Goal: Task Accomplishment & Management: Manage account settings

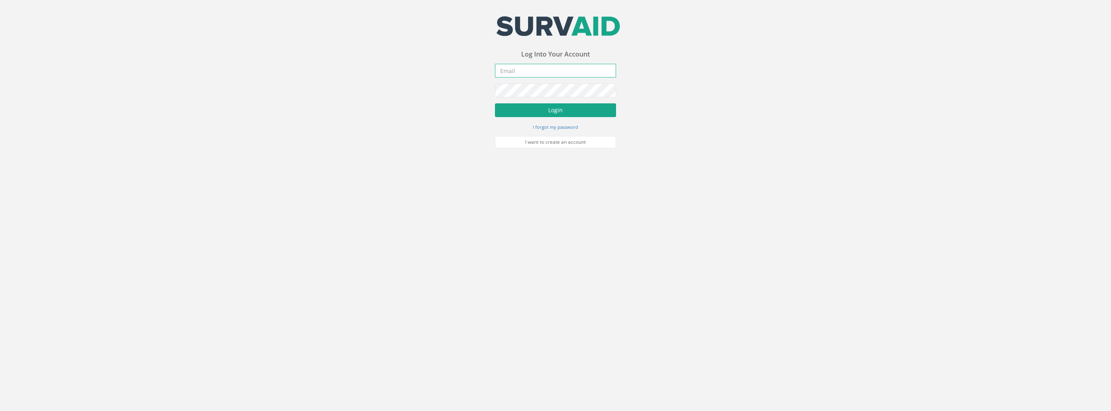
type input "[PERSON_NAME][EMAIL_ADDRESS][PERSON_NAME][DOMAIN_NAME]"
click at [543, 108] on button "Login" at bounding box center [555, 110] width 121 height 14
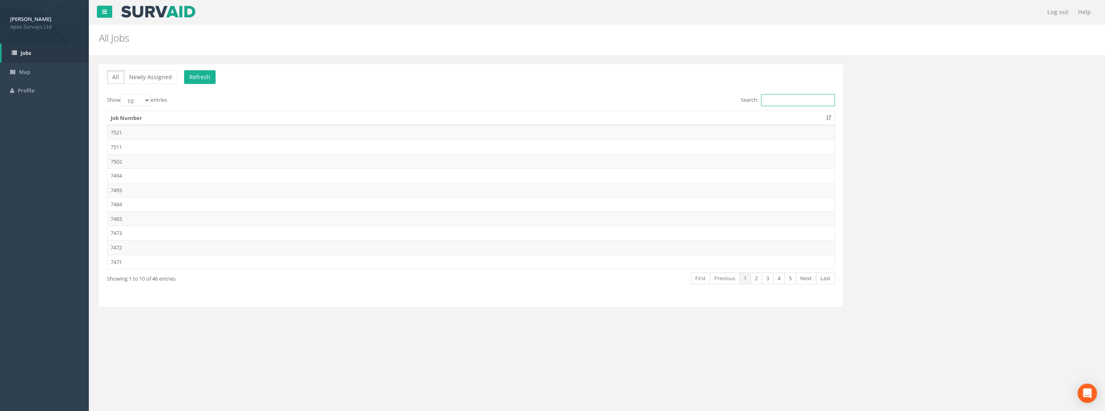
click at [776, 101] on input "Search:" at bounding box center [798, 100] width 74 height 12
click at [759, 276] on link "2" at bounding box center [756, 278] width 12 height 12
click at [121, 130] on td "7470" at bounding box center [470, 132] width 727 height 15
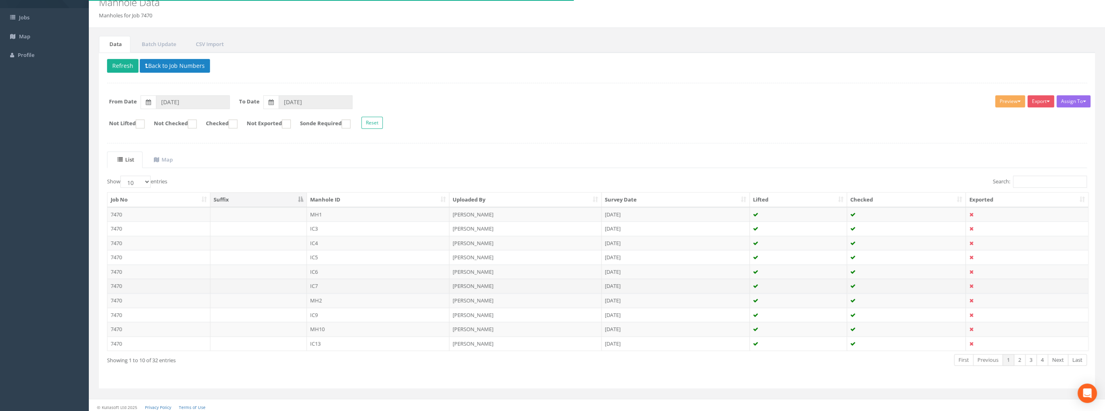
scroll to position [37, 0]
click at [147, 177] on select "10 25 50 100" at bounding box center [135, 180] width 30 height 12
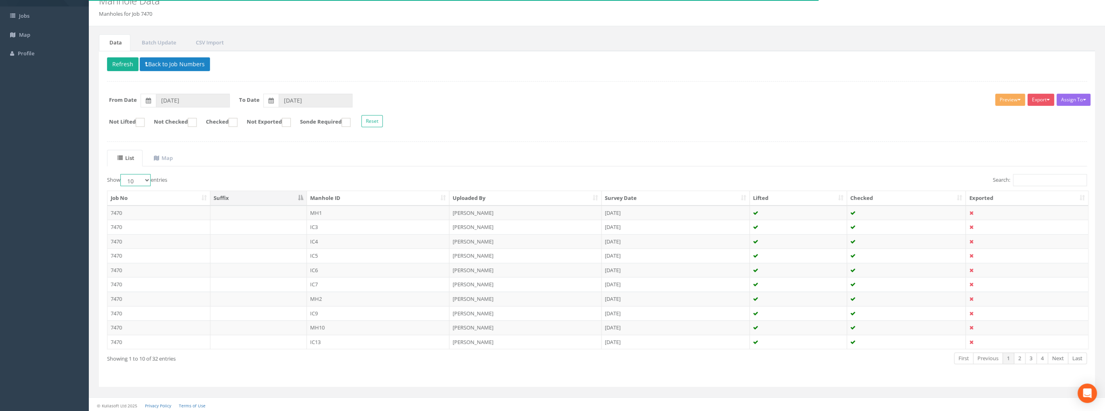
select select "100"
click at [121, 174] on select "10 25 50 100" at bounding box center [135, 180] width 30 height 12
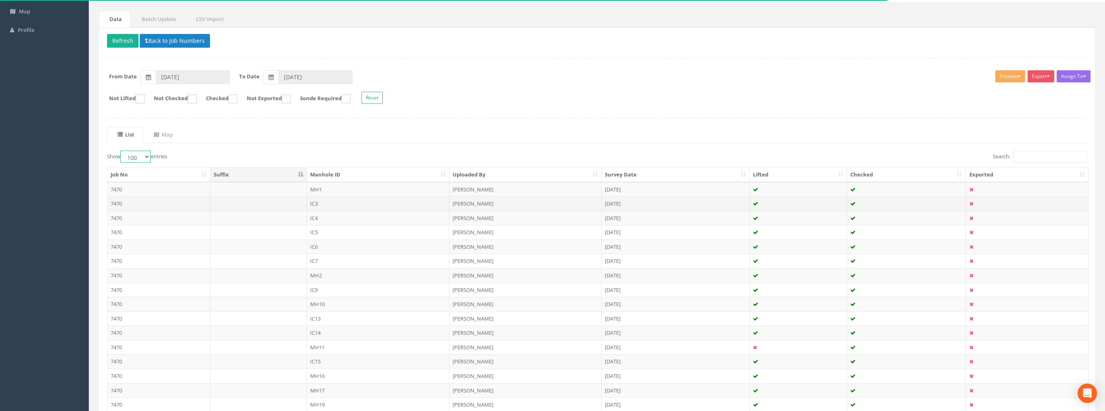
scroll to position [199, 0]
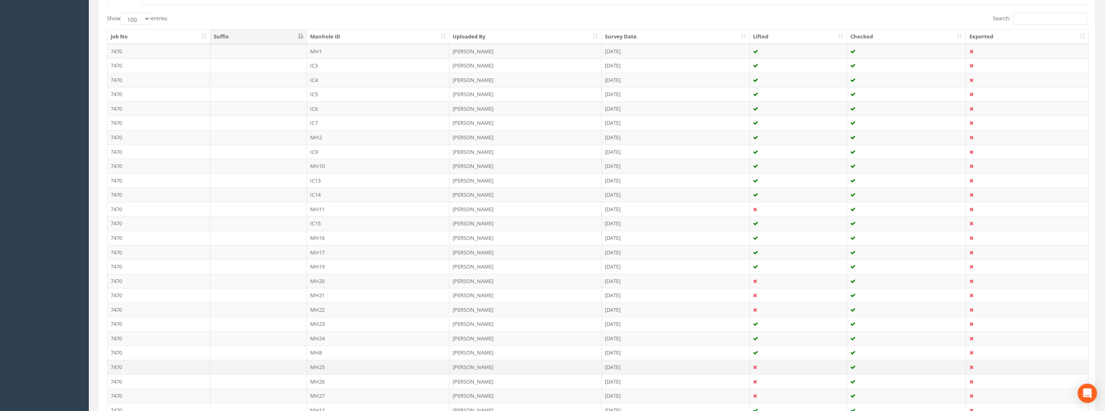
click at [323, 360] on td "MH25" at bounding box center [378, 367] width 143 height 15
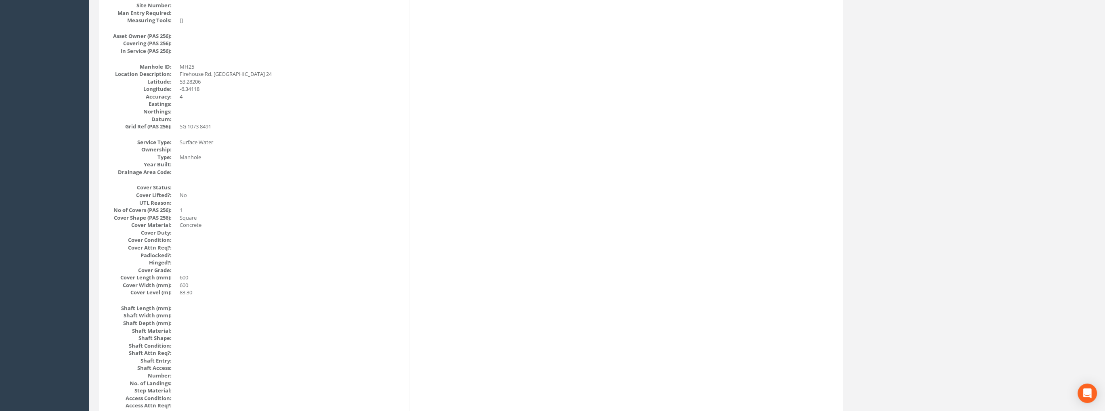
scroll to position [0, 0]
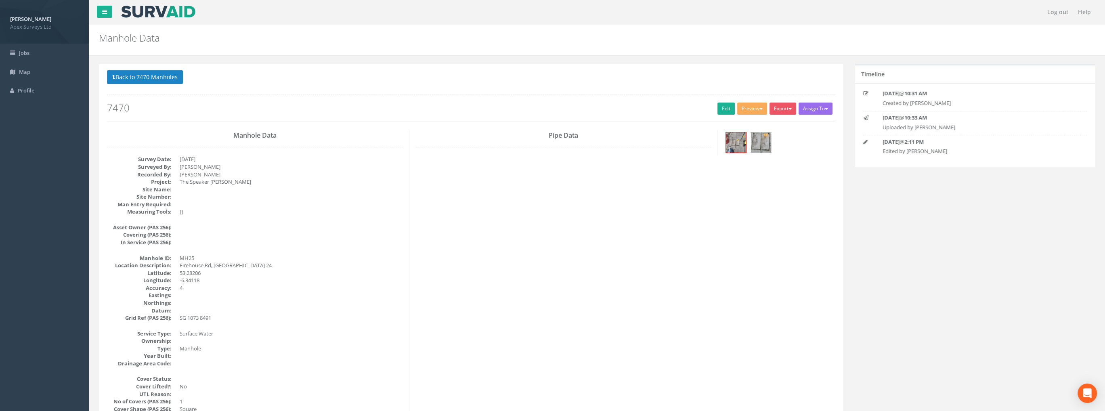
click at [759, 143] on img at bounding box center [761, 142] width 20 height 20
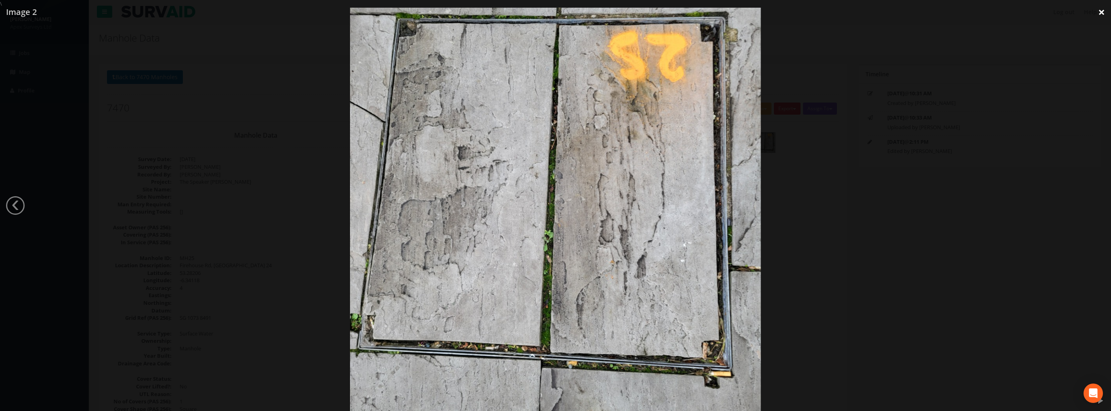
click at [1101, 12] on link "×" at bounding box center [1101, 12] width 19 height 24
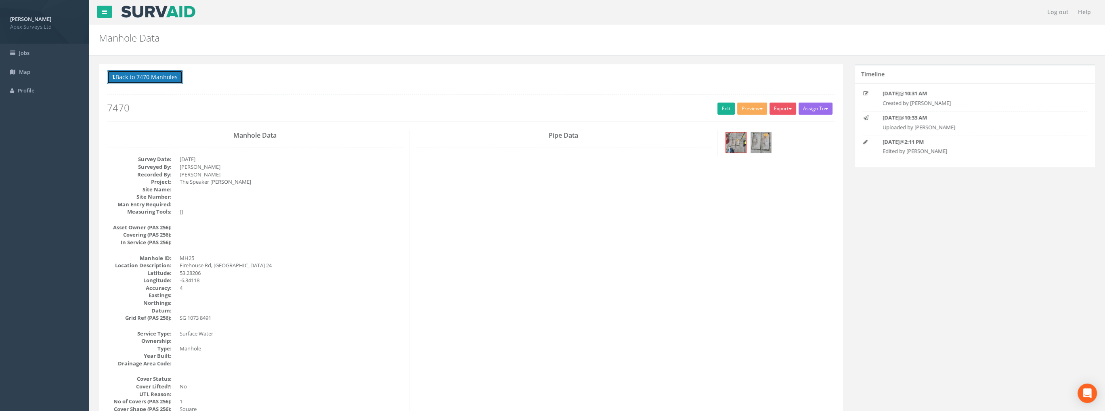
click at [146, 75] on button "Back to 7470 Manholes" at bounding box center [145, 77] width 76 height 14
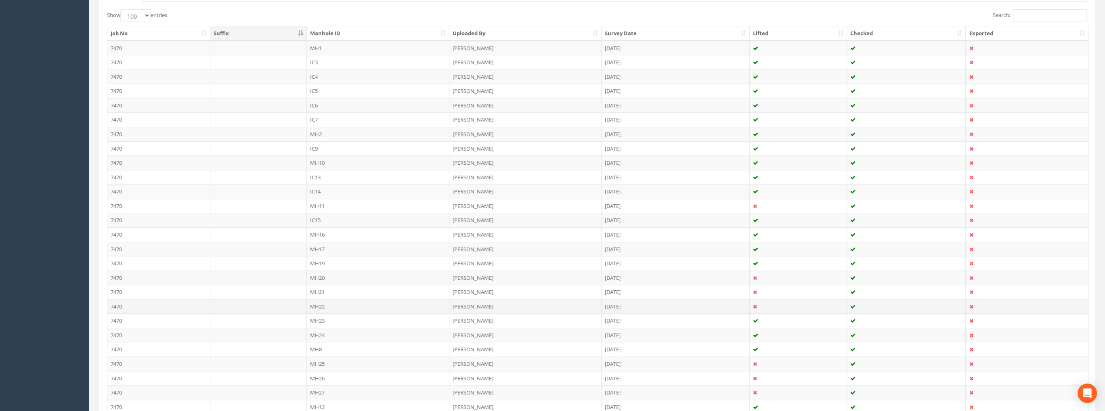
scroll to position [351, 0]
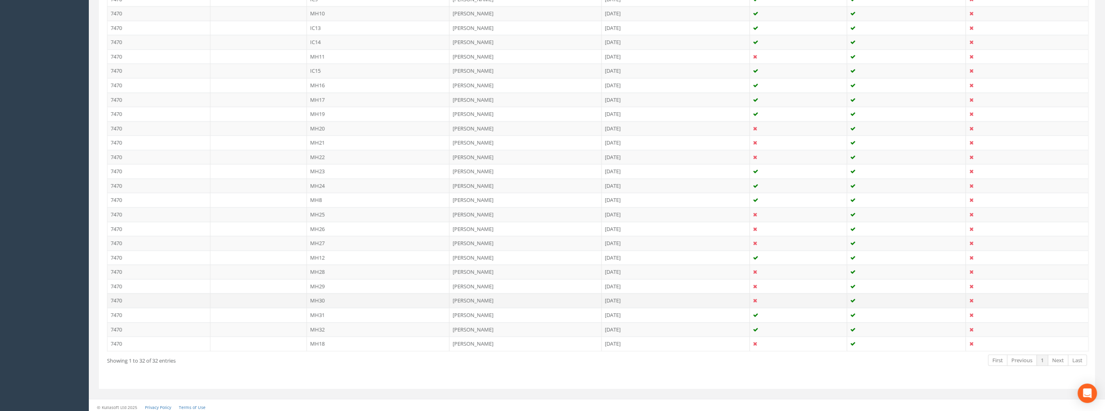
click at [317, 296] on td "MH30" at bounding box center [378, 300] width 143 height 15
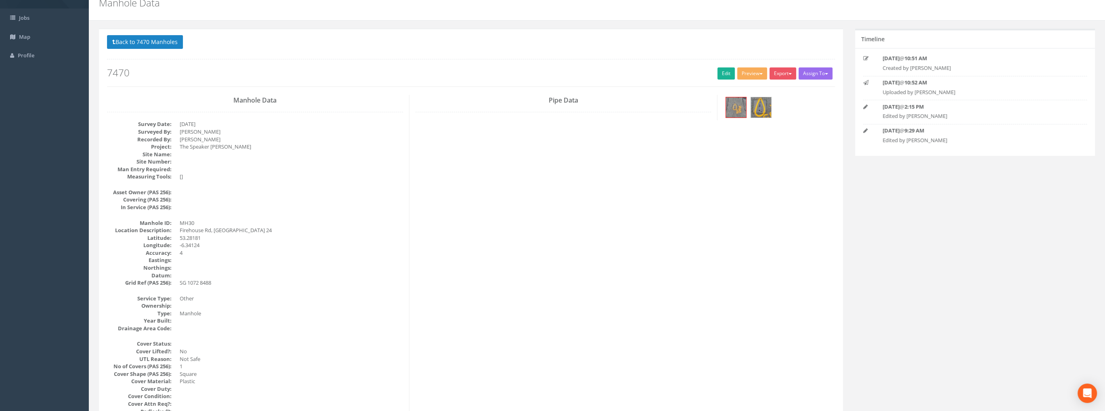
scroll to position [0, 0]
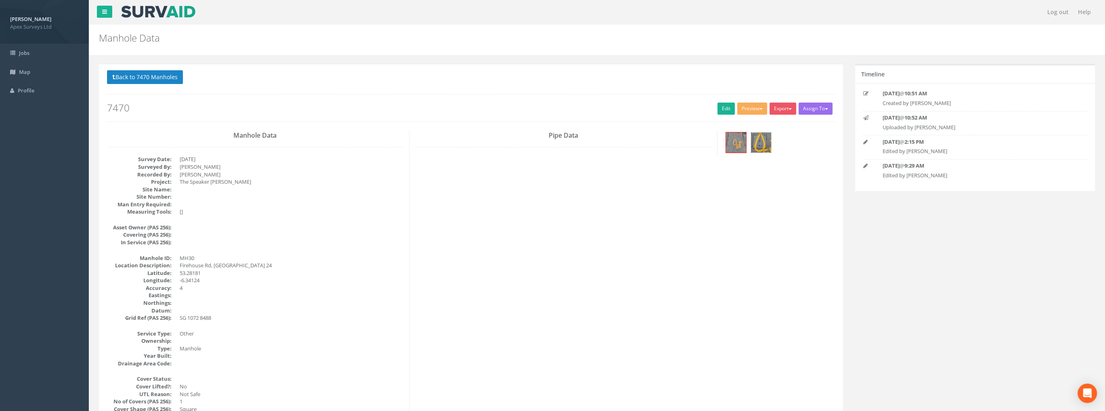
click at [762, 138] on img at bounding box center [761, 142] width 20 height 20
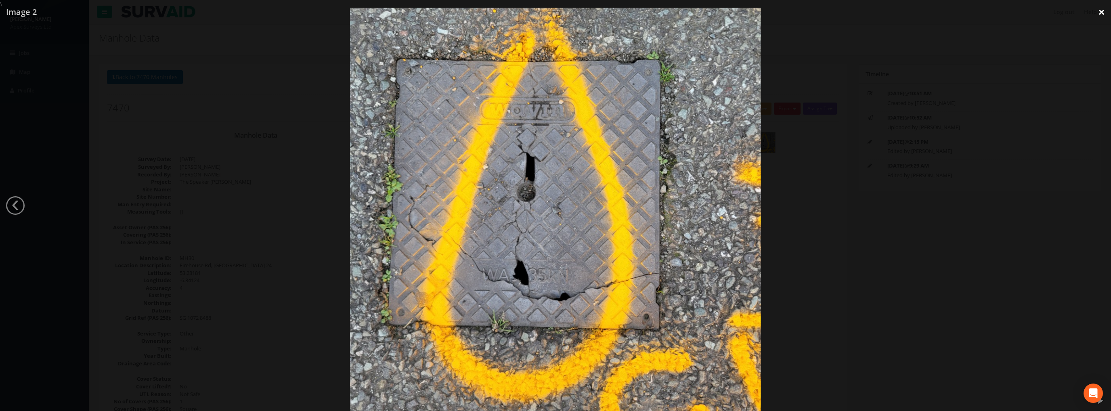
click at [1101, 12] on link "×" at bounding box center [1101, 12] width 19 height 24
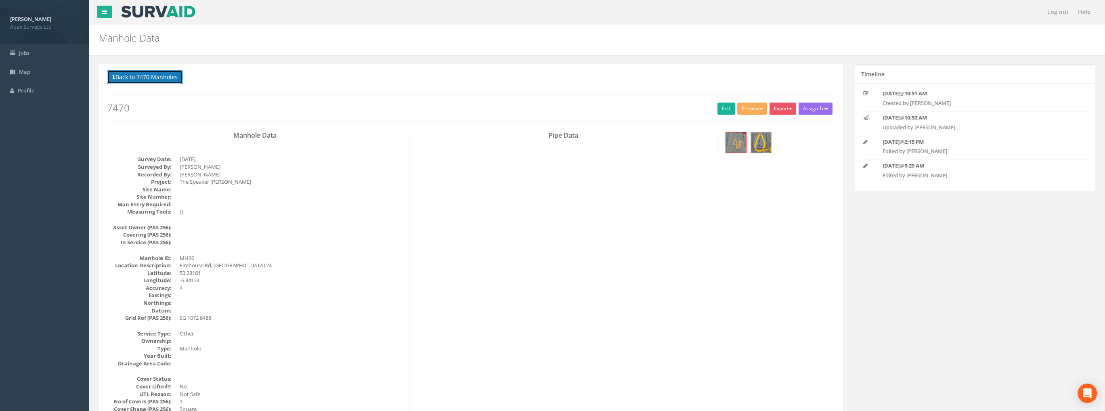
click at [158, 80] on button "Back to 7470 Manholes" at bounding box center [145, 77] width 76 height 14
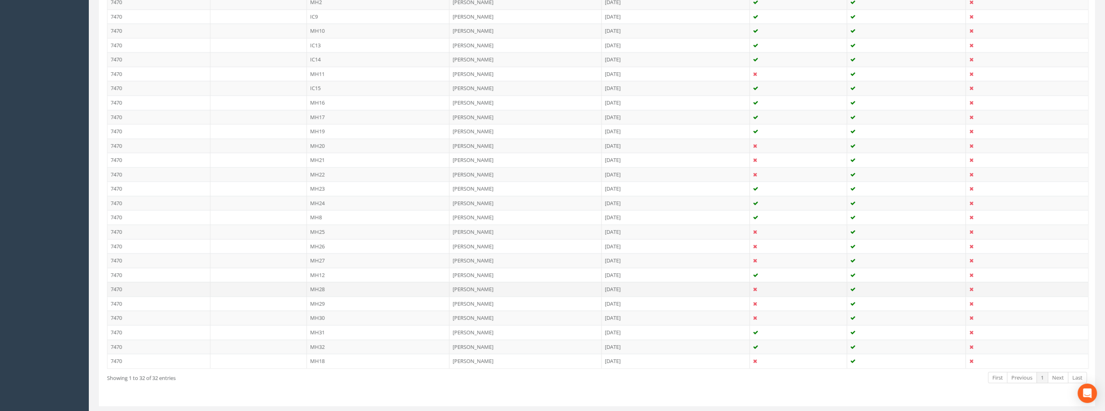
scroll to position [311, 0]
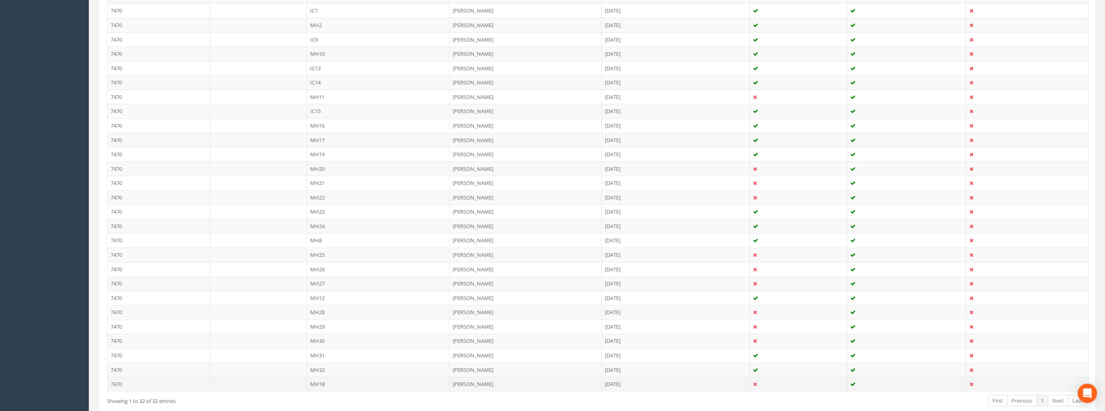
click at [316, 378] on td "MH18" at bounding box center [378, 384] width 143 height 15
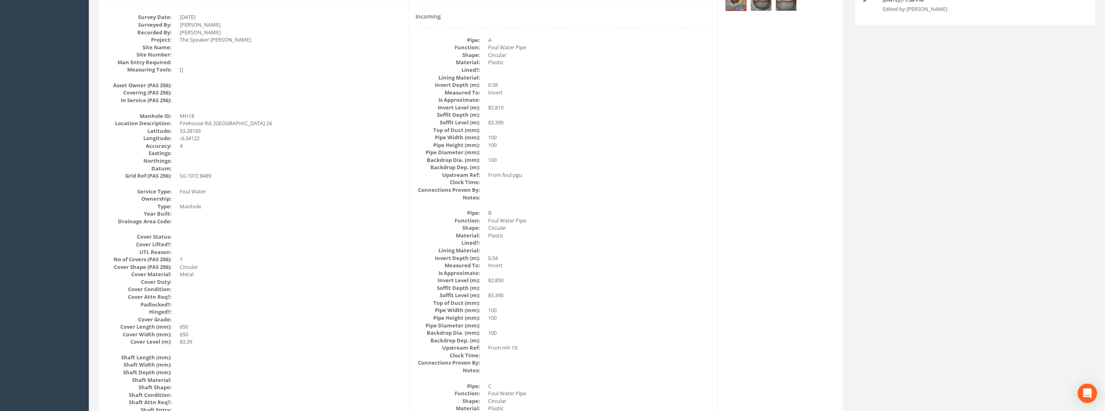
scroll to position [0, 0]
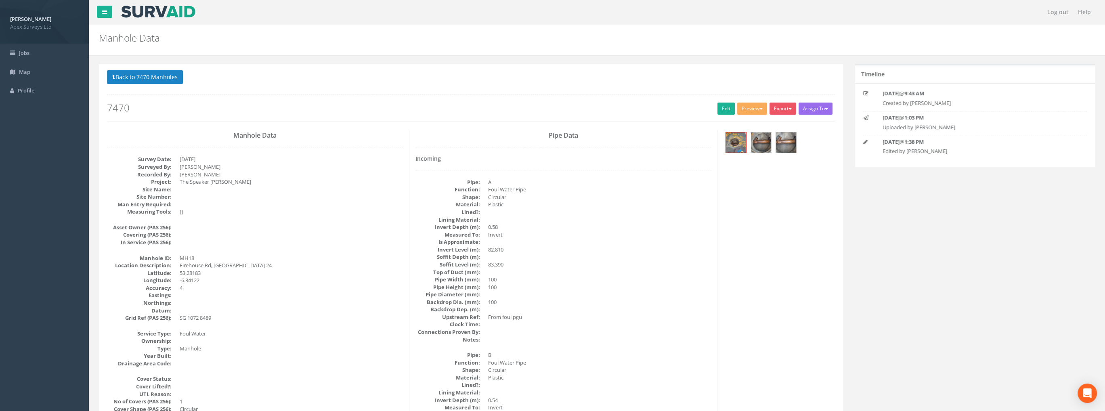
click at [758, 141] on img at bounding box center [761, 142] width 20 height 20
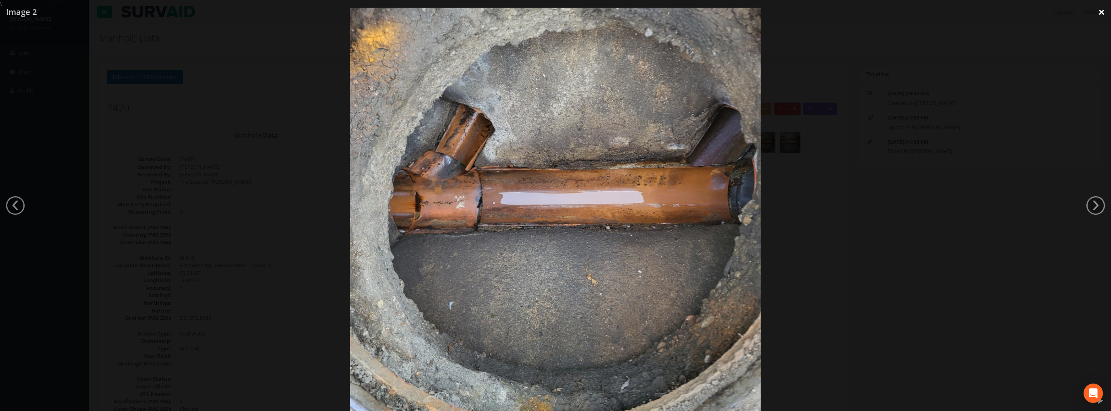
click at [1098, 13] on link "×" at bounding box center [1101, 12] width 19 height 24
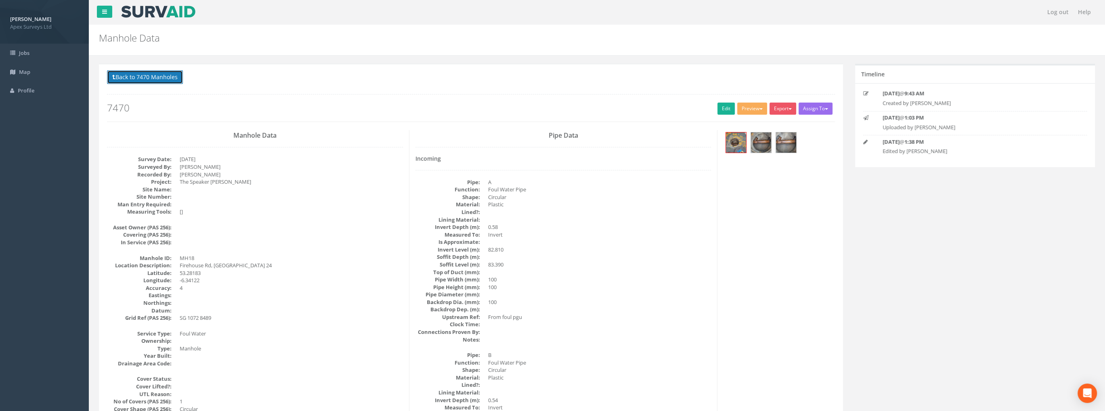
click at [165, 81] on button "Back to 7470 Manholes" at bounding box center [145, 77] width 76 height 14
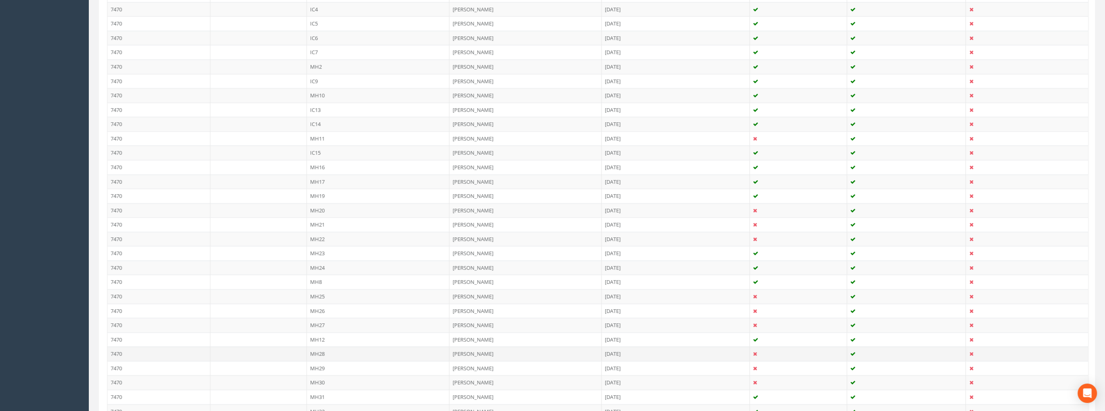
scroll to position [270, 0]
click at [321, 339] on td "MH12" at bounding box center [378, 338] width 143 height 15
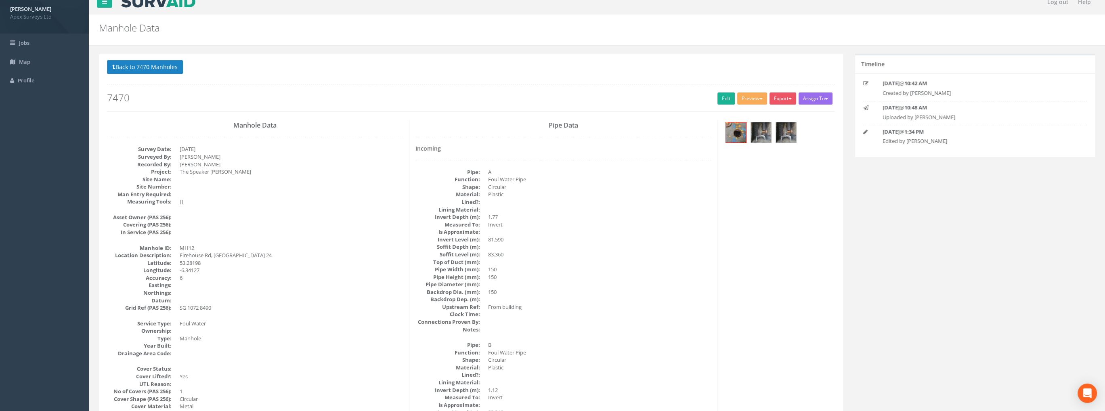
scroll to position [0, 0]
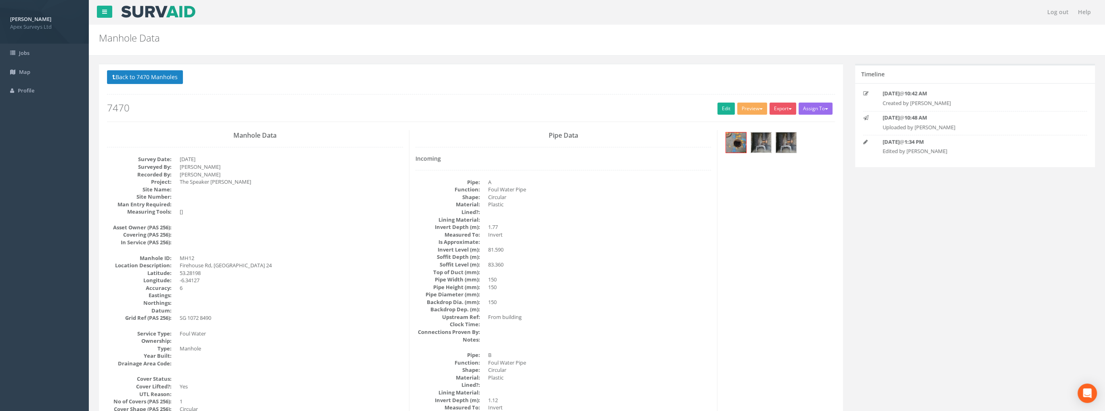
click at [766, 146] on img at bounding box center [761, 142] width 20 height 20
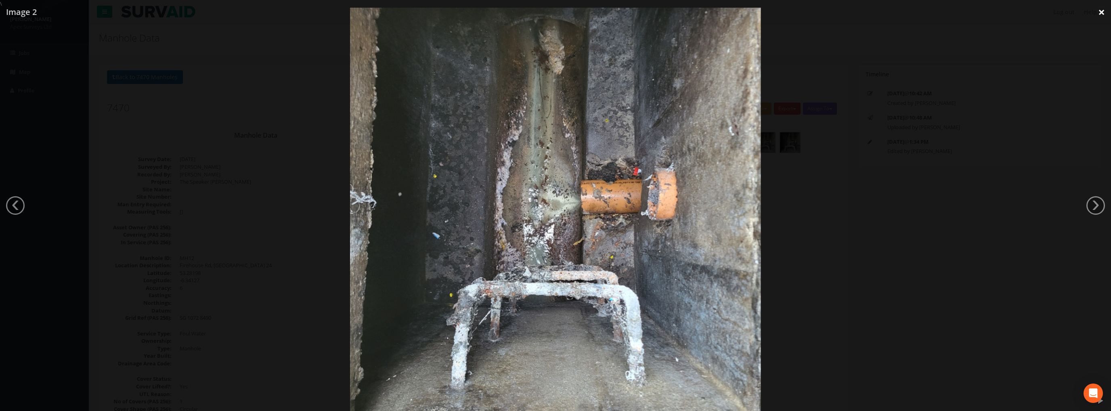
click at [1102, 12] on link "×" at bounding box center [1101, 12] width 19 height 24
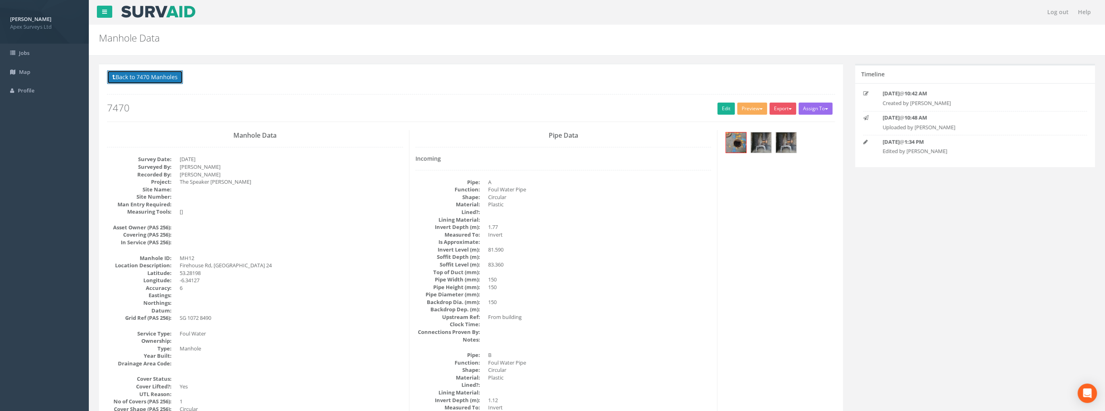
drag, startPoint x: 132, startPoint y: 80, endPoint x: 169, endPoint y: 127, distance: 59.5
click at [132, 81] on button "Back to 7470 Manholes" at bounding box center [145, 77] width 76 height 14
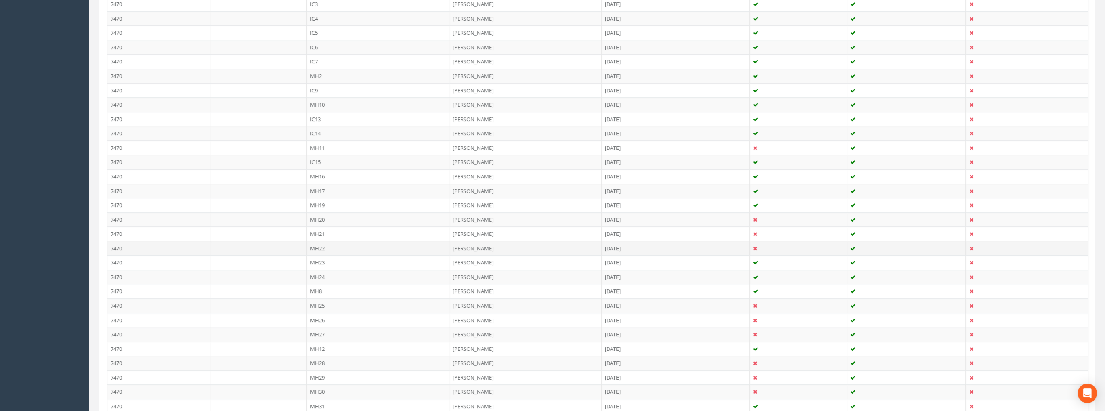
scroll to position [351, 0]
click at [320, 341] on td "MH18" at bounding box center [378, 343] width 143 height 15
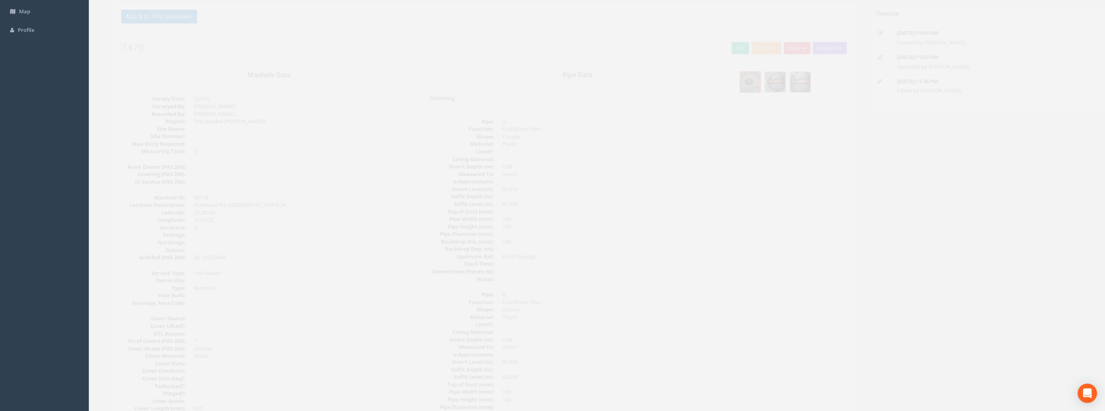
scroll to position [0, 0]
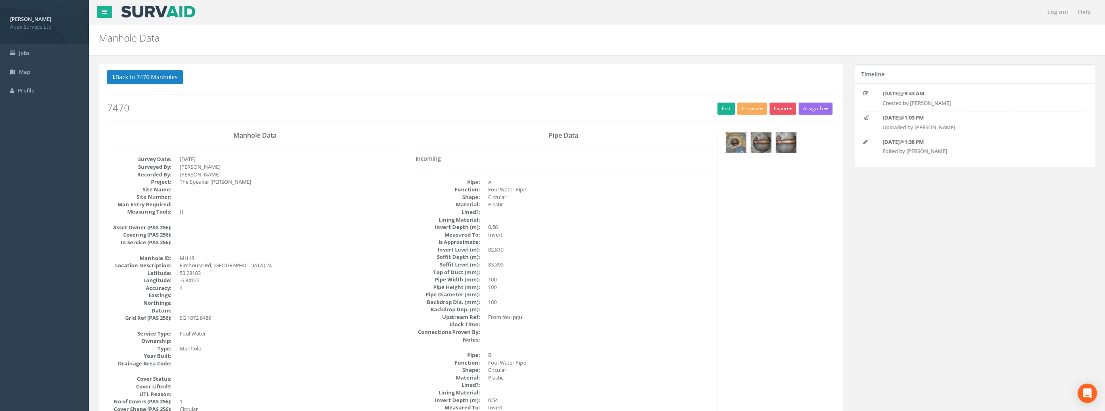
click at [734, 144] on img at bounding box center [736, 142] width 20 height 20
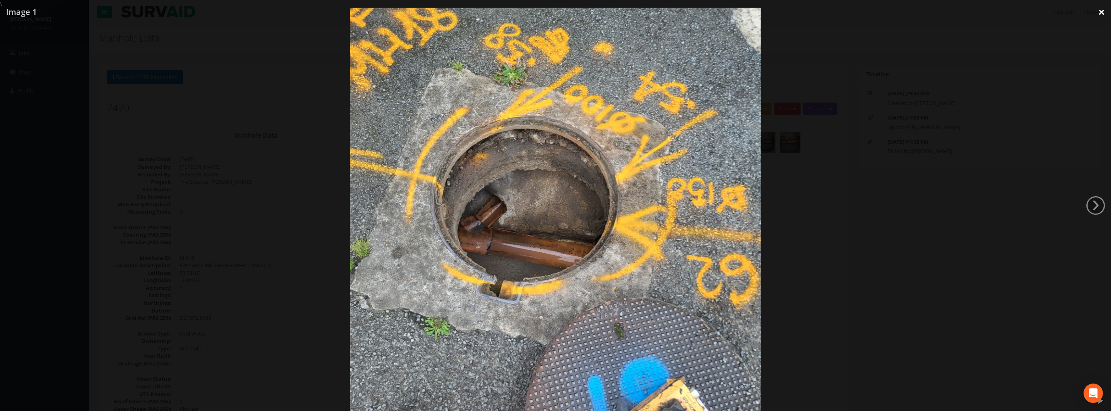
click at [1098, 12] on link "×" at bounding box center [1101, 12] width 19 height 24
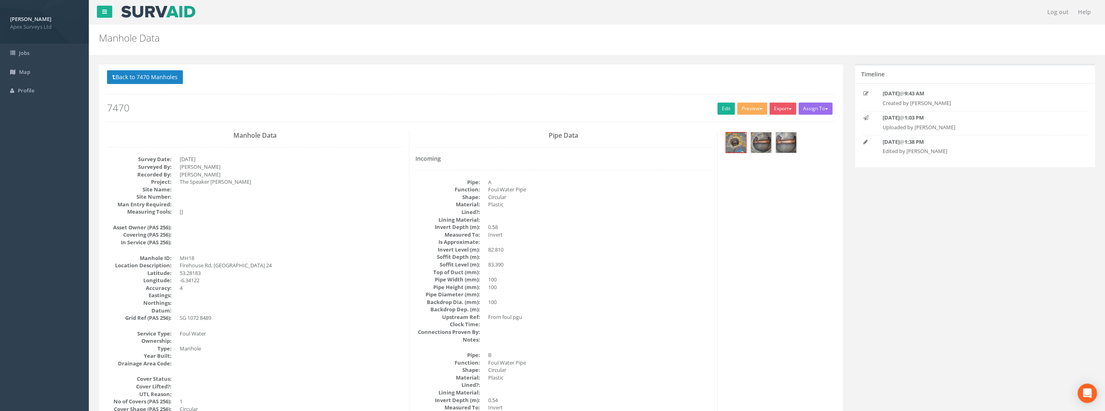
click at [134, 75] on button "Back to 7470 Manholes" at bounding box center [145, 77] width 76 height 14
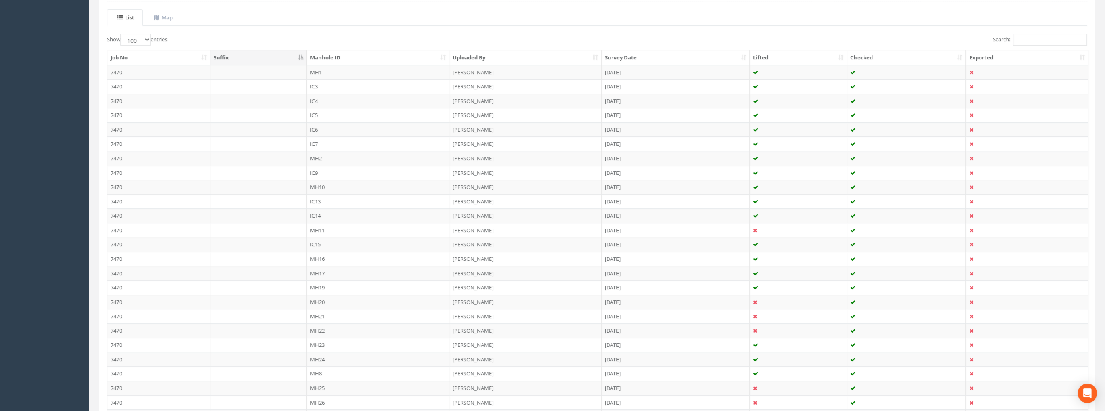
scroll to position [161, 0]
click at [318, 203] on td "MH10" at bounding box center [378, 203] width 143 height 15
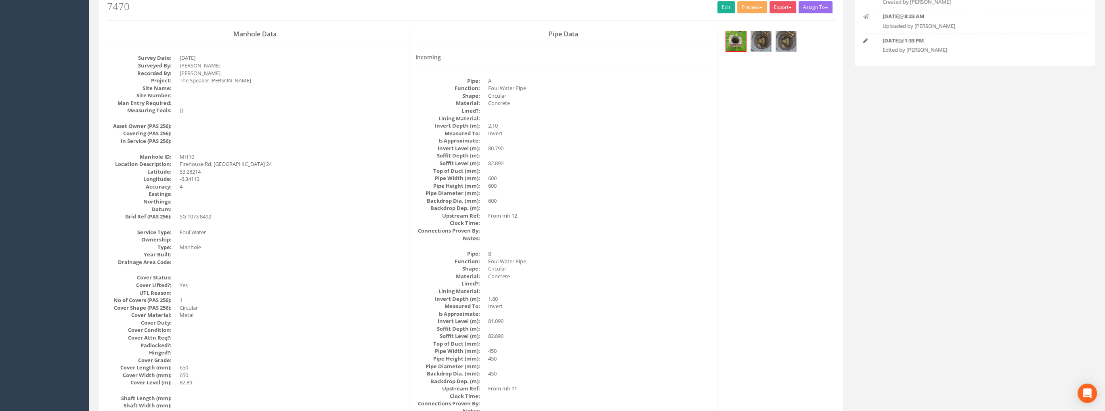
scroll to position [0, 0]
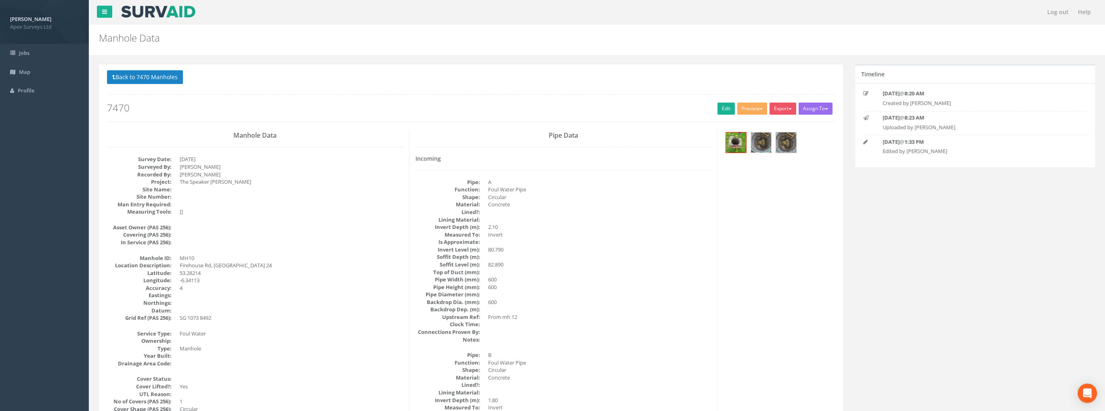
click at [760, 139] on img at bounding box center [761, 142] width 20 height 20
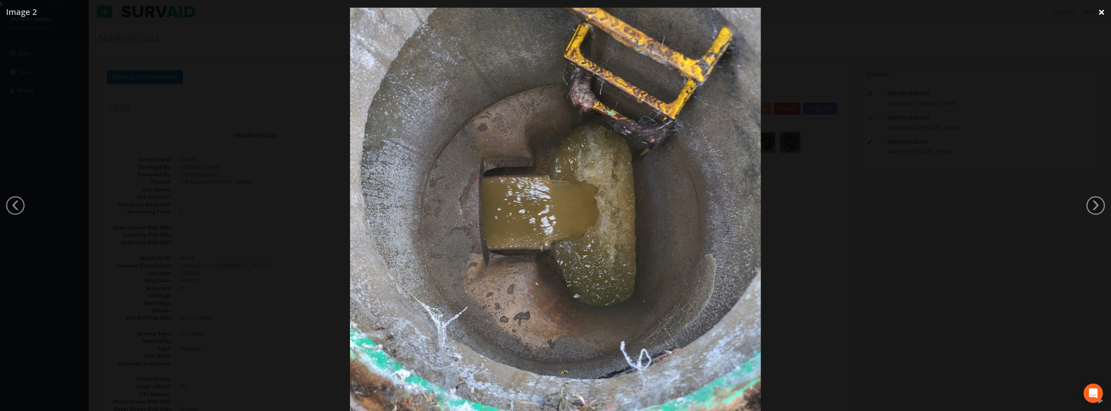
click at [1099, 13] on link "×" at bounding box center [1101, 12] width 19 height 24
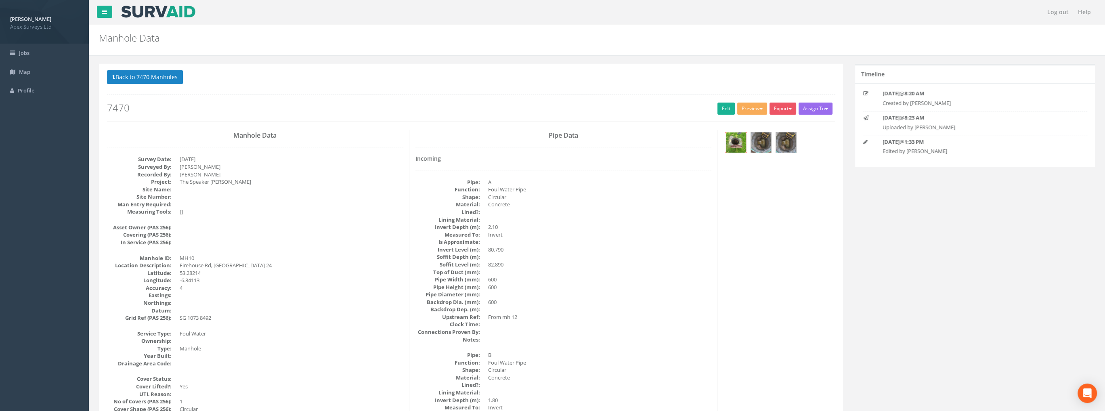
click at [735, 137] on img at bounding box center [736, 142] width 20 height 20
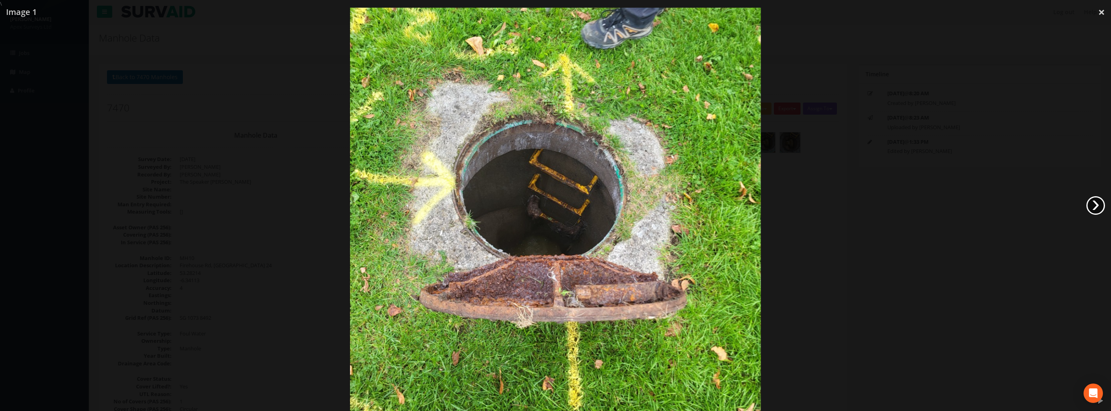
click at [1090, 205] on link "›" at bounding box center [1095, 205] width 19 height 19
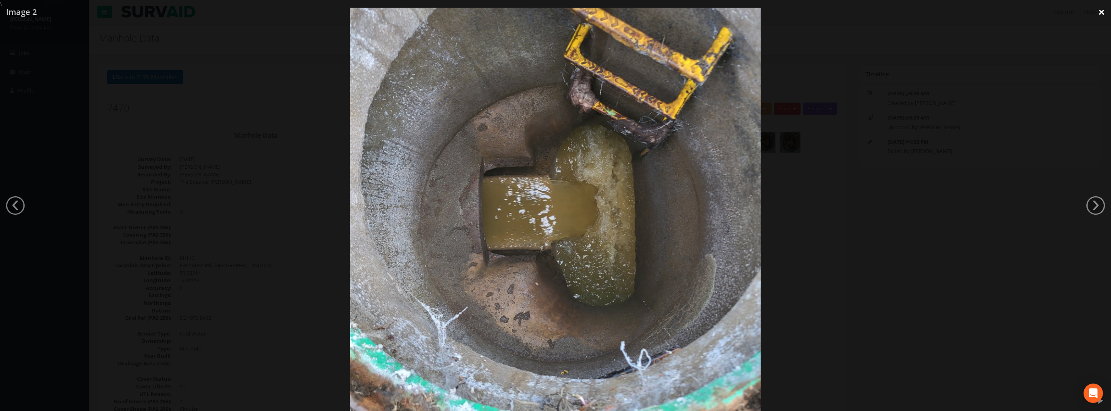
click at [1096, 12] on link "×" at bounding box center [1101, 12] width 19 height 24
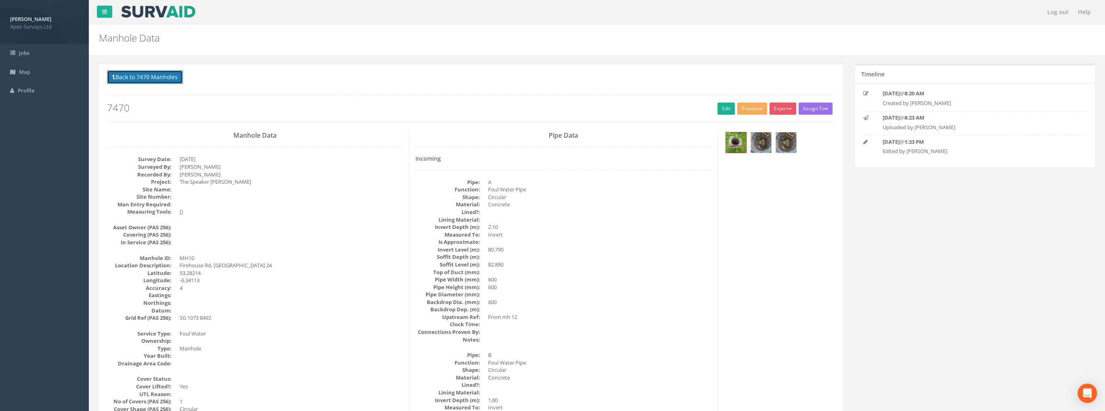
click at [134, 78] on button "Back to 7470 Manholes" at bounding box center [145, 77] width 76 height 14
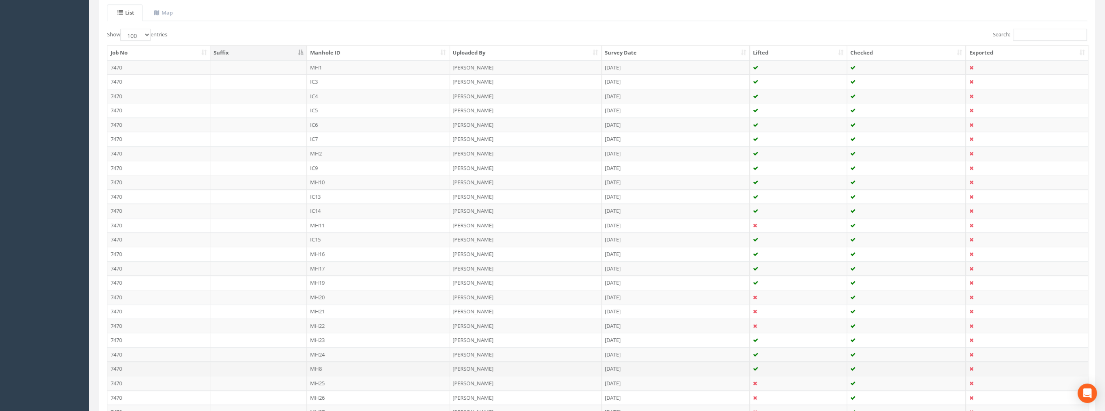
scroll to position [161, 0]
click at [320, 172] on td "MH2" at bounding box center [378, 174] width 143 height 15
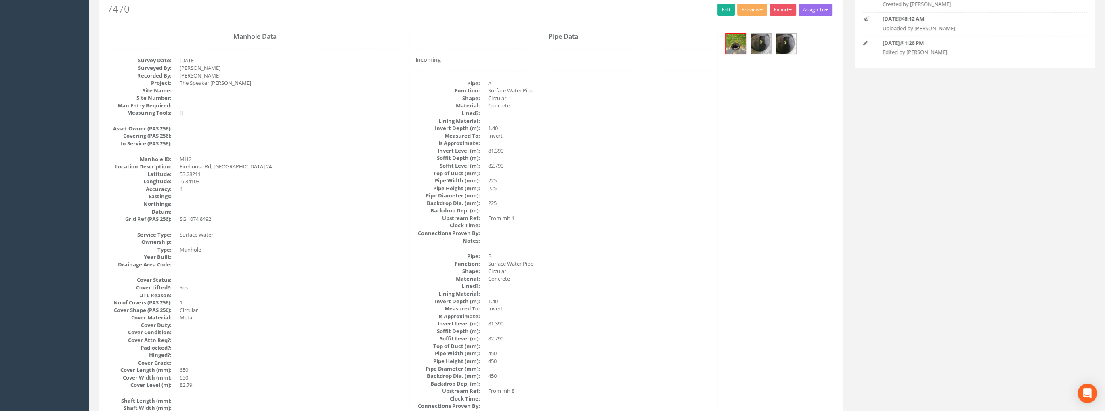
scroll to position [0, 0]
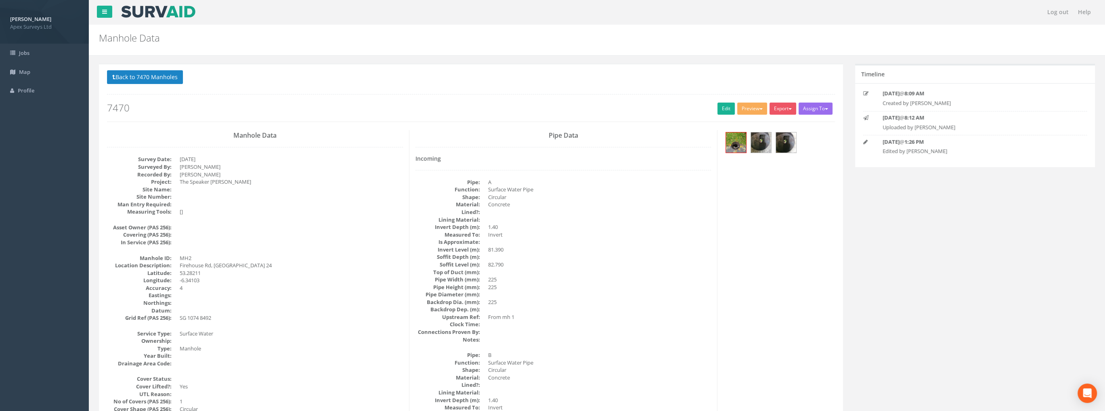
click at [155, 84] on p "Back to 7470 Manholes Back to Map" at bounding box center [471, 78] width 728 height 16
click at [163, 75] on button "Back to 7470 Manholes" at bounding box center [145, 77] width 76 height 14
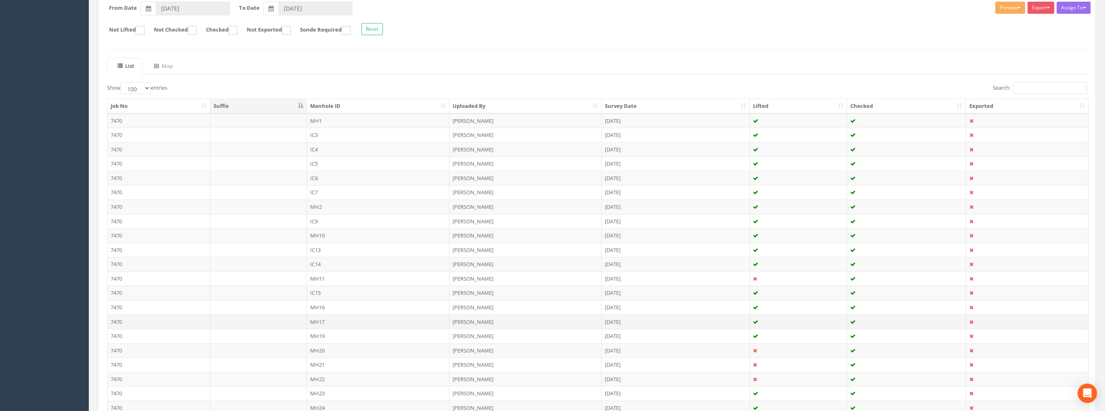
scroll to position [270, 0]
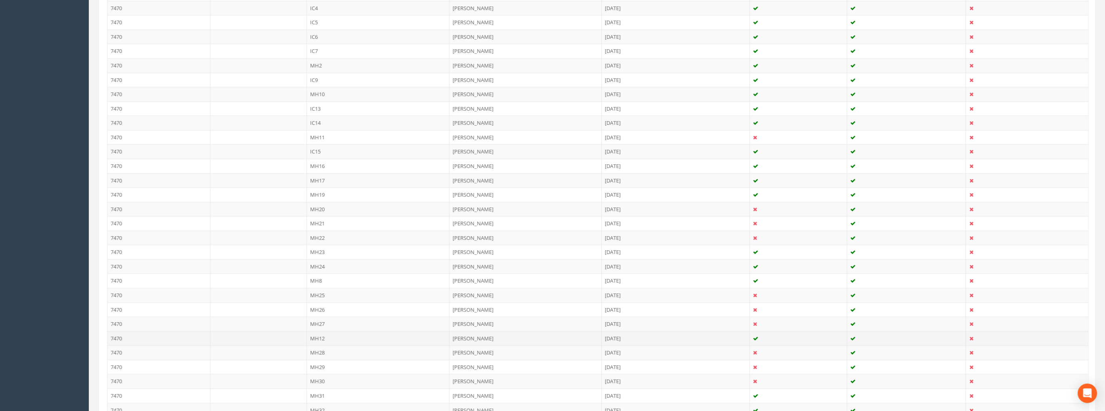
click at [318, 335] on td "MH12" at bounding box center [378, 338] width 143 height 15
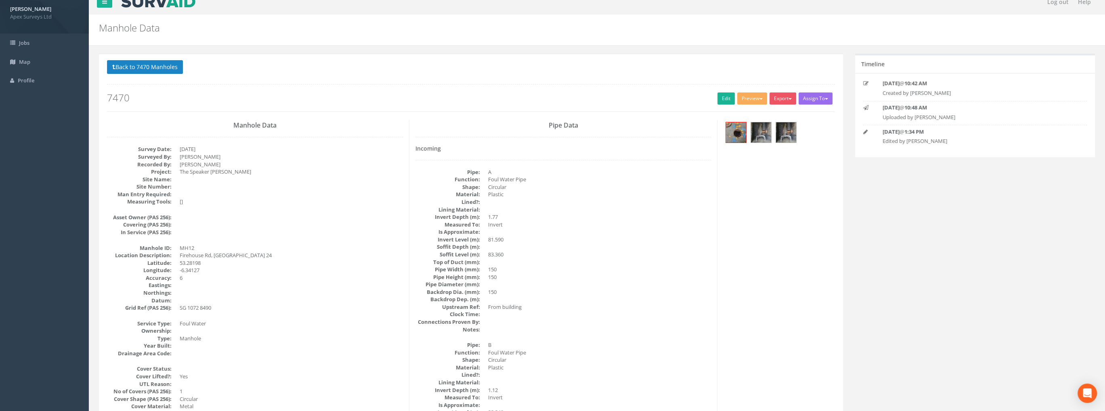
scroll to position [0, 0]
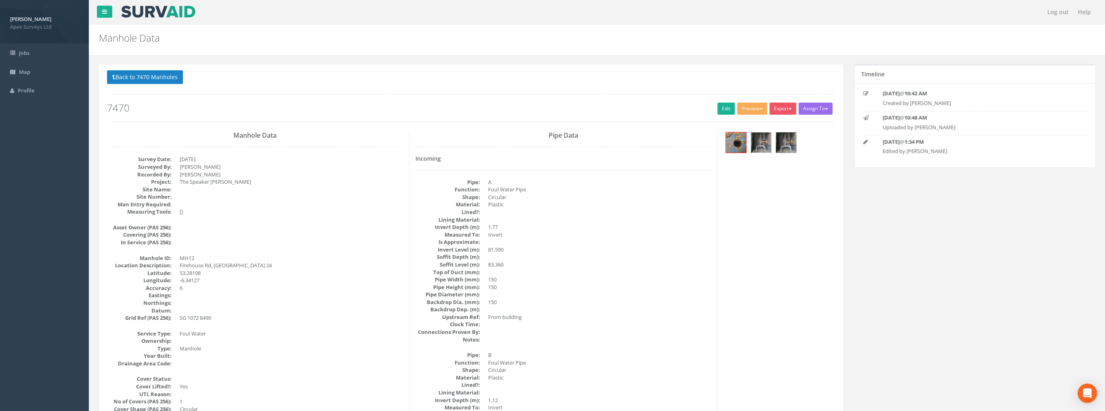
click at [756, 141] on img at bounding box center [761, 142] width 20 height 20
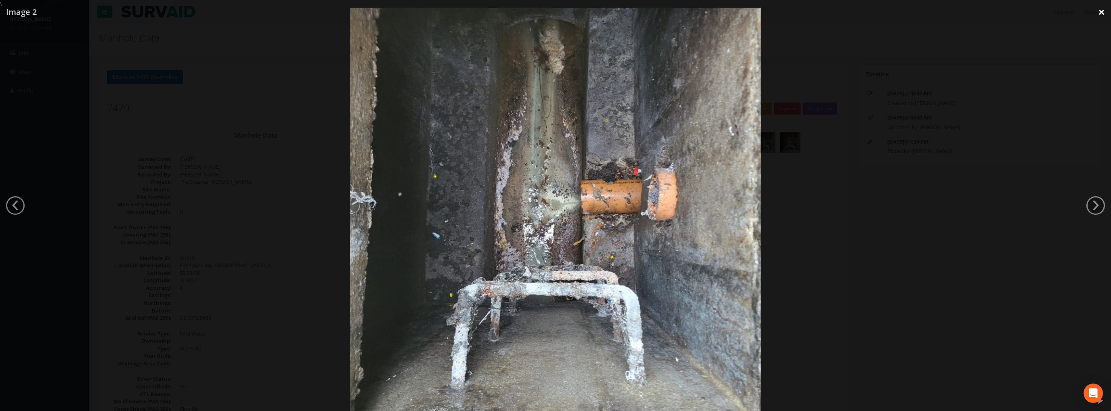
click at [1100, 7] on link "×" at bounding box center [1101, 12] width 19 height 24
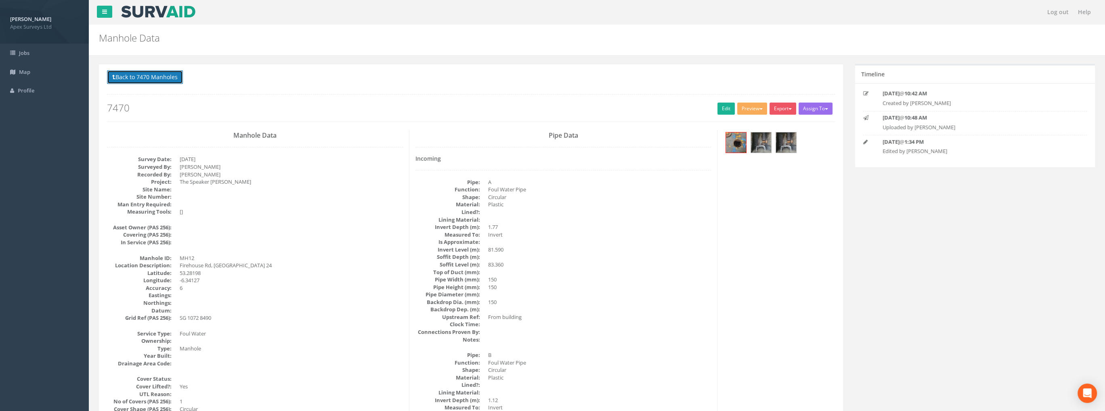
click at [157, 83] on button "Back to 7470 Manholes" at bounding box center [145, 77] width 76 height 14
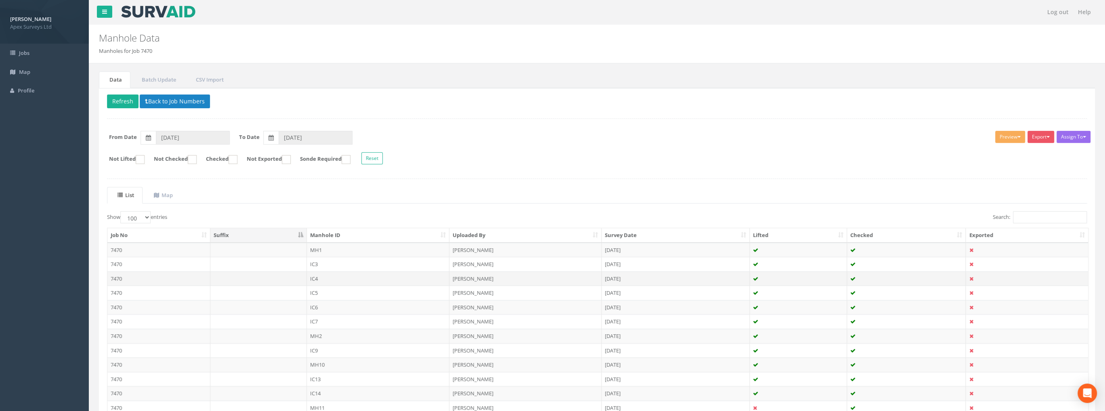
click at [316, 278] on td "IC4" at bounding box center [378, 278] width 143 height 15
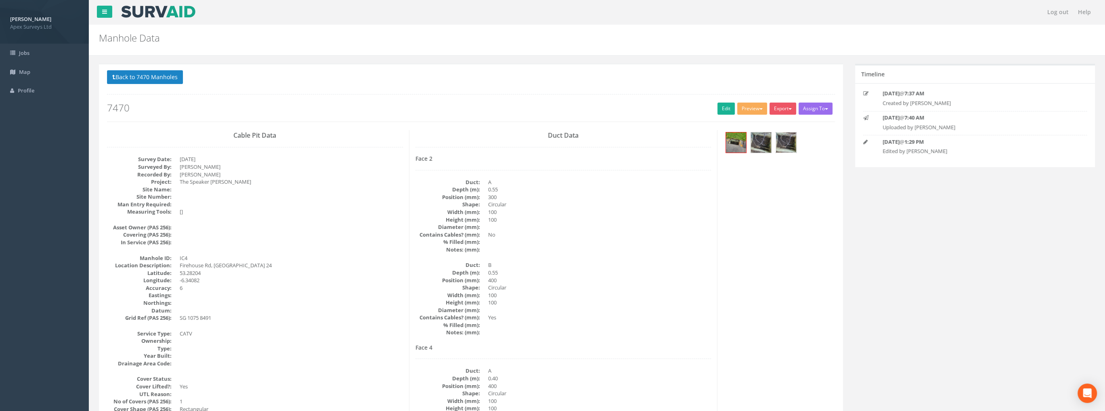
click at [784, 143] on img at bounding box center [786, 142] width 20 height 20
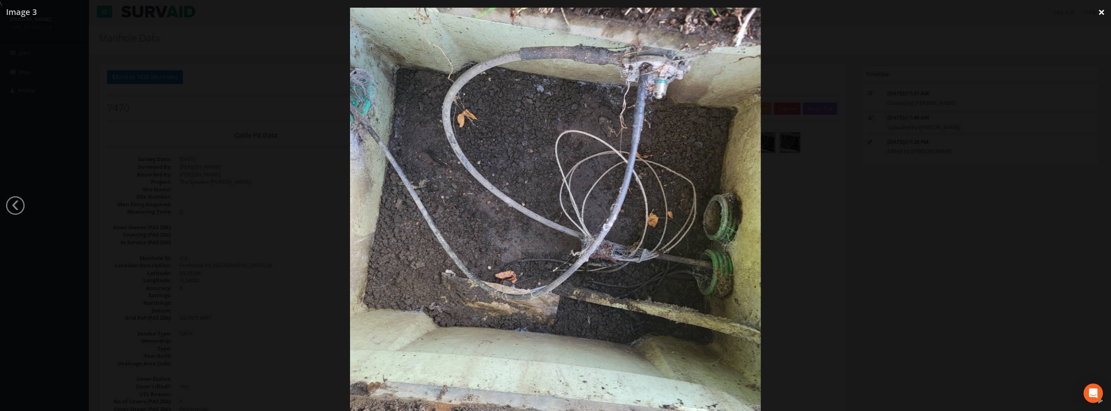
click at [1099, 11] on link "×" at bounding box center [1101, 12] width 19 height 24
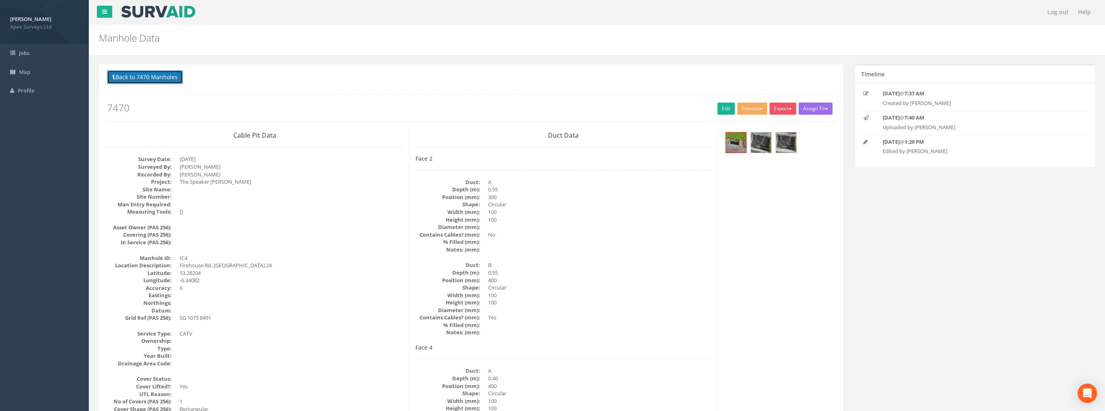
click at [142, 74] on button "Back to 7470 Manholes" at bounding box center [145, 77] width 76 height 14
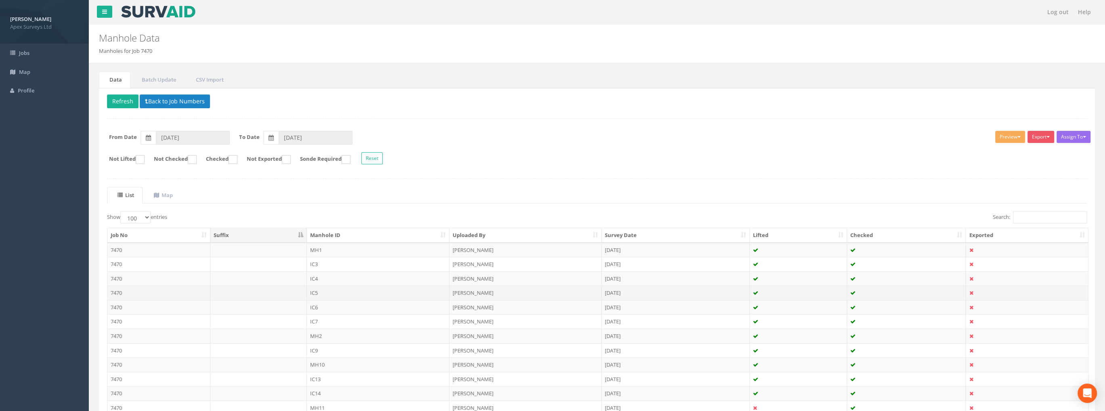
click at [310, 288] on td "IC5" at bounding box center [378, 292] width 143 height 15
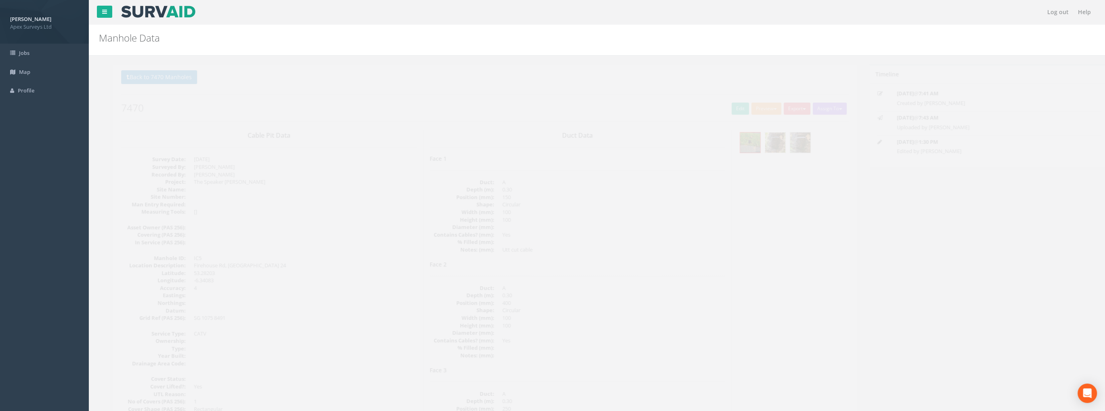
click at [762, 141] on img at bounding box center [761, 142] width 20 height 20
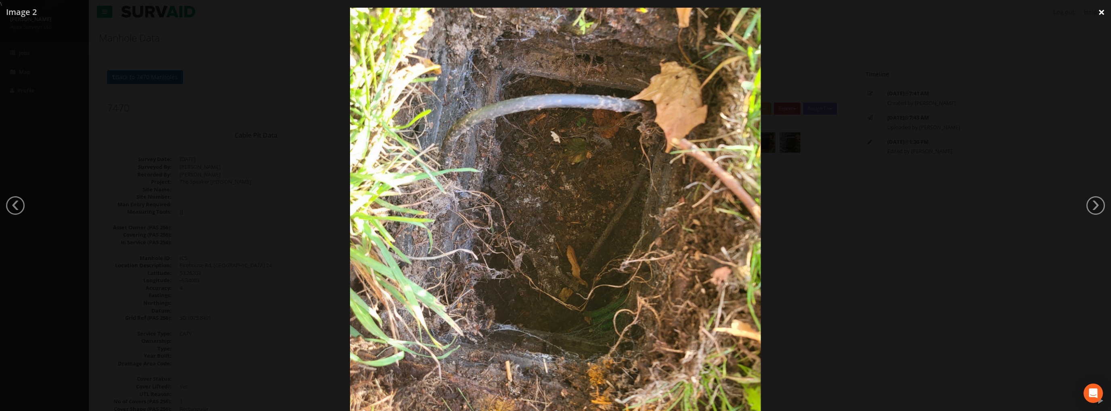
click at [1100, 10] on link "×" at bounding box center [1101, 12] width 19 height 24
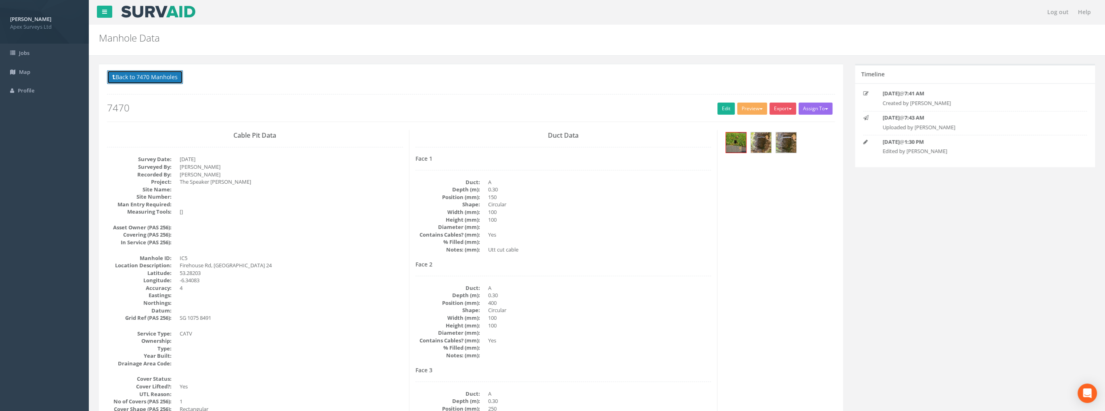
click at [158, 78] on button "Back to 7470 Manholes" at bounding box center [145, 77] width 76 height 14
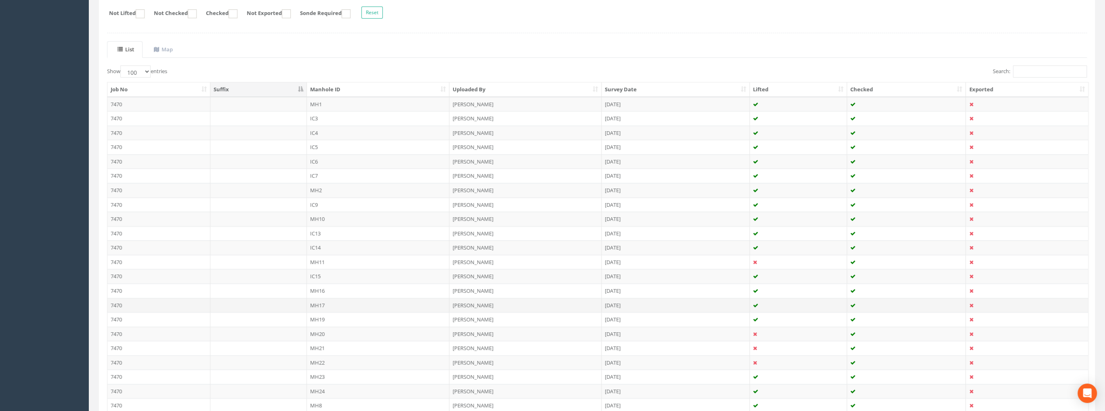
scroll to position [161, 0]
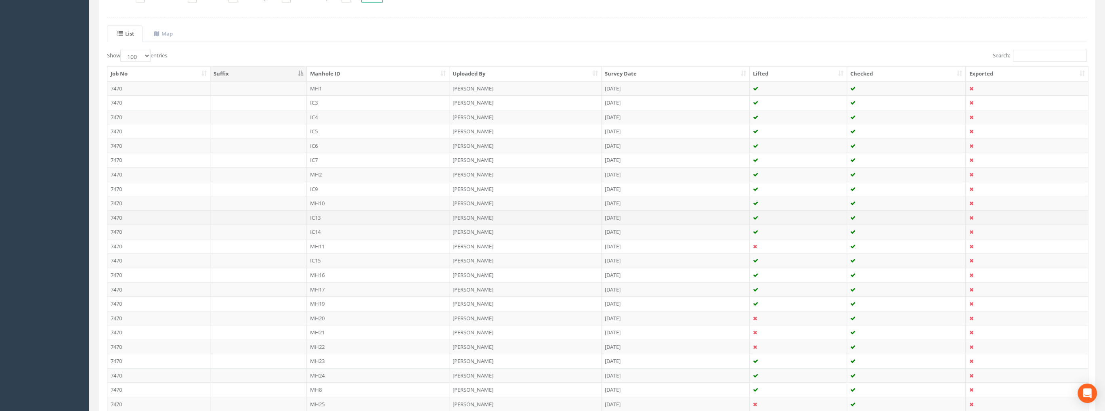
click at [319, 215] on td "IC13" at bounding box center [378, 217] width 143 height 15
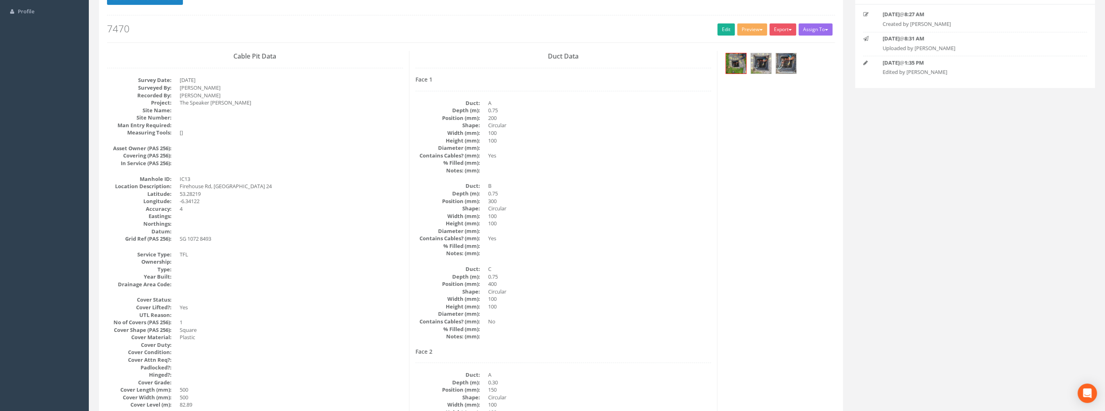
scroll to position [0, 0]
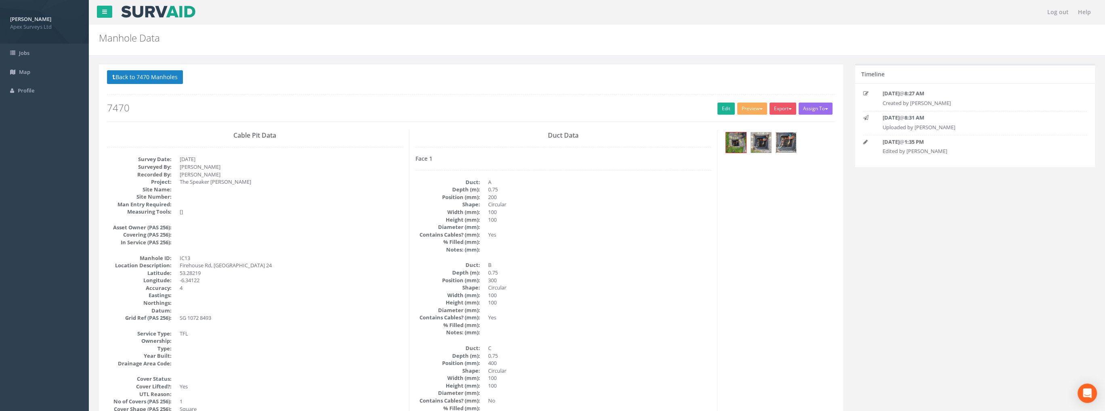
click at [789, 148] on img at bounding box center [786, 142] width 20 height 20
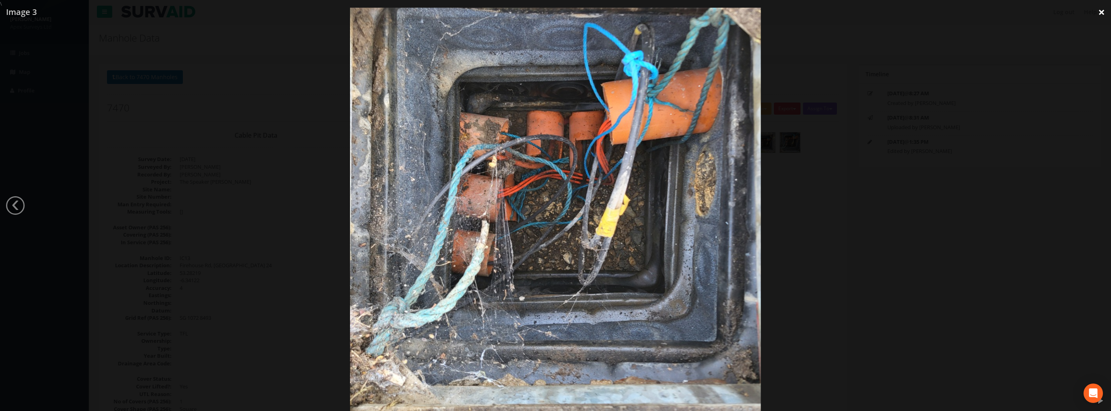
click at [1104, 13] on link "×" at bounding box center [1101, 12] width 19 height 24
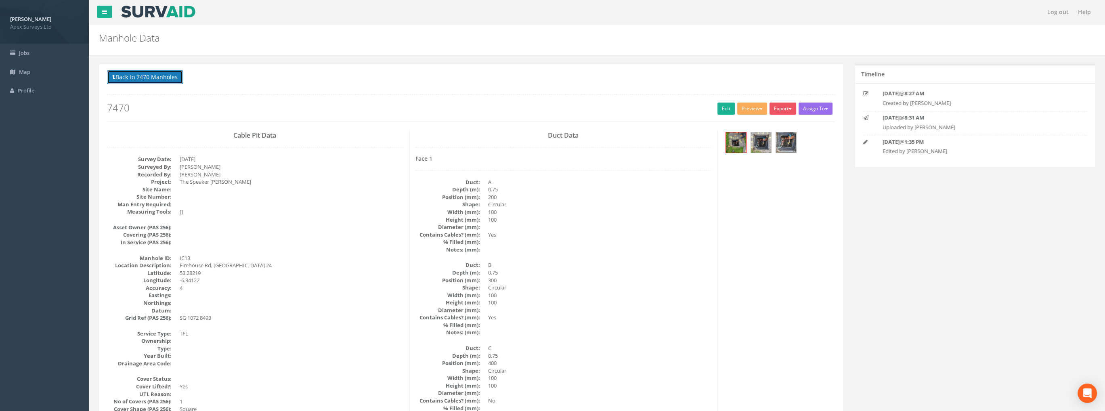
click at [147, 76] on button "Back to 7470 Manholes" at bounding box center [145, 77] width 76 height 14
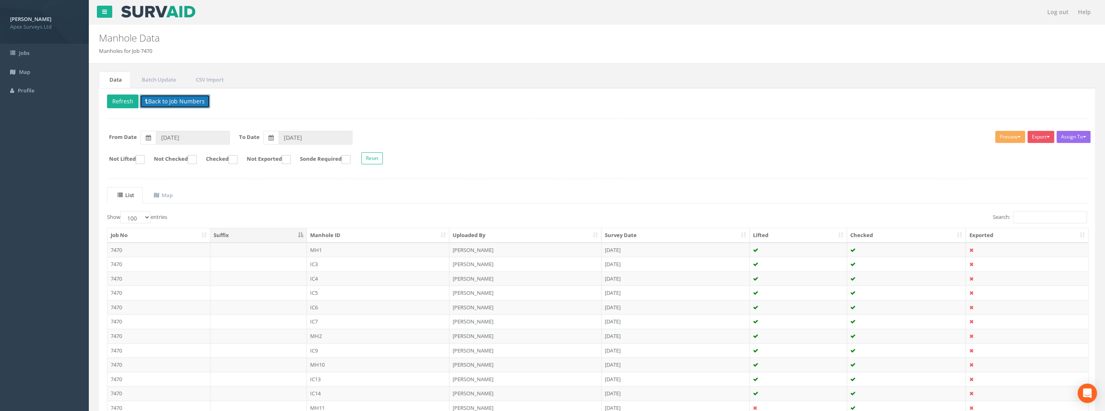
click at [170, 98] on button "Back to Job Numbers" at bounding box center [175, 101] width 70 height 14
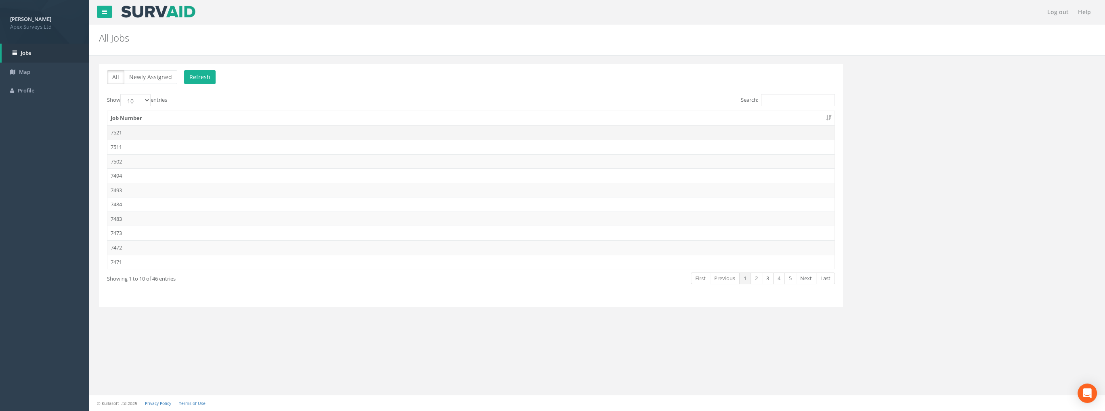
click at [125, 131] on td "7521" at bounding box center [470, 132] width 727 height 15
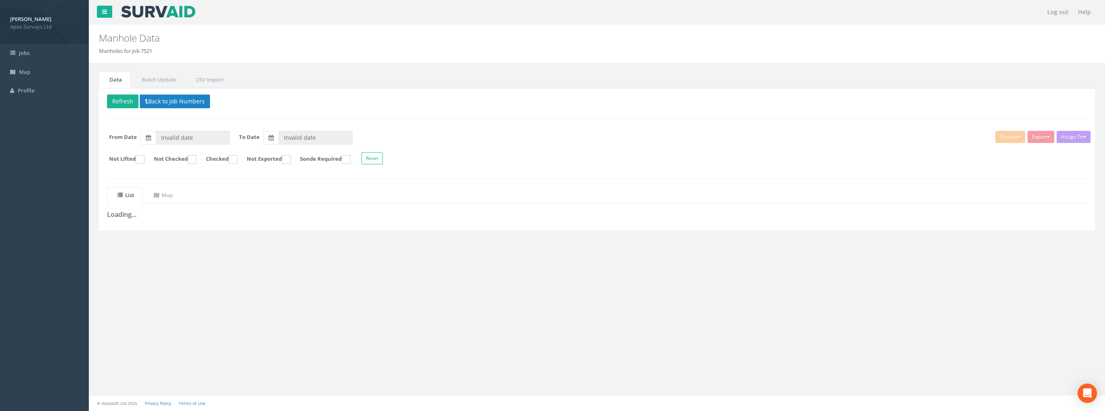
type input "[DATE]"
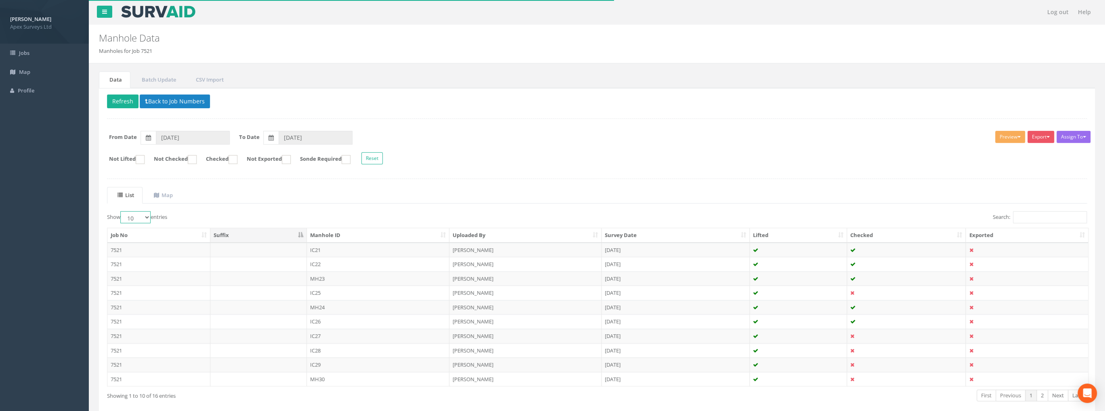
click at [148, 215] on select "10 25 50 100" at bounding box center [135, 217] width 30 height 12
select select "100"
click at [121, 211] on select "10 25 50 100" at bounding box center [135, 217] width 30 height 12
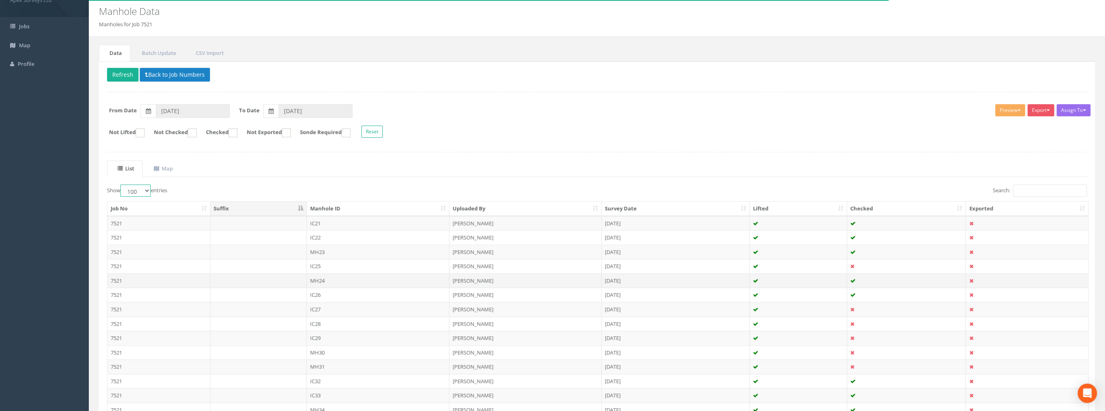
scroll to position [123, 0]
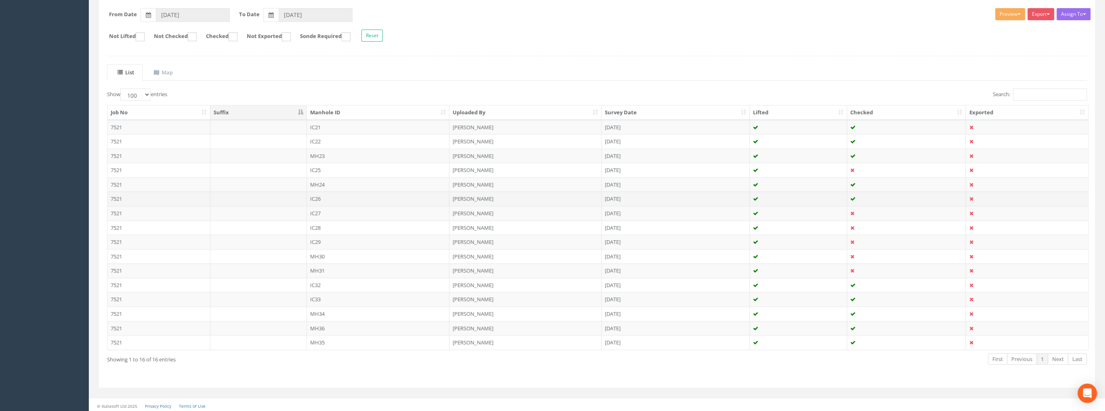
click at [322, 196] on td "IC26" at bounding box center [378, 198] width 143 height 15
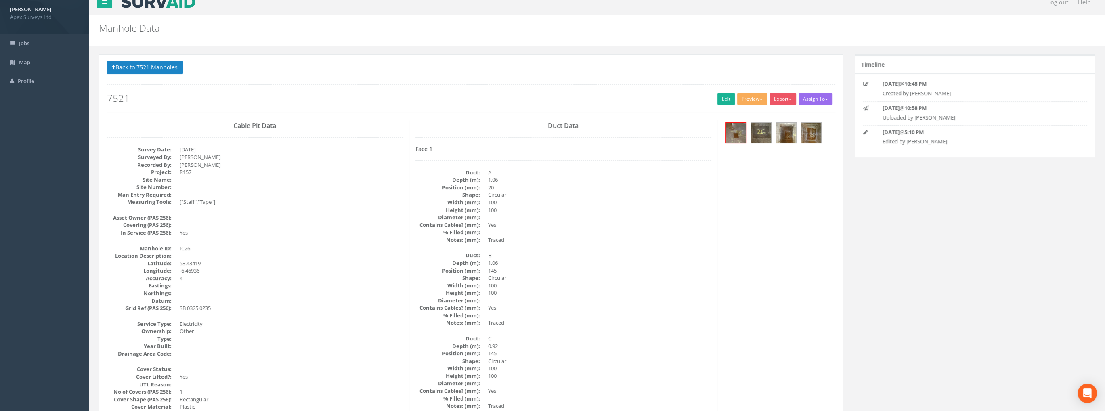
scroll to position [0, 0]
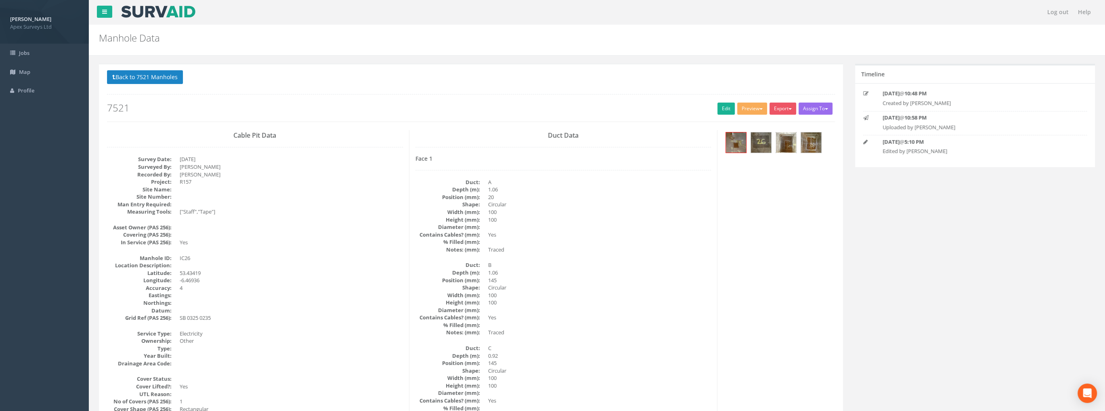
click at [781, 138] on img at bounding box center [786, 142] width 20 height 20
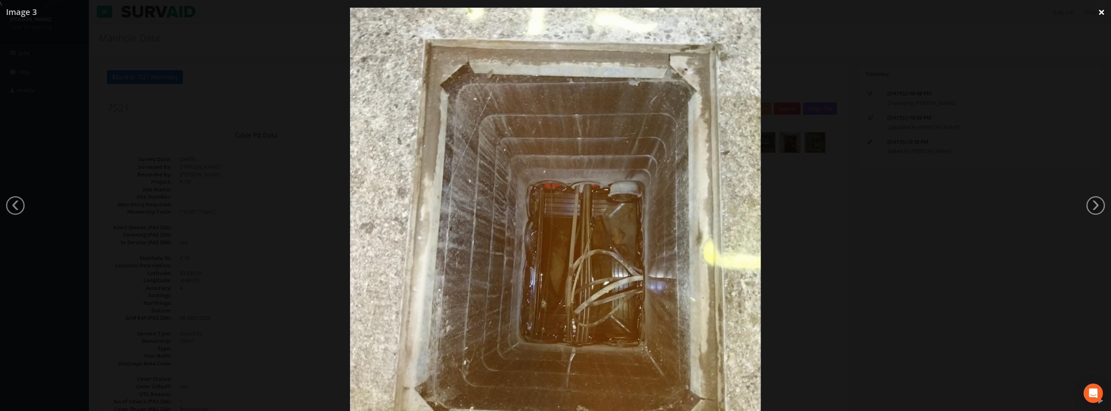
click at [1099, 9] on link "×" at bounding box center [1101, 12] width 19 height 24
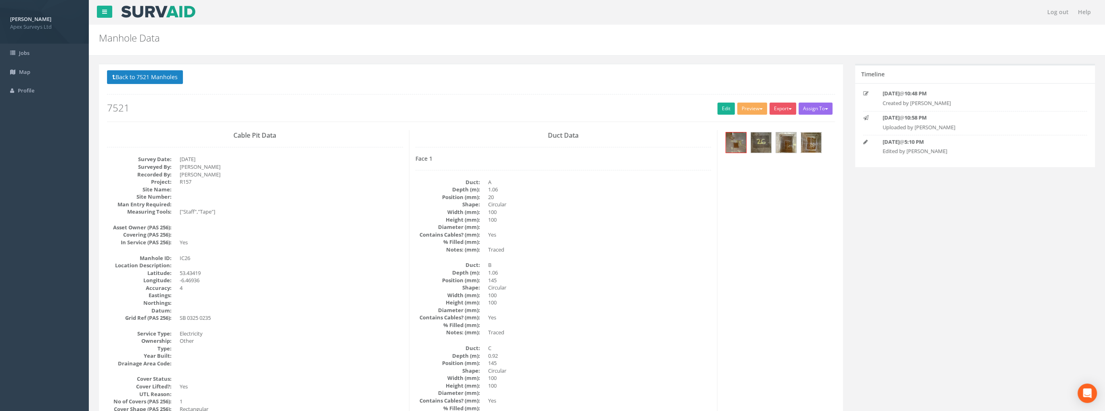
click at [803, 144] on img at bounding box center [811, 142] width 20 height 20
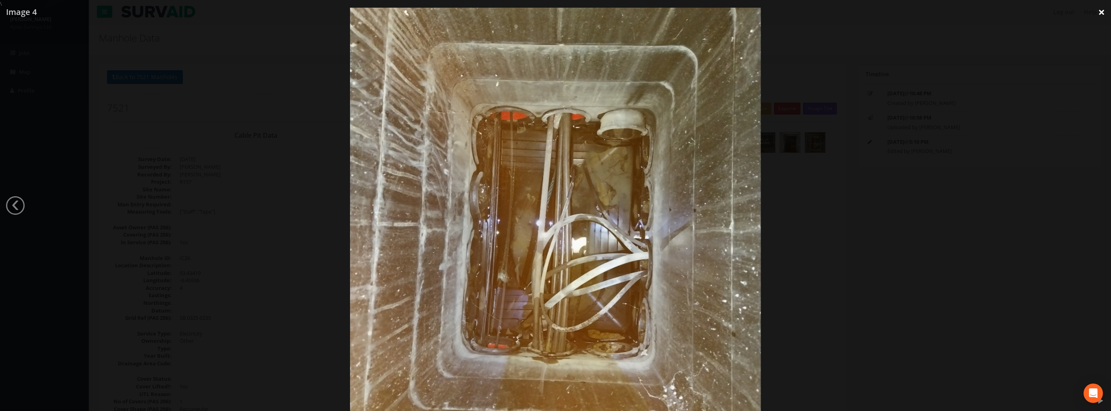
click at [1101, 11] on link "×" at bounding box center [1101, 12] width 19 height 24
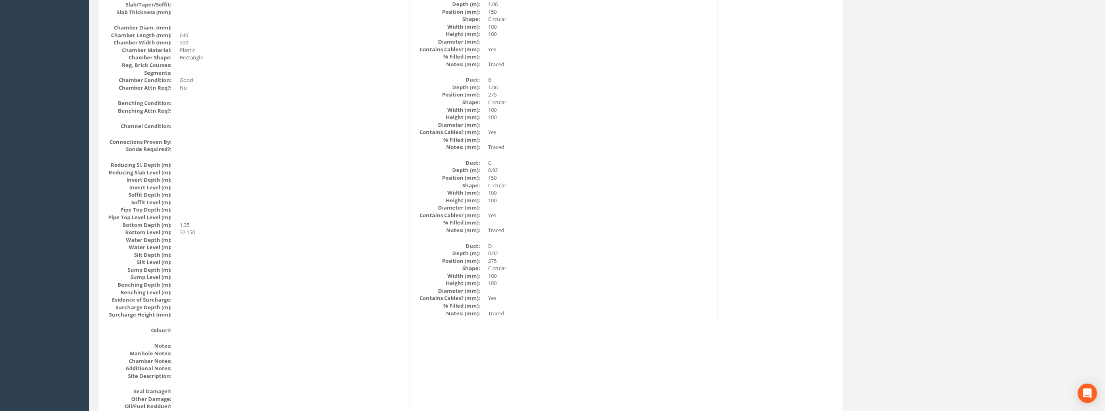
scroll to position [833, 0]
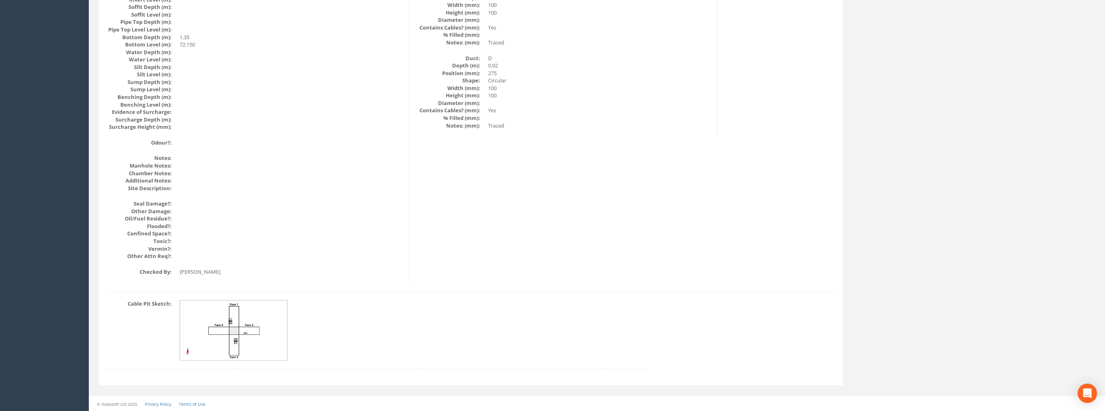
click at [229, 316] on img at bounding box center [234, 330] width 108 height 60
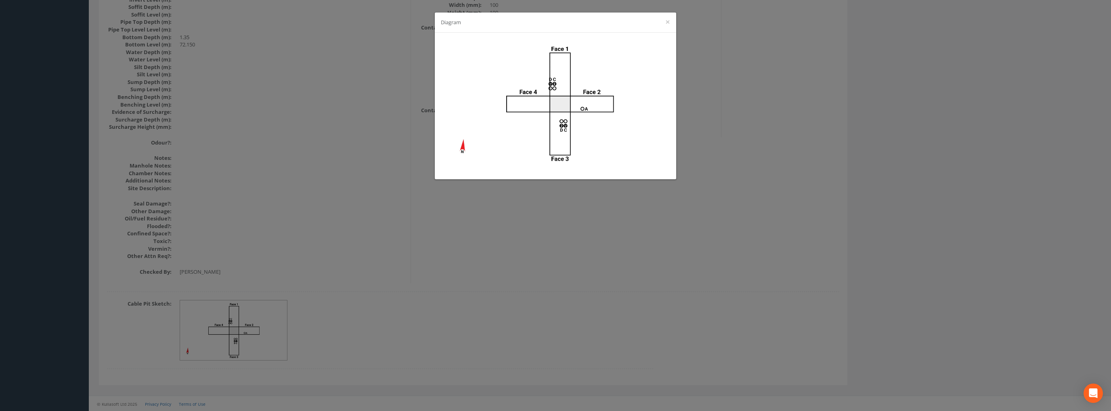
drag, startPoint x: 824, startPoint y: 196, endPoint x: 820, endPoint y: 195, distance: 4.6
click at [823, 195] on div "Diagram ×" at bounding box center [555, 205] width 1111 height 411
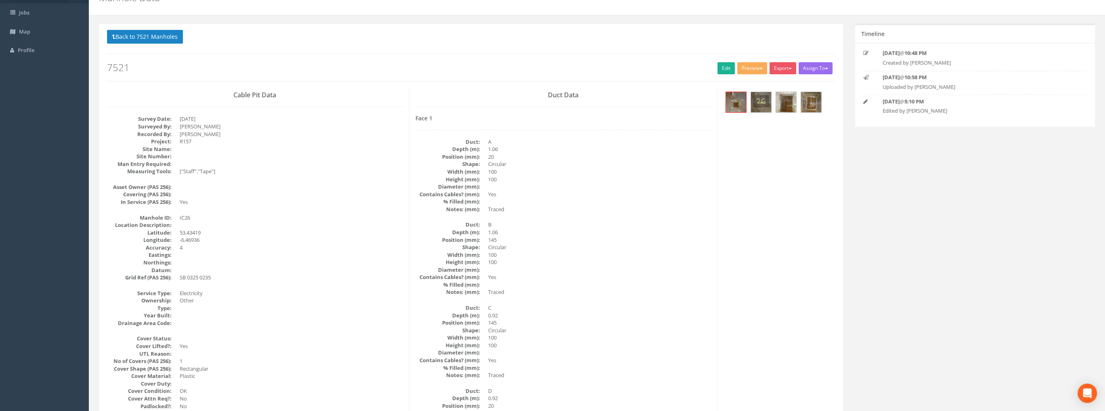
scroll to position [0, 0]
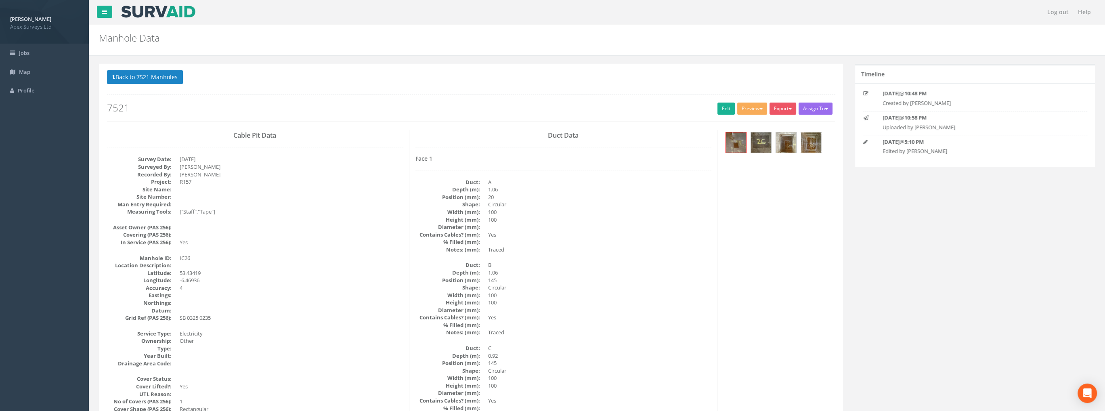
click at [806, 142] on img at bounding box center [811, 142] width 20 height 20
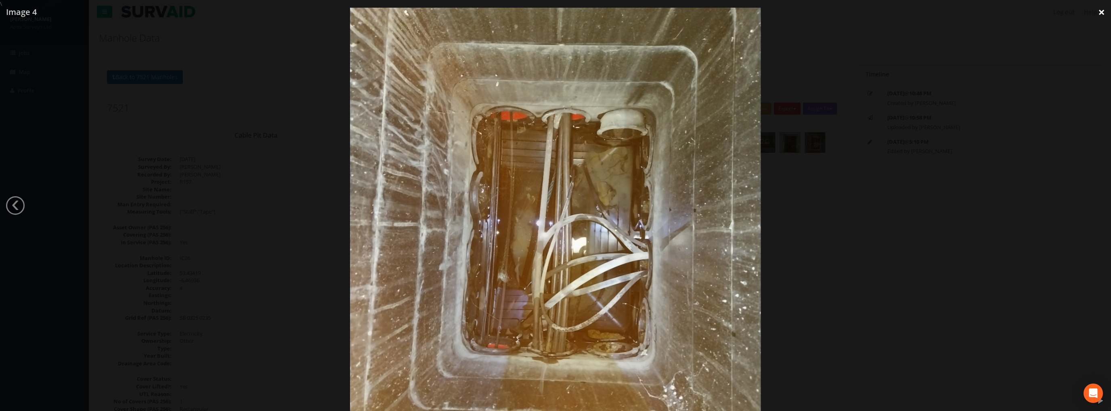
click at [1101, 14] on link "×" at bounding box center [1101, 12] width 19 height 24
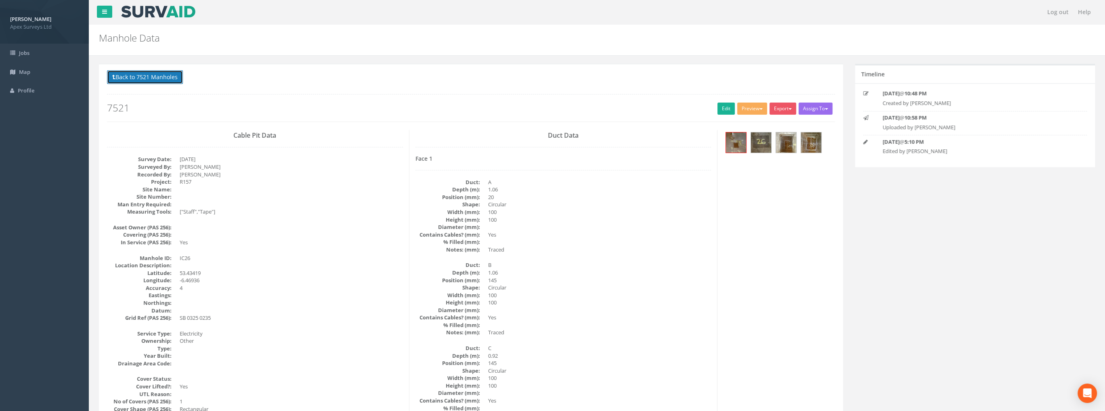
click at [158, 77] on button "Back to 7521 Manholes" at bounding box center [145, 77] width 76 height 14
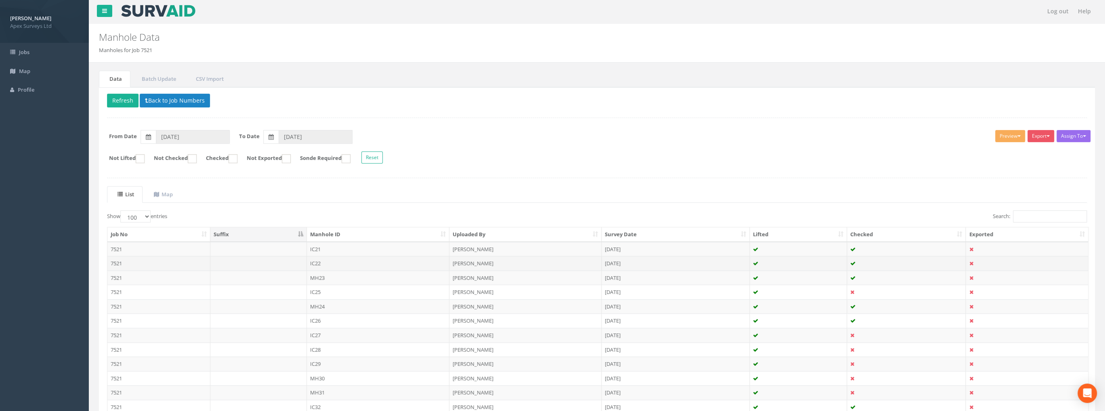
scroll to position [123, 0]
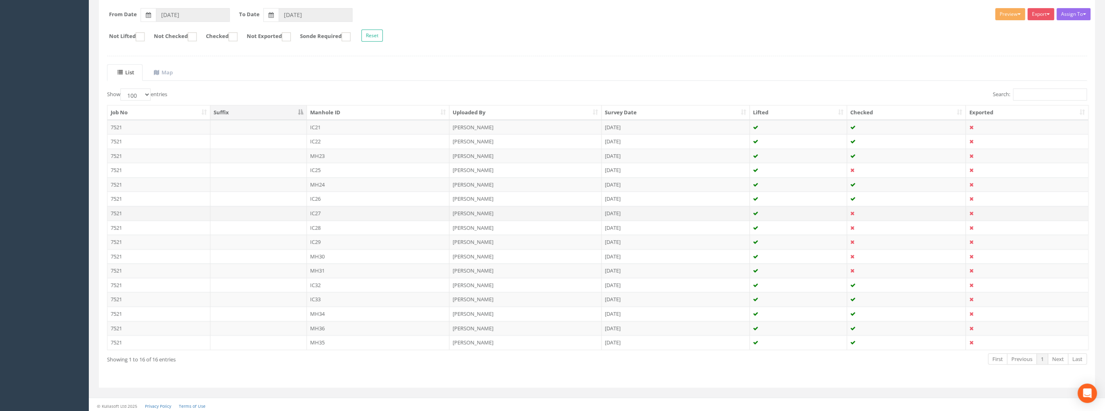
click at [315, 211] on td "IC27" at bounding box center [378, 213] width 143 height 15
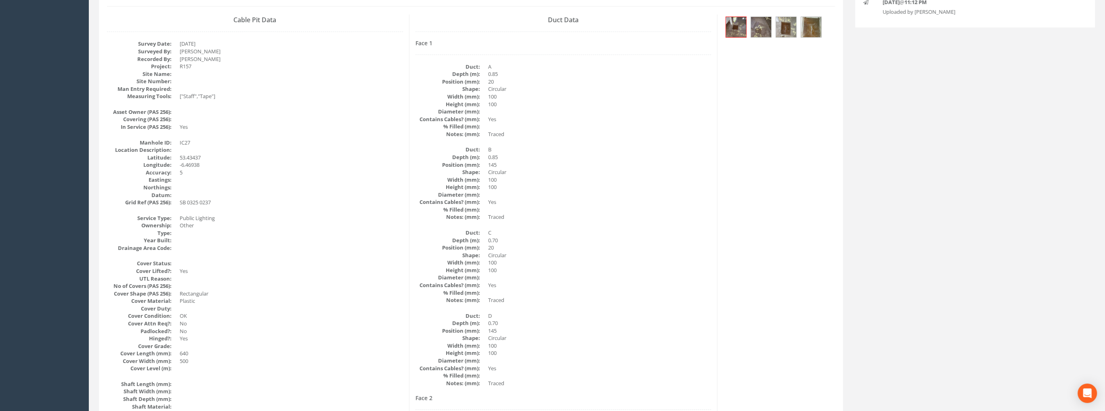
scroll to position [0, 0]
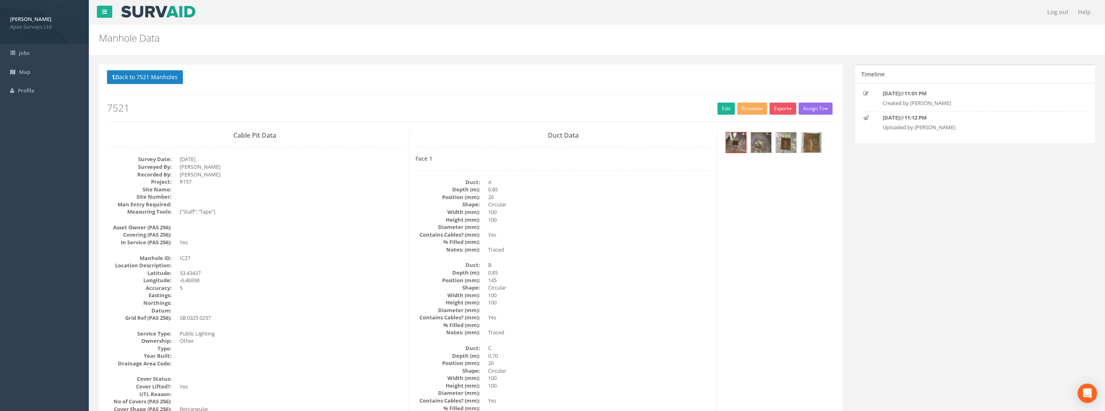
click at [814, 143] on img at bounding box center [811, 142] width 20 height 20
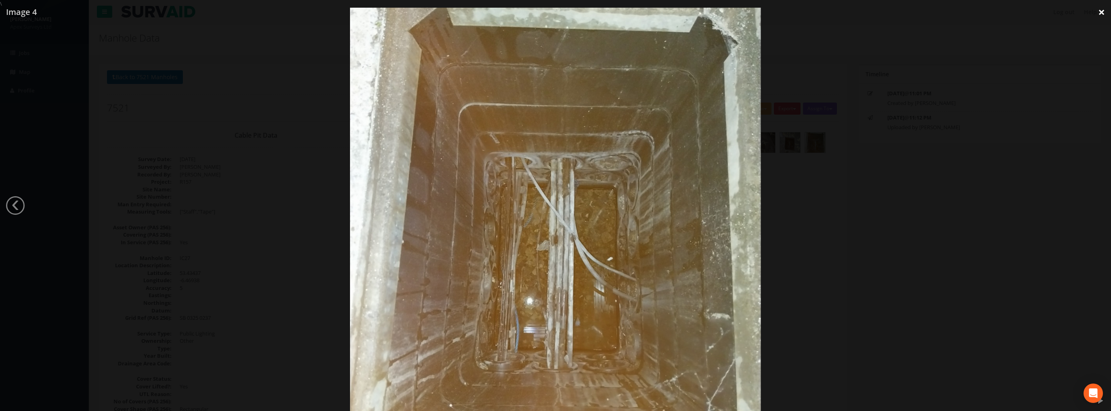
click at [1102, 12] on link "×" at bounding box center [1101, 12] width 19 height 24
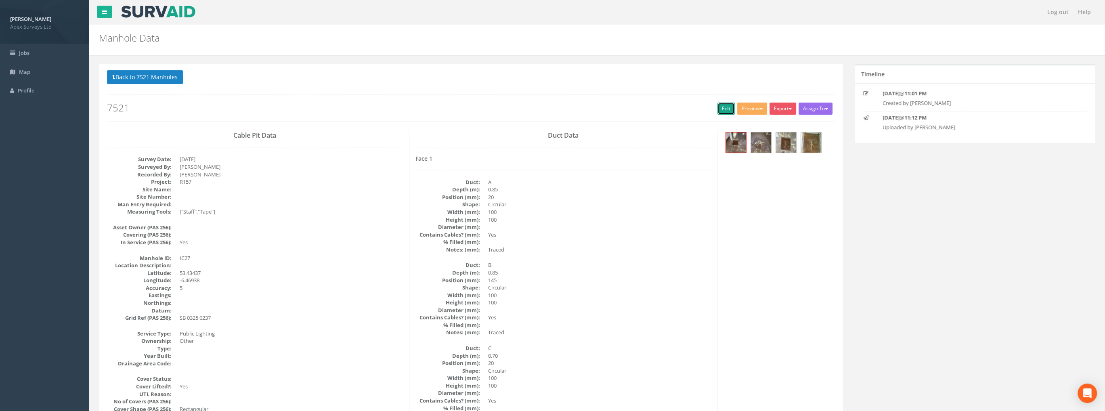
click at [718, 106] on link "Edit" at bounding box center [725, 109] width 17 height 12
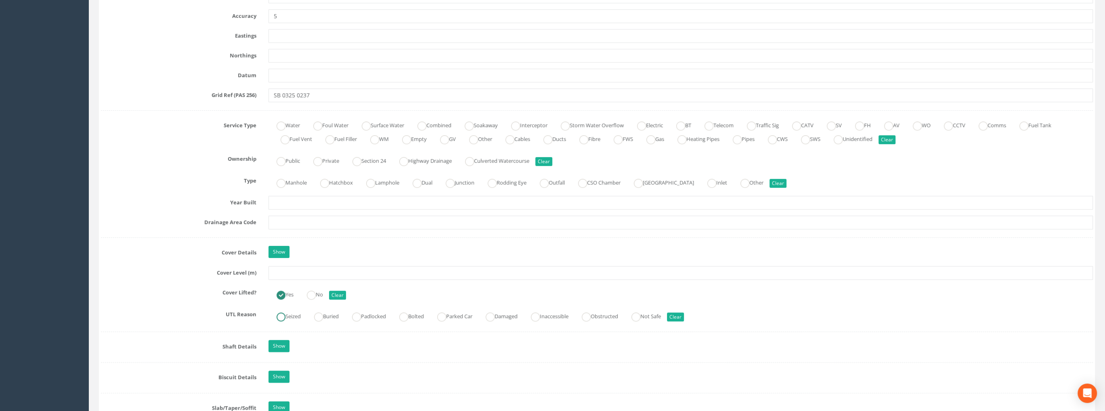
scroll to position [484, 0]
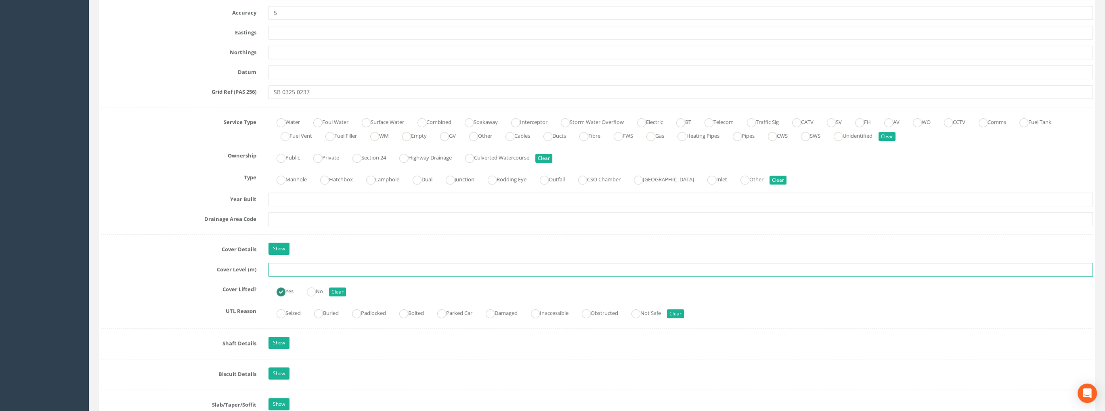
click at [295, 270] on input "text" at bounding box center [680, 270] width 825 height 14
click at [285, 274] on input "text" at bounding box center [680, 270] width 825 height 14
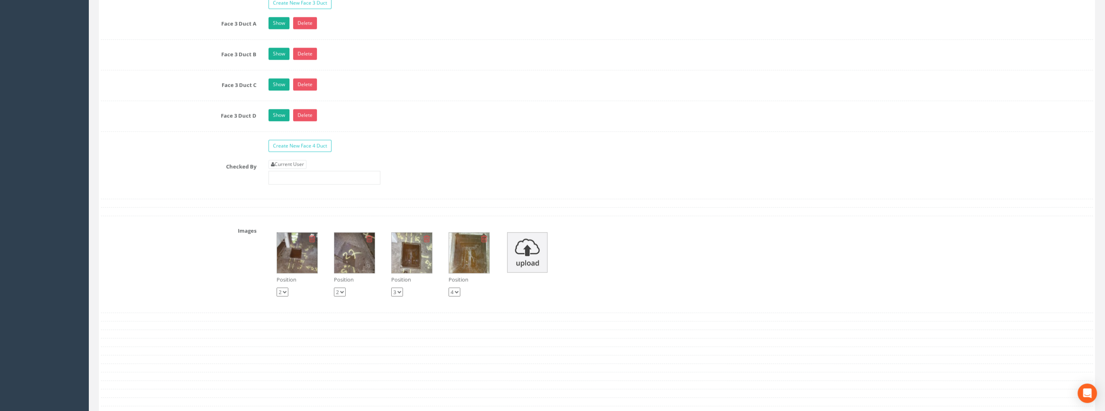
scroll to position [1494, 0]
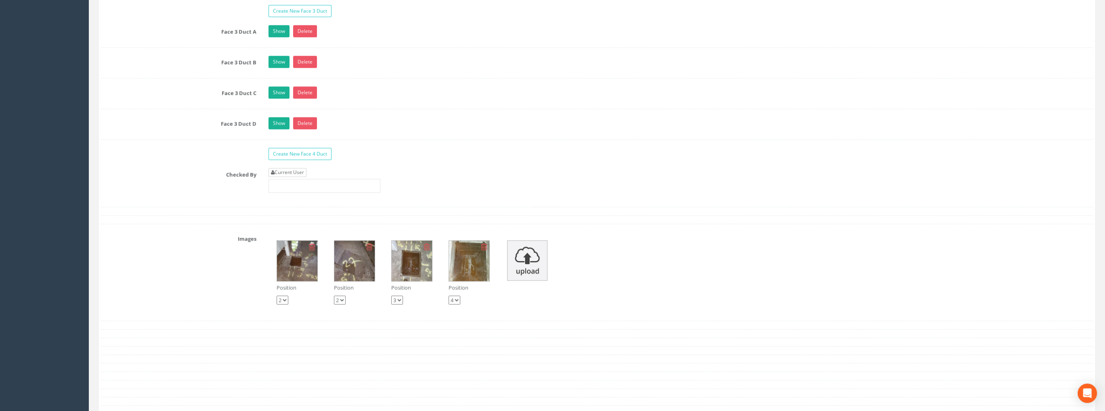
type input "73.59"
click at [287, 168] on link "Current User" at bounding box center [287, 172] width 38 height 9
type input "[PERSON_NAME]"
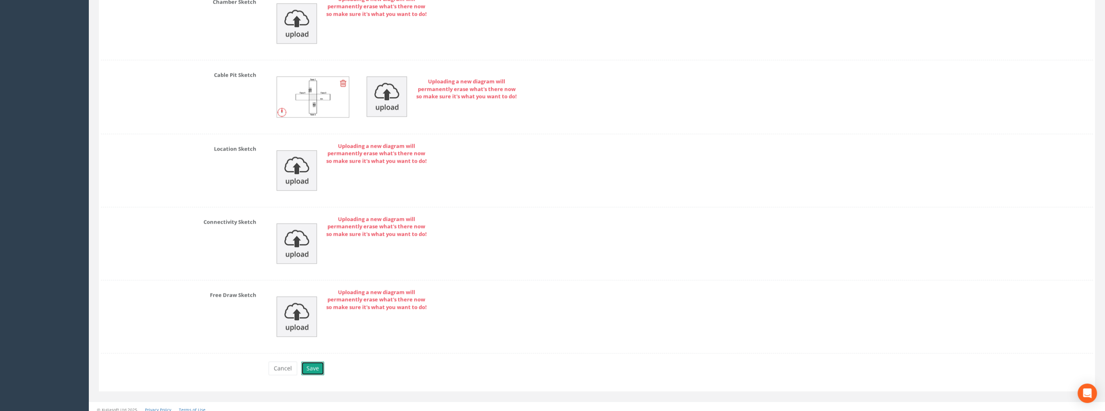
click at [315, 361] on button "Save" at bounding box center [312, 368] width 23 height 14
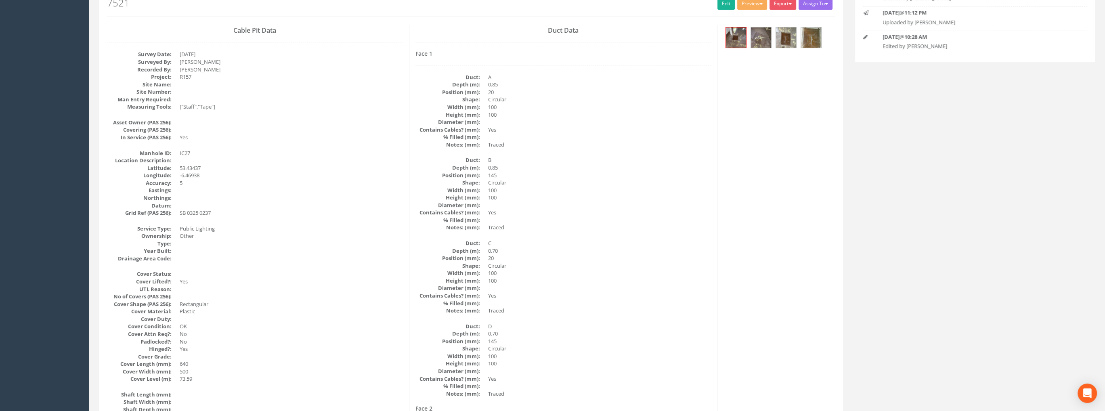
scroll to position [0, 0]
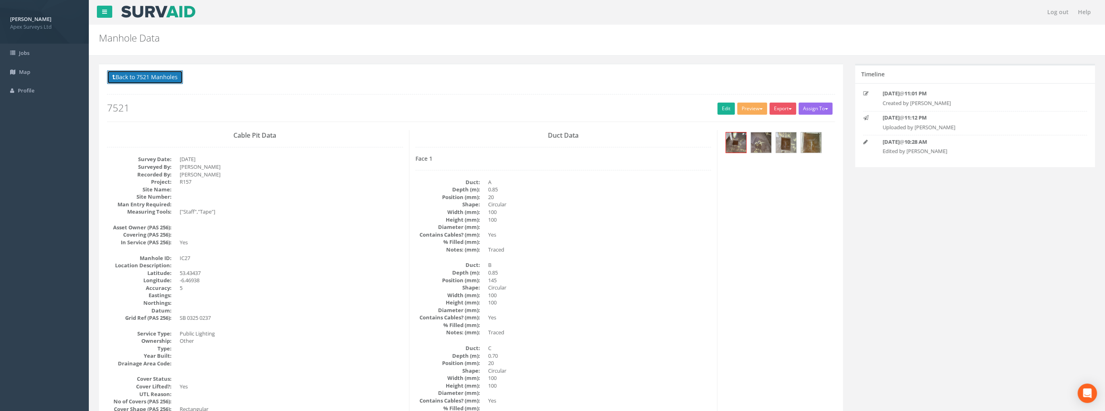
click at [163, 80] on button "Back to 7521 Manholes" at bounding box center [145, 77] width 76 height 14
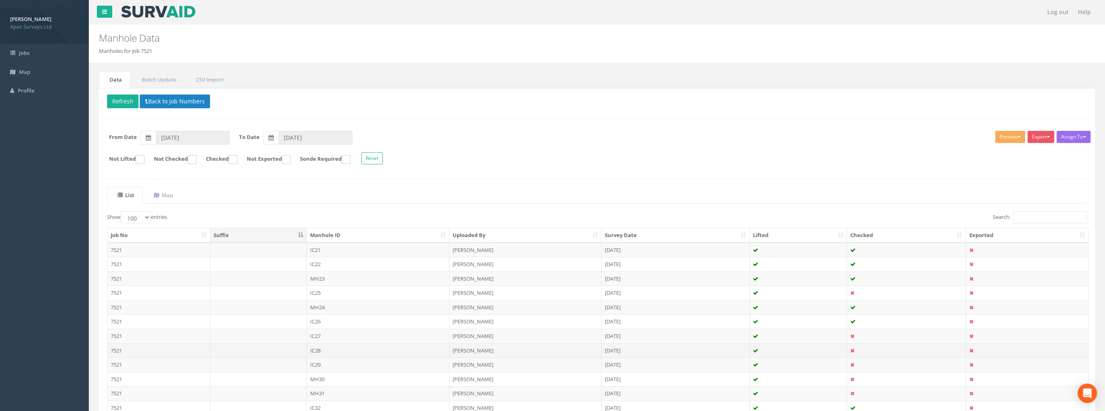
click at [316, 348] on td "IC28" at bounding box center [378, 350] width 143 height 15
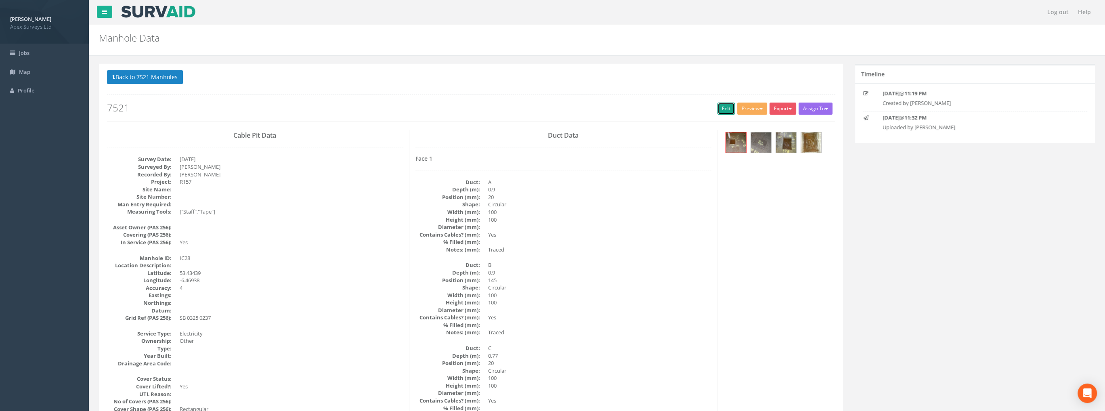
click at [717, 109] on link "Edit" at bounding box center [725, 109] width 17 height 12
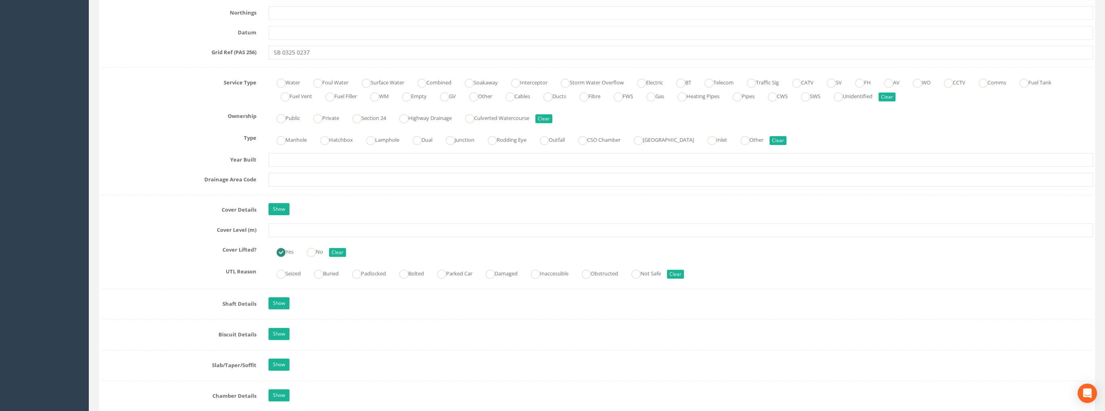
scroll to position [565, 0]
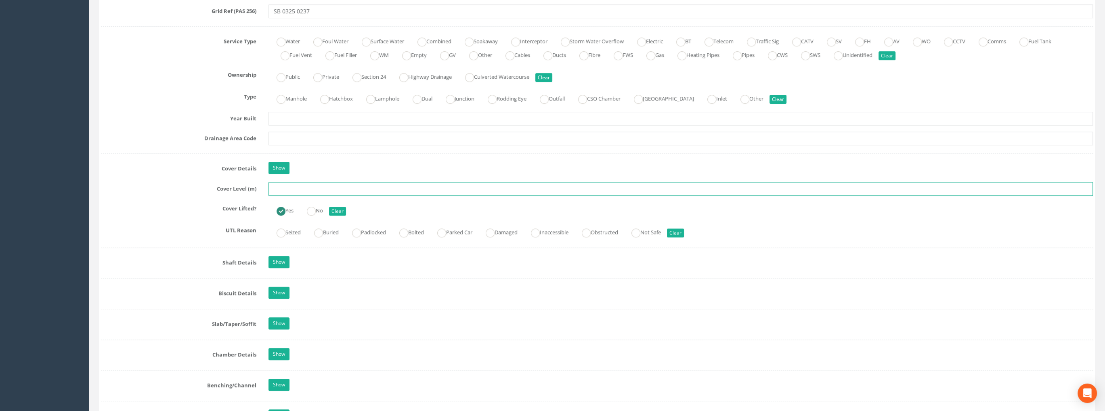
click at [279, 186] on input "text" at bounding box center [680, 189] width 825 height 14
type input "73.62"
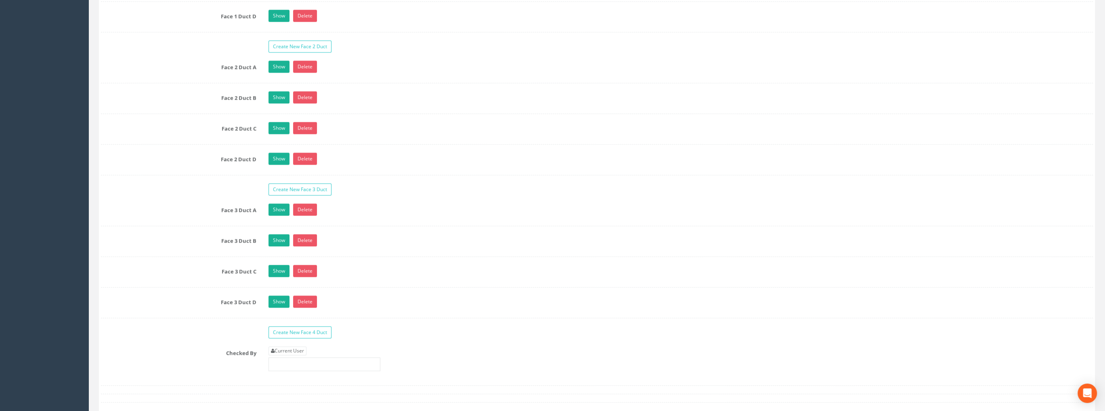
scroll to position [1413, 0]
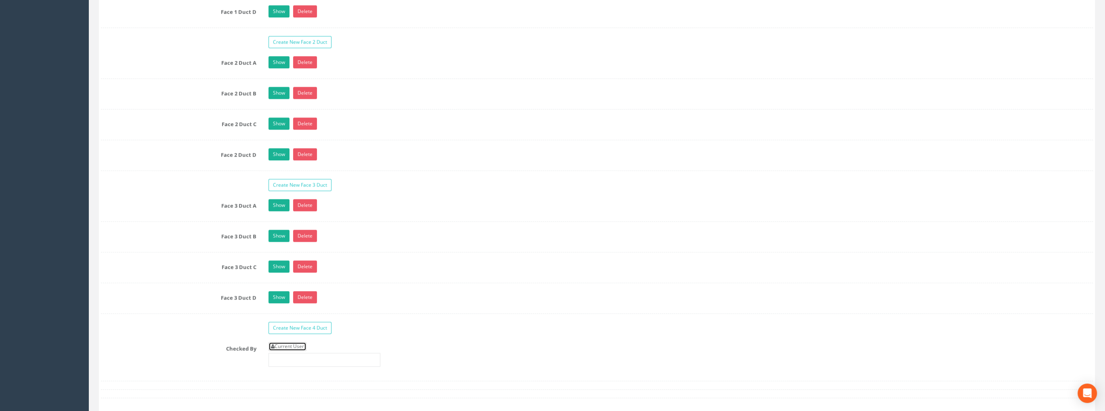
click at [296, 342] on link "Current User" at bounding box center [287, 346] width 38 height 9
type input "[PERSON_NAME]"
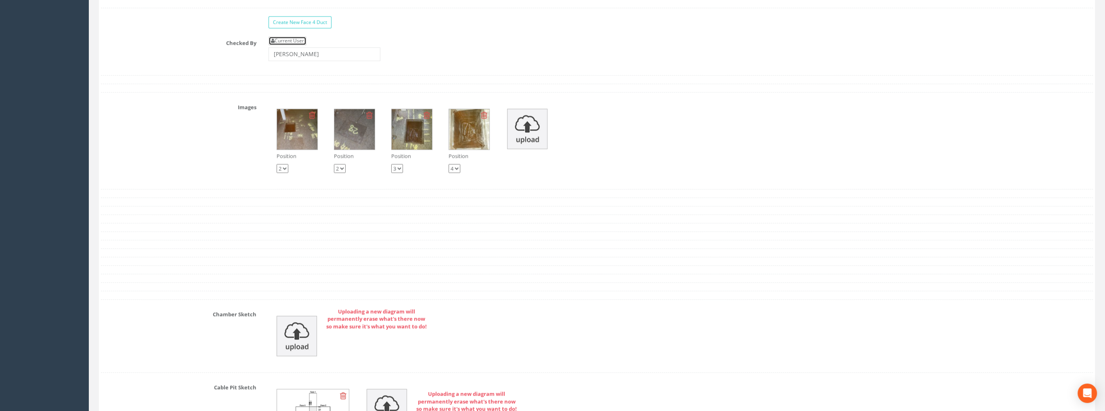
scroll to position [1735, 0]
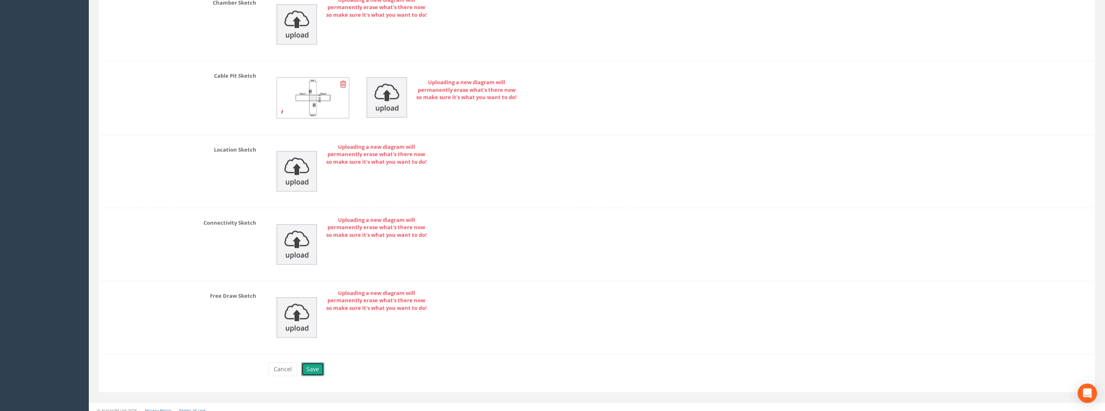
click at [308, 362] on button "Save" at bounding box center [312, 369] width 23 height 14
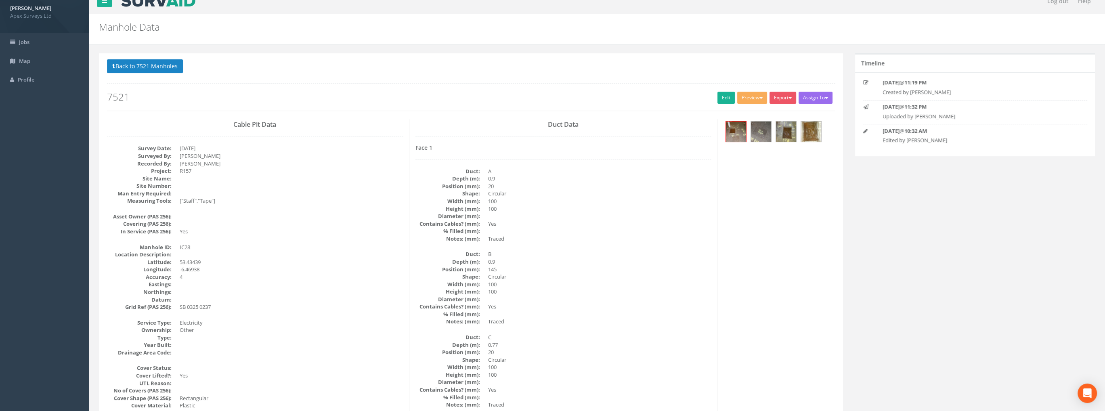
scroll to position [0, 0]
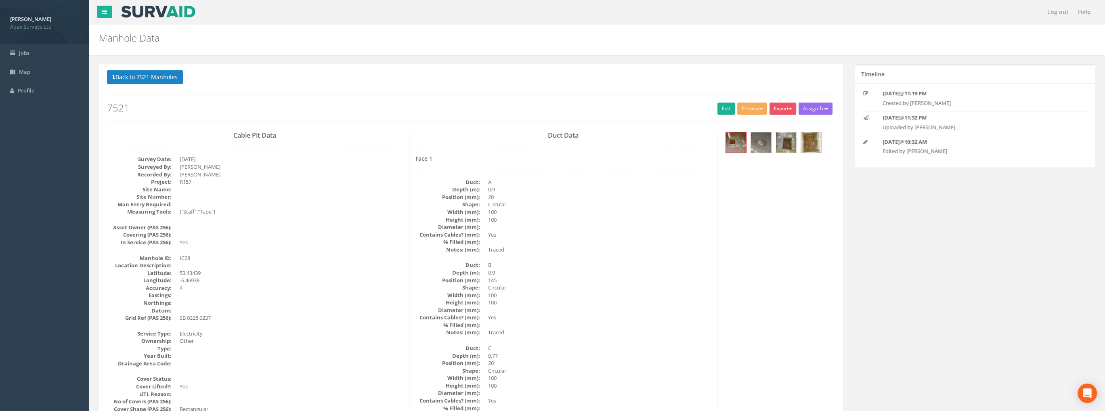
click at [789, 139] on img at bounding box center [786, 142] width 20 height 20
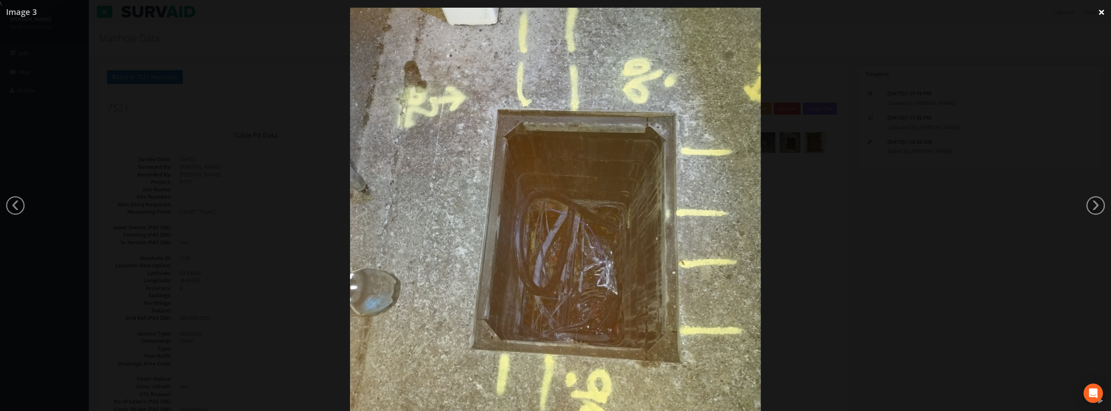
click at [1098, 12] on link "×" at bounding box center [1101, 12] width 19 height 24
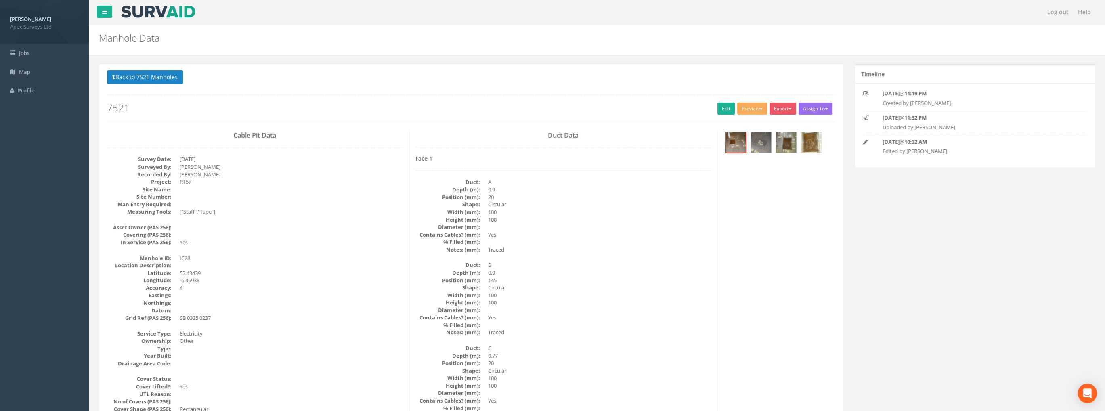
click at [812, 141] on img at bounding box center [811, 142] width 20 height 20
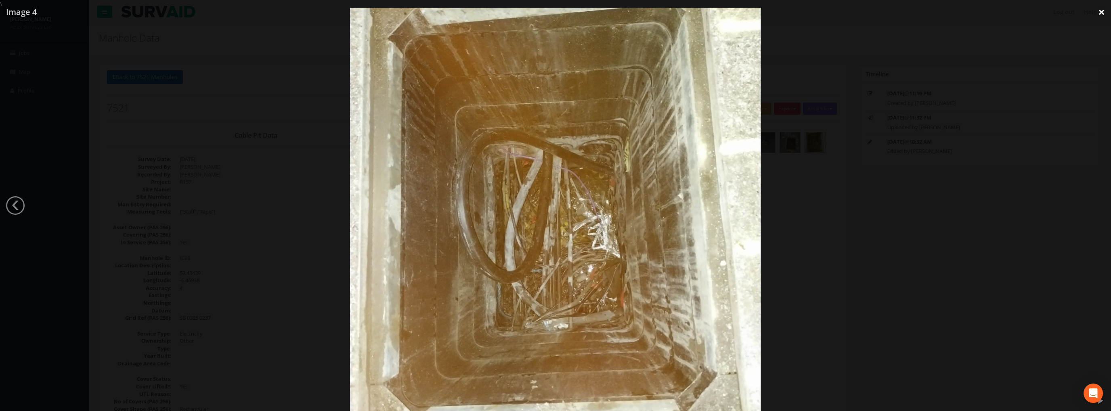
click at [1095, 13] on link "×" at bounding box center [1101, 12] width 19 height 24
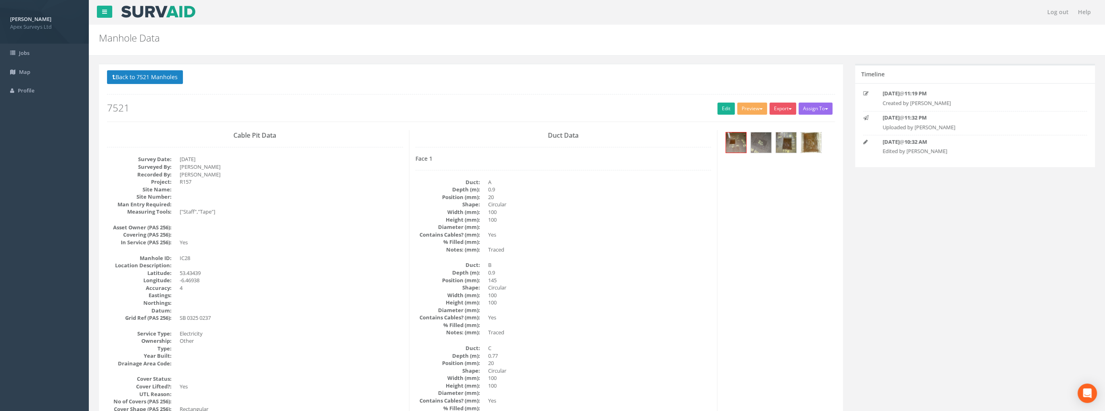
click at [810, 141] on img at bounding box center [811, 142] width 20 height 20
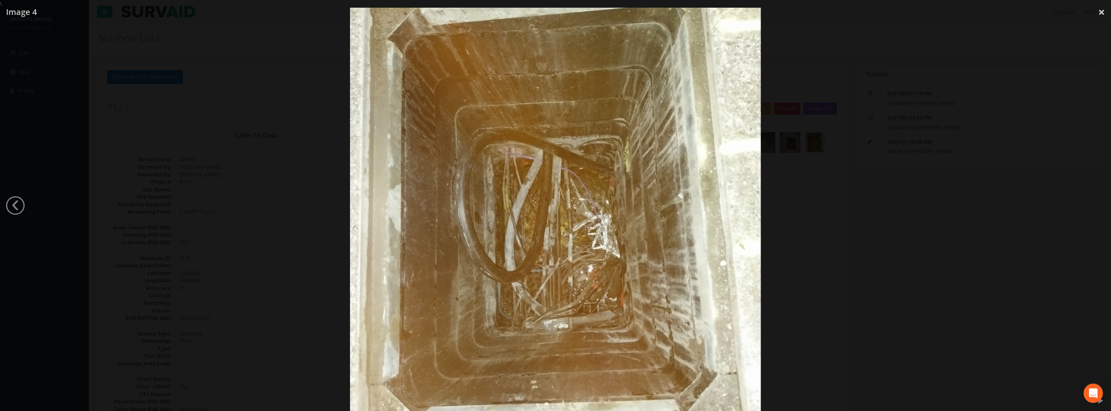
click at [617, 214] on img at bounding box center [555, 213] width 411 height 548
click at [857, 129] on div at bounding box center [555, 213] width 1111 height 411
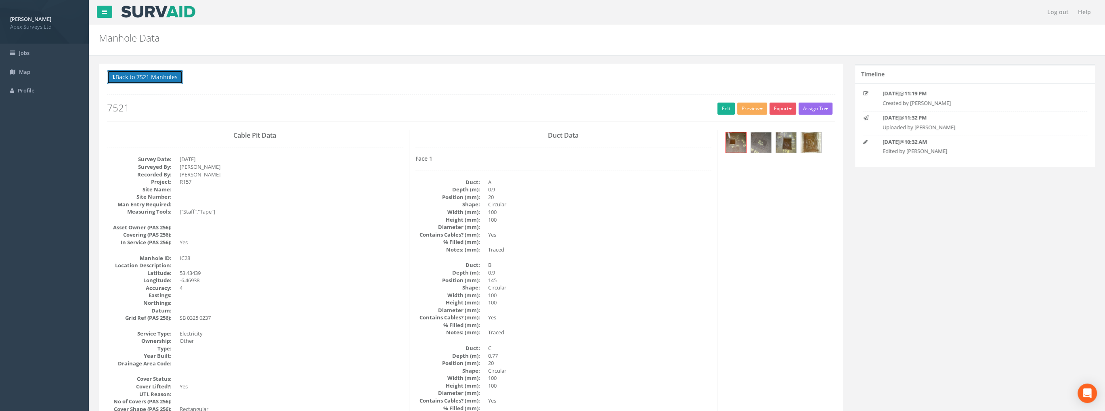
click at [130, 77] on button "Back to 7521 Manholes" at bounding box center [145, 77] width 76 height 14
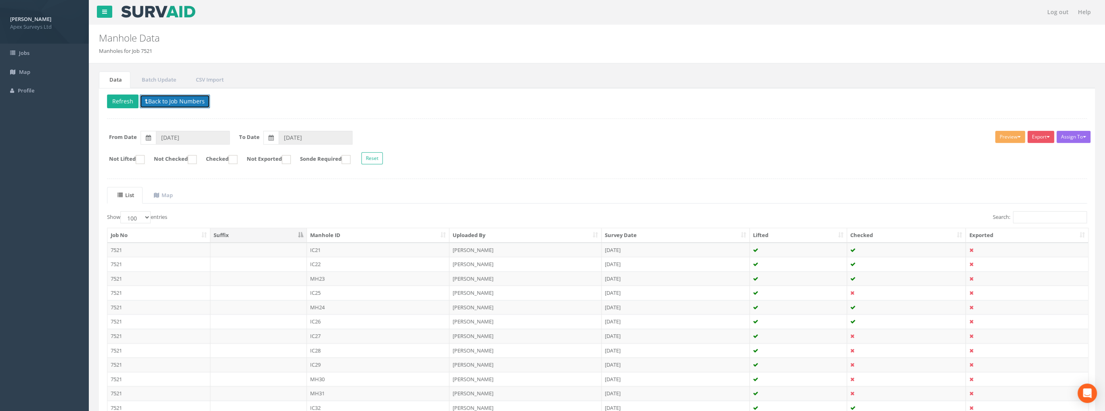
click at [157, 100] on button "Back to Job Numbers" at bounding box center [175, 101] width 70 height 14
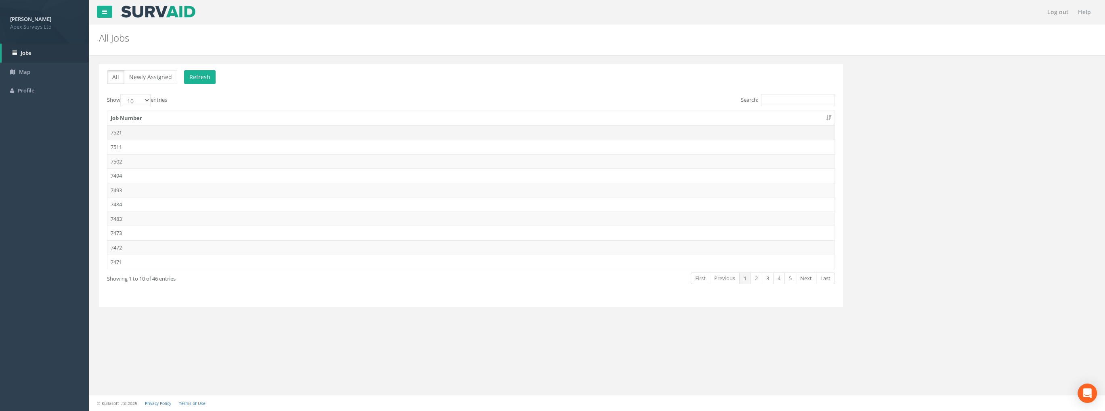
click at [123, 129] on td "7521" at bounding box center [470, 132] width 727 height 15
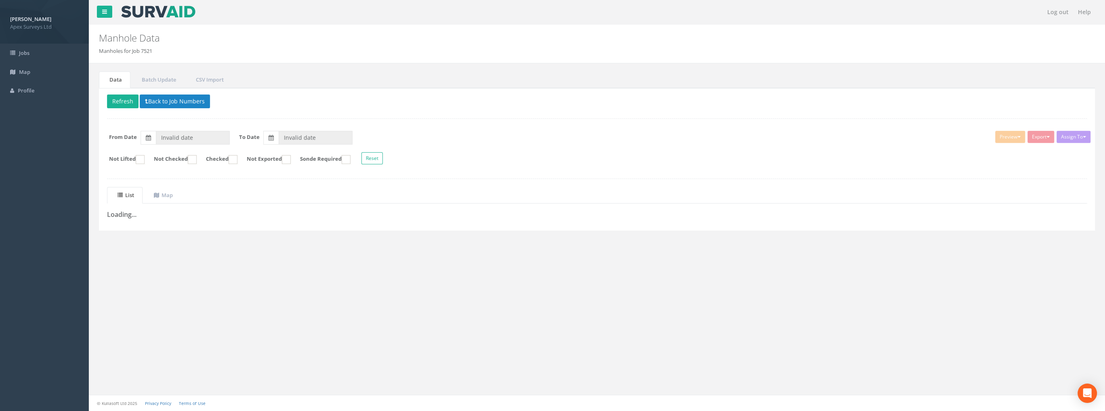
type input "[DATE]"
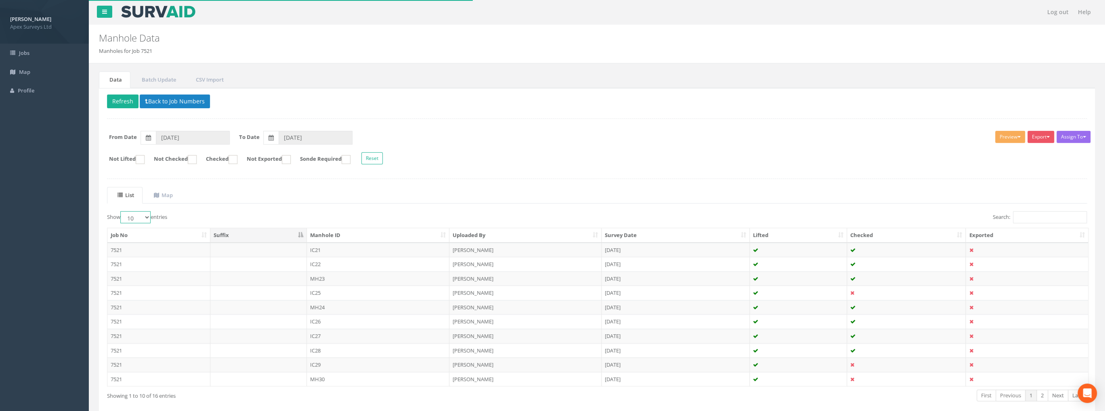
click at [139, 215] on select "10 25 50 100" at bounding box center [135, 217] width 30 height 12
select select "100"
click at [121, 211] on select "10 25 50 100" at bounding box center [135, 217] width 30 height 12
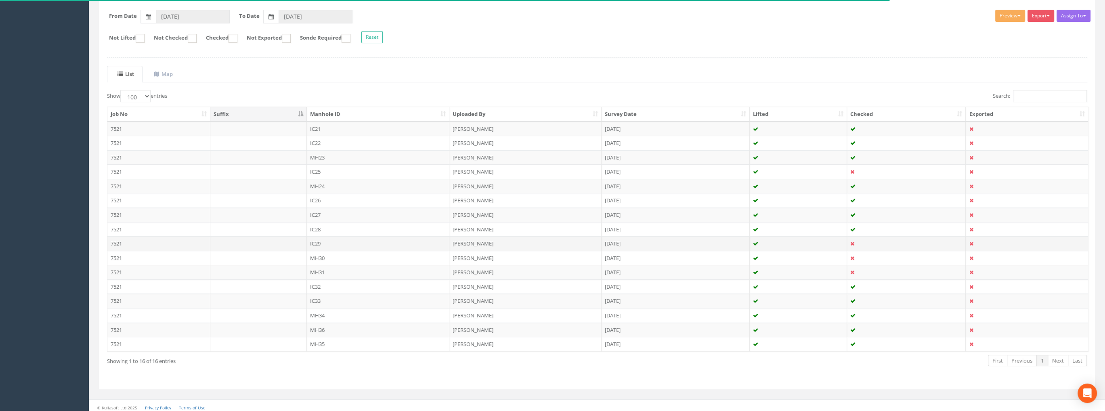
click at [321, 240] on td "IC29" at bounding box center [378, 243] width 143 height 15
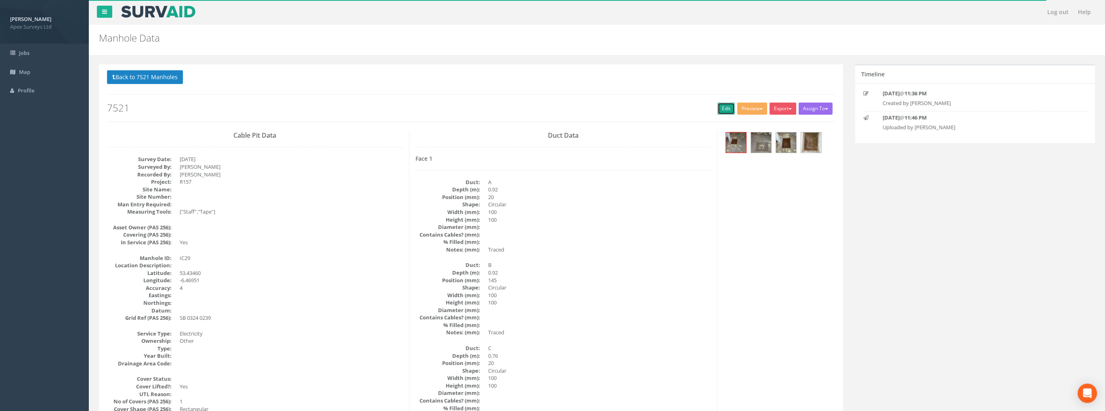
click at [717, 108] on link "Edit" at bounding box center [725, 109] width 17 height 12
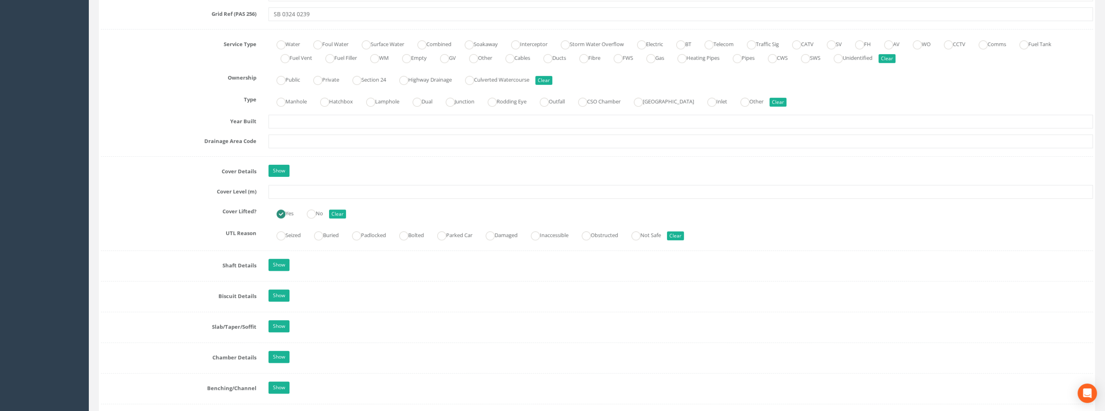
scroll to position [565, 0]
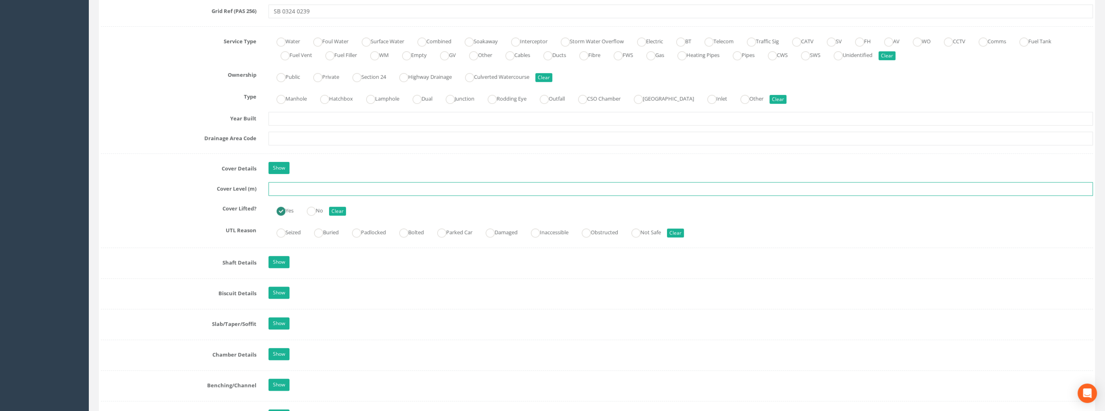
click at [280, 182] on input "text" at bounding box center [680, 189] width 825 height 14
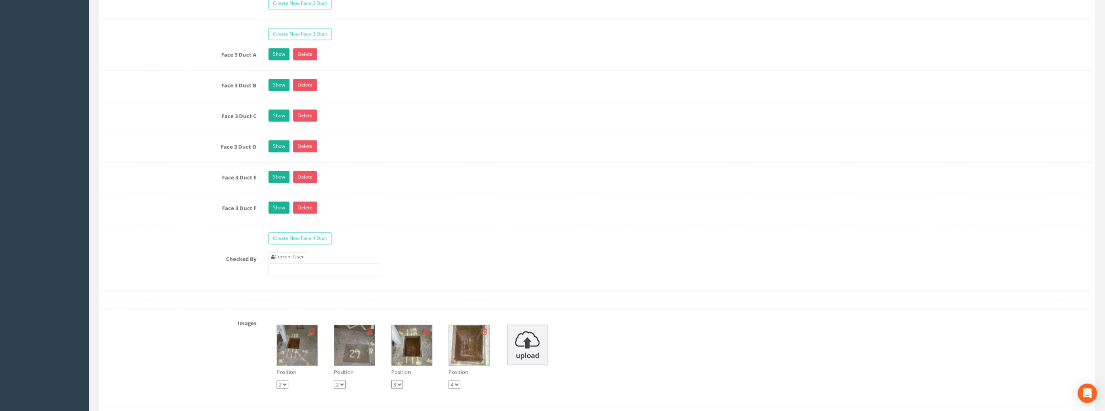
scroll to position [1453, 0]
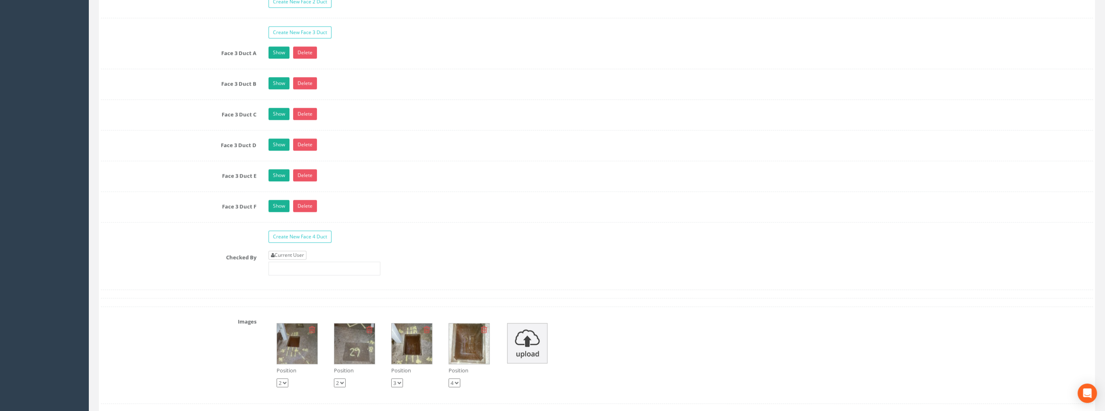
type input "73.68"
click at [291, 251] on link "Current User" at bounding box center [287, 255] width 38 height 9
type input "[PERSON_NAME]"
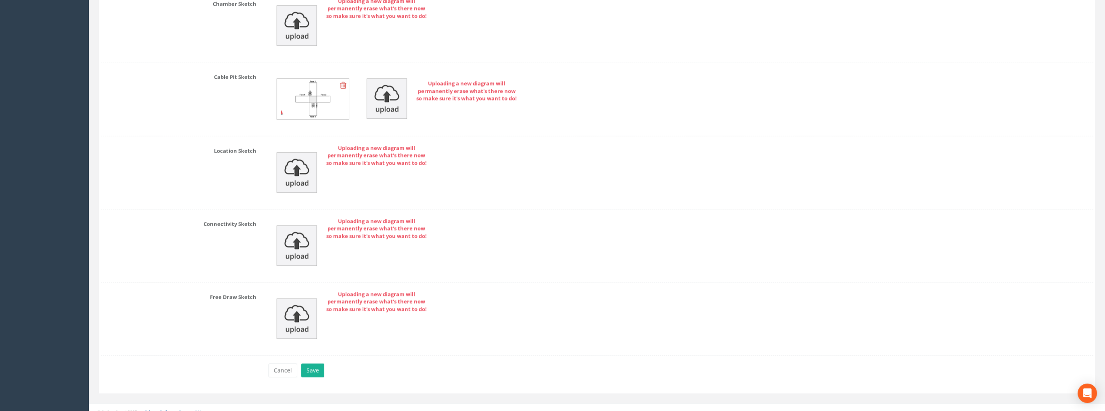
scroll to position [1979, 0]
click at [315, 362] on button "Save" at bounding box center [312, 369] width 23 height 14
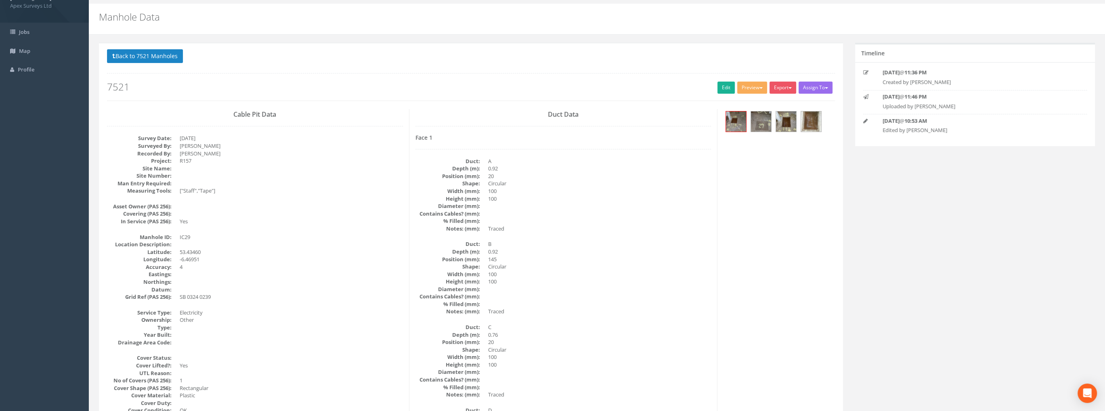
scroll to position [0, 0]
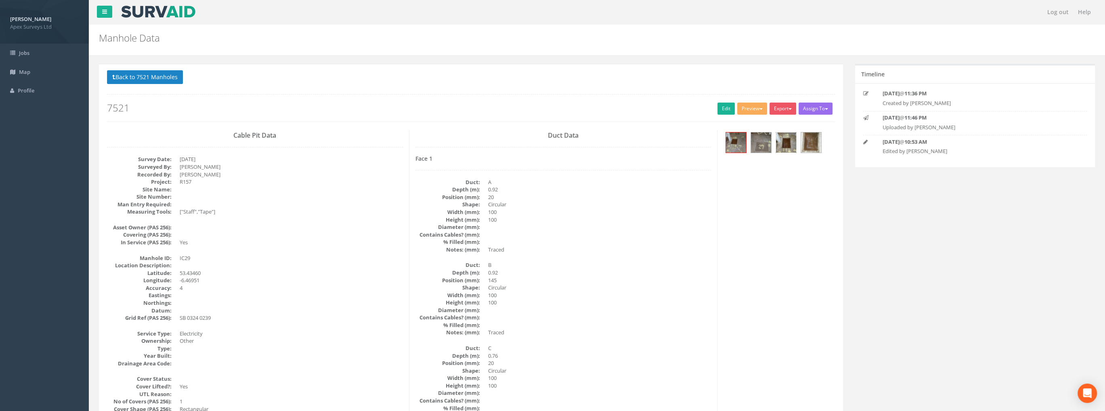
click at [791, 143] on img at bounding box center [786, 142] width 20 height 20
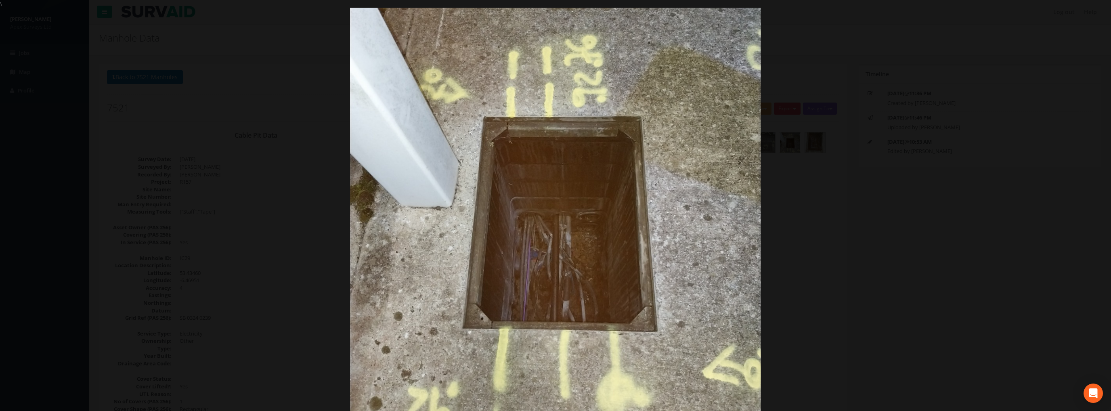
click at [711, 186] on img at bounding box center [555, 213] width 411 height 548
click at [1095, 204] on link "›" at bounding box center [1095, 205] width 19 height 19
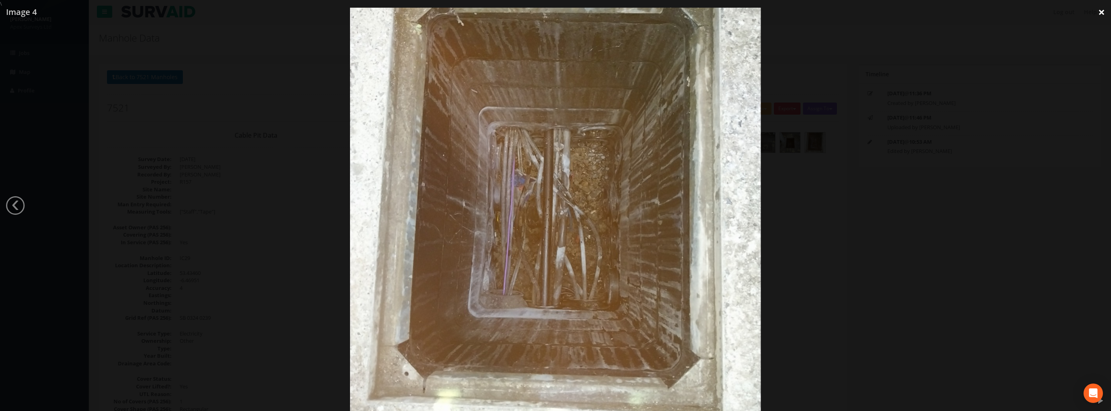
click at [1100, 15] on link "×" at bounding box center [1101, 12] width 19 height 24
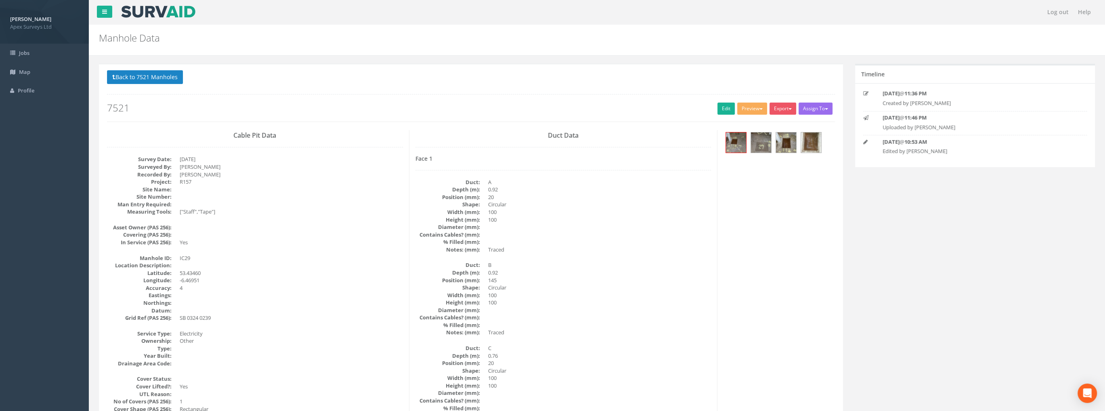
click at [148, 84] on p "Back to 7521 Manholes Back to Map" at bounding box center [471, 78] width 728 height 16
click at [152, 79] on button "Back to 7521 Manholes" at bounding box center [145, 77] width 76 height 14
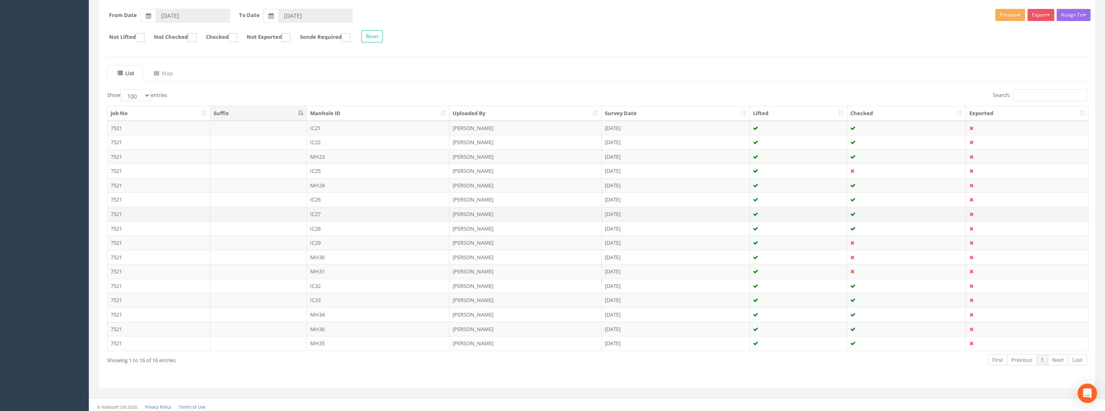
scroll to position [123, 0]
click at [321, 254] on td "MH30" at bounding box center [378, 256] width 143 height 15
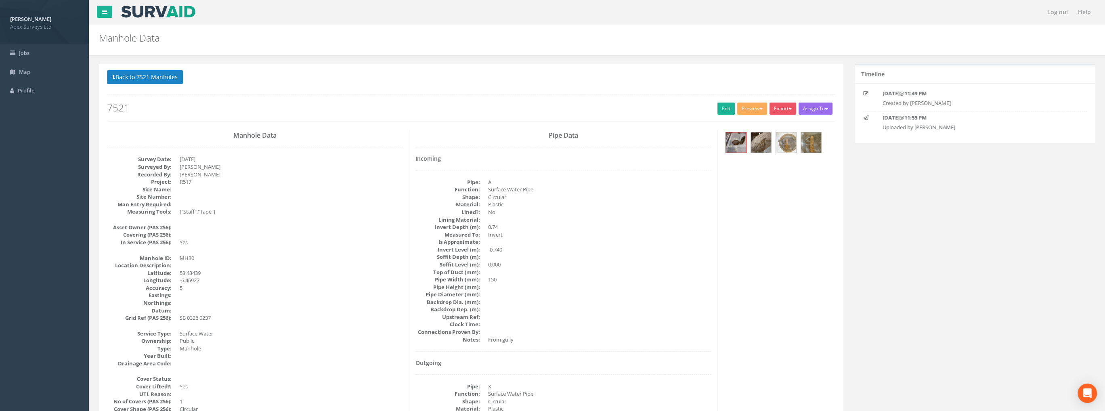
scroll to position [0, 0]
click at [718, 106] on link "Edit" at bounding box center [725, 109] width 17 height 12
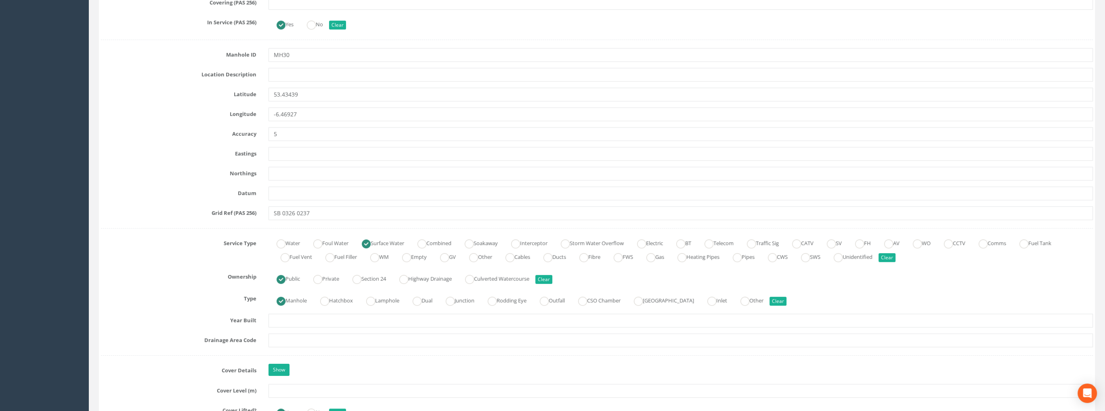
scroll to position [525, 0]
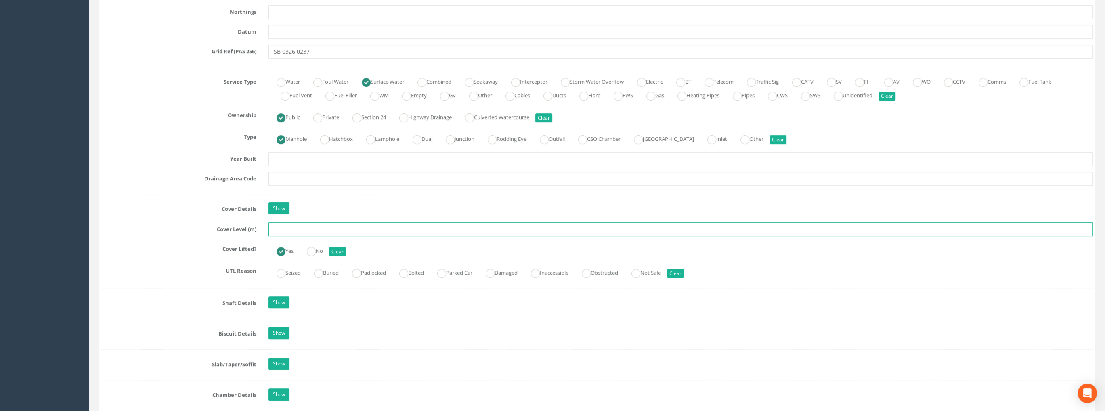
click at [294, 229] on input "text" at bounding box center [680, 229] width 825 height 14
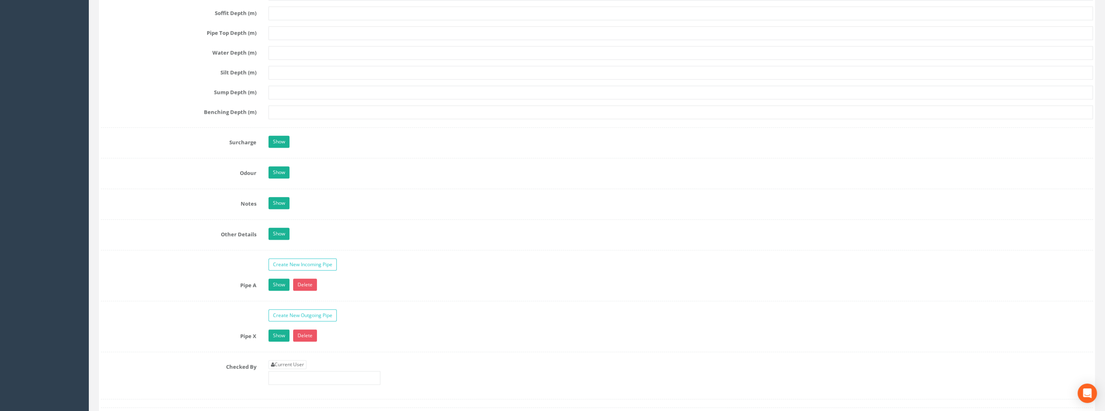
scroll to position [1170, 0]
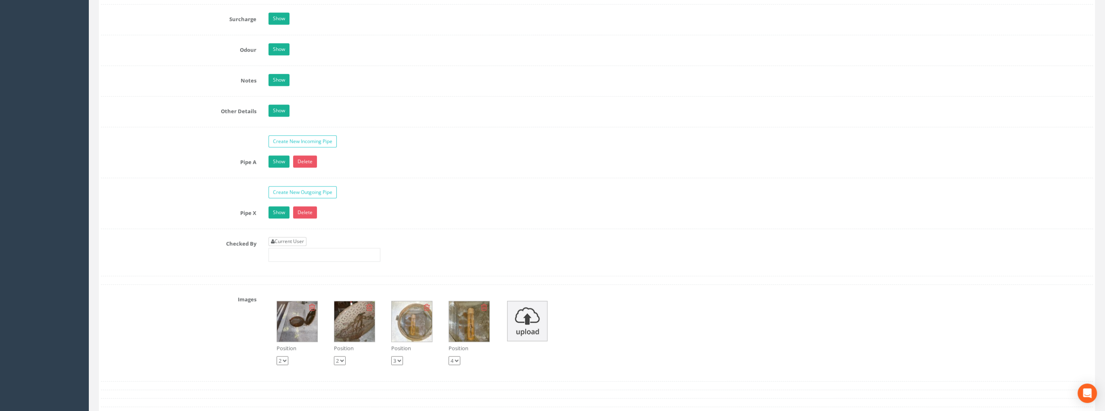
type input "73.52"
click at [291, 237] on link "Current User" at bounding box center [287, 241] width 38 height 9
type input "[PERSON_NAME]"
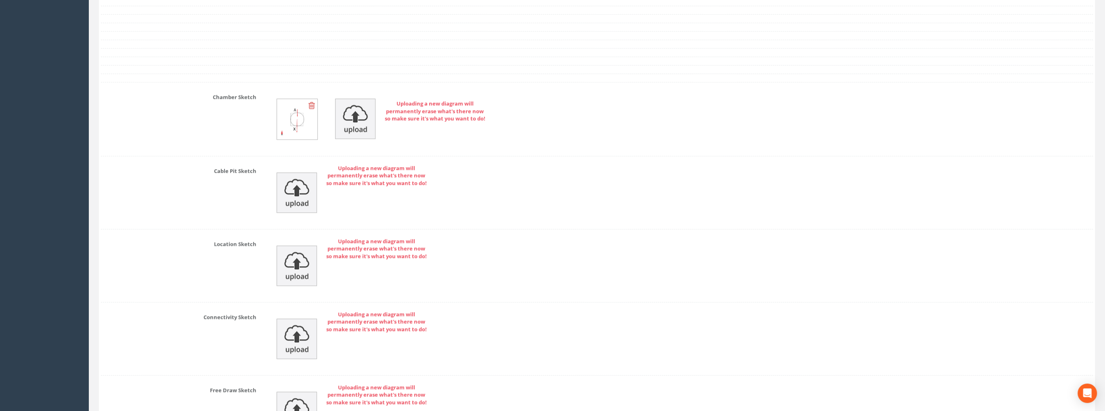
scroll to position [1676, 0]
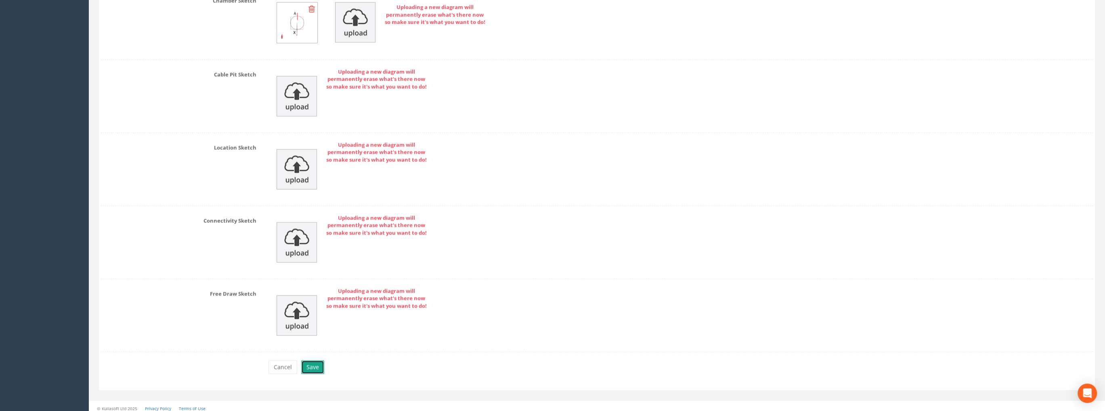
click at [317, 361] on button "Save" at bounding box center [312, 367] width 23 height 14
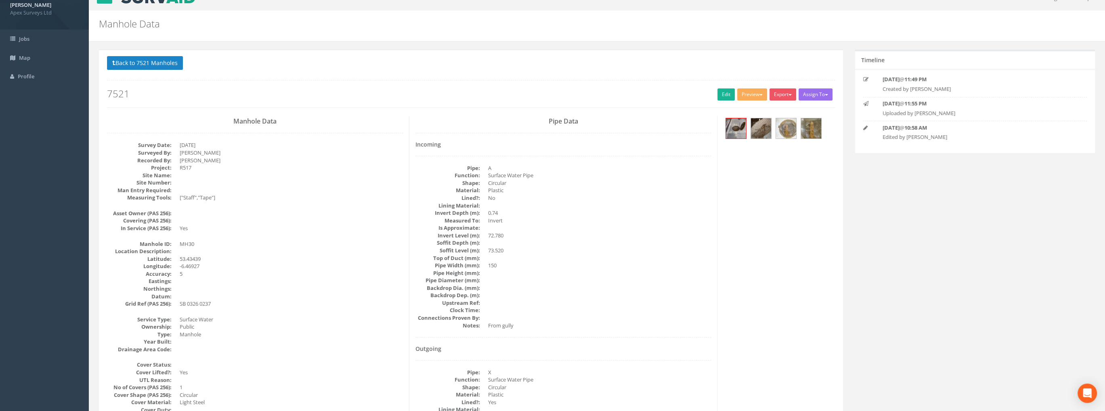
scroll to position [0, 0]
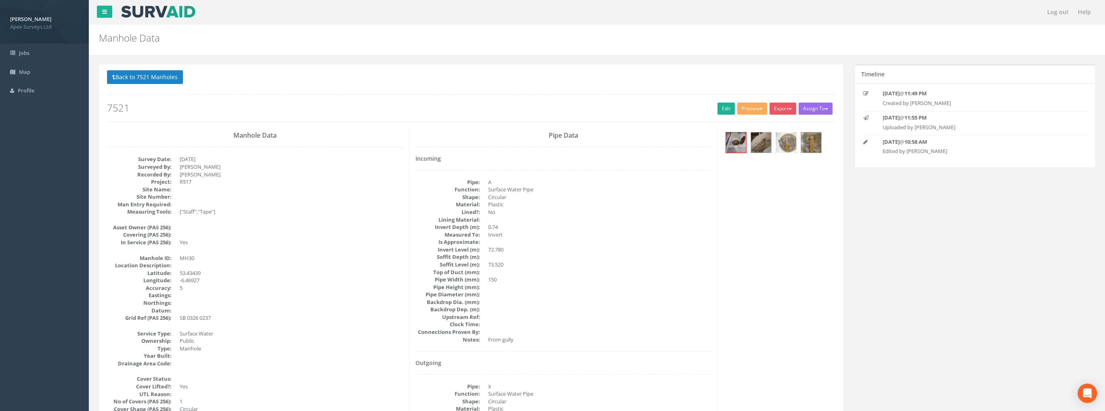
click at [786, 142] on img at bounding box center [786, 142] width 20 height 20
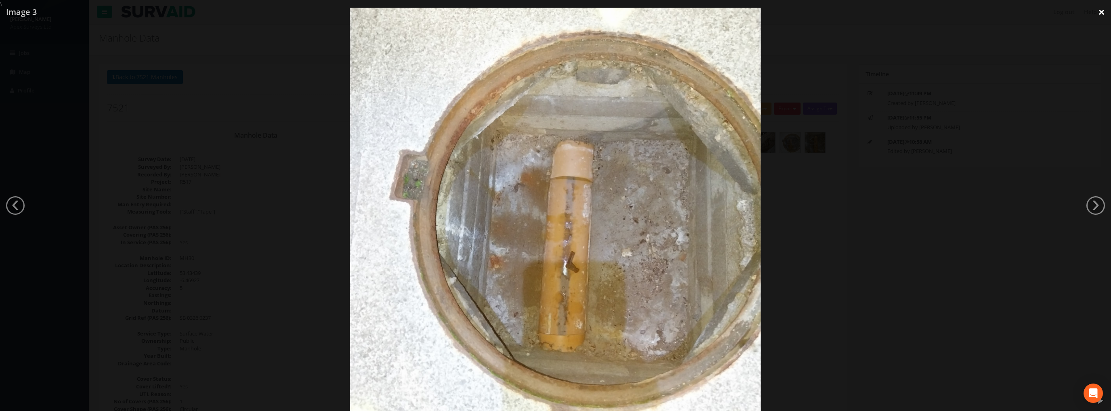
click at [1101, 14] on link "×" at bounding box center [1101, 12] width 19 height 24
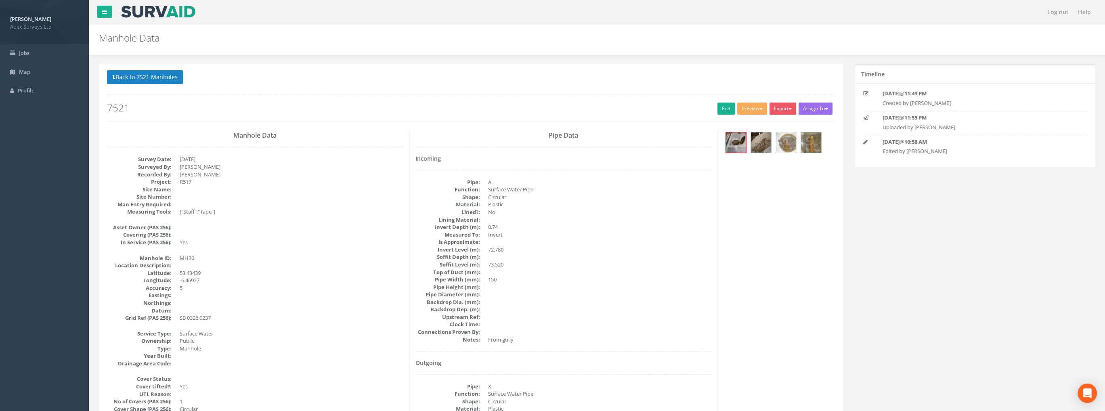
click at [784, 145] on img at bounding box center [786, 142] width 20 height 20
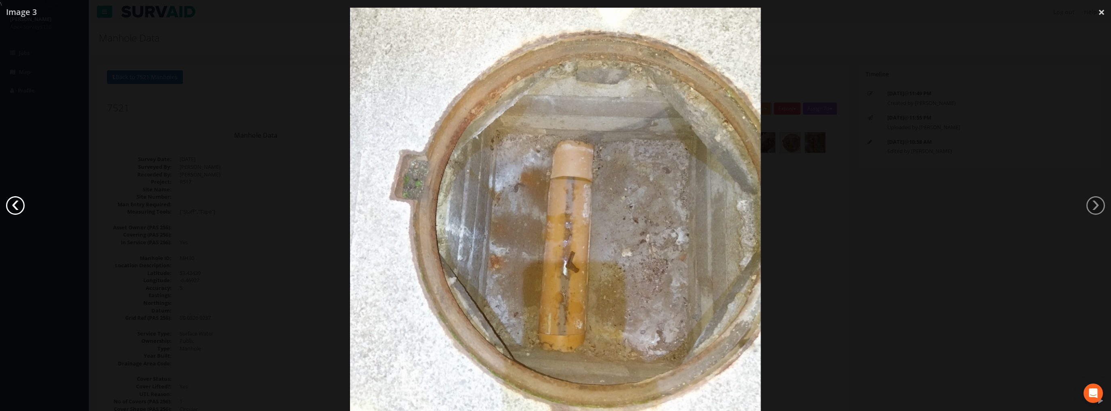
click at [23, 205] on link "‹" at bounding box center [15, 205] width 19 height 19
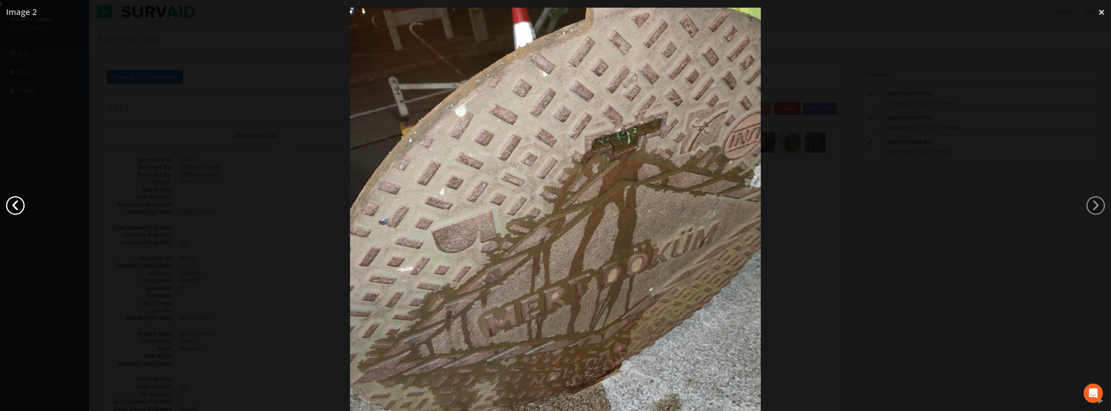
click at [20, 203] on link "‹" at bounding box center [15, 205] width 19 height 19
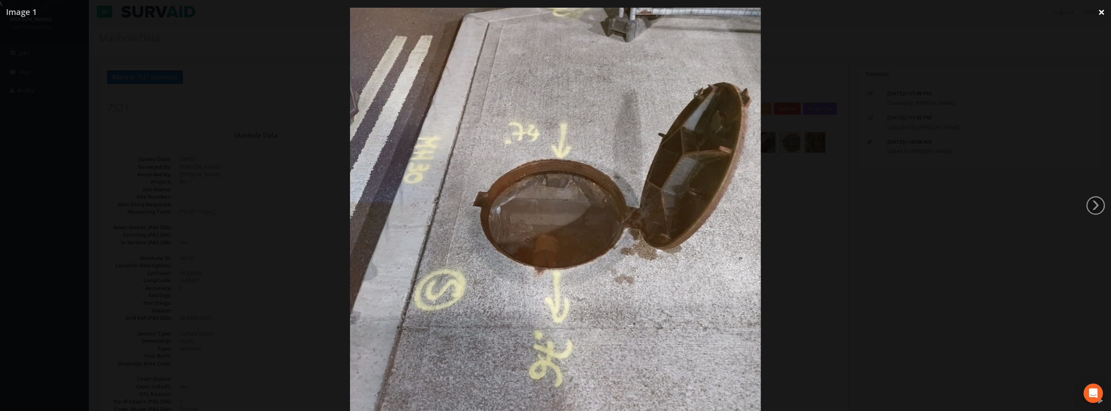
click at [1099, 13] on link "×" at bounding box center [1101, 12] width 19 height 24
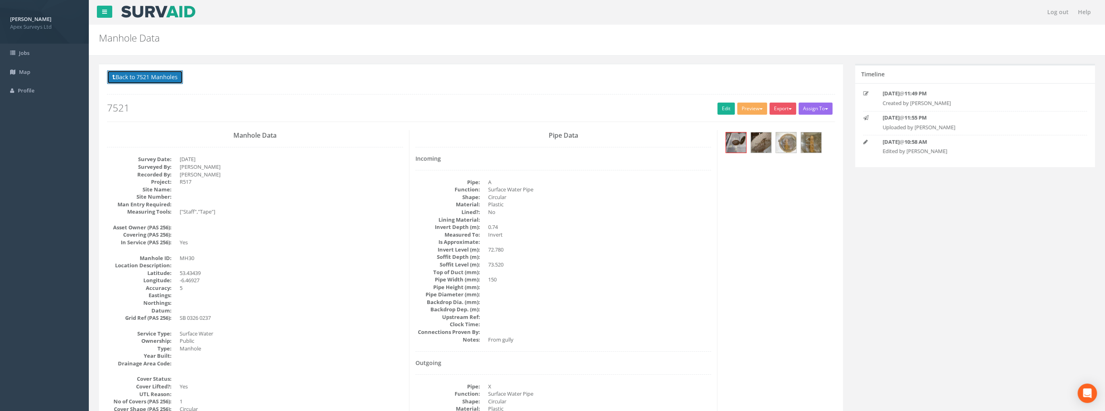
click at [179, 80] on button "Back to 7521 Manholes" at bounding box center [145, 77] width 76 height 14
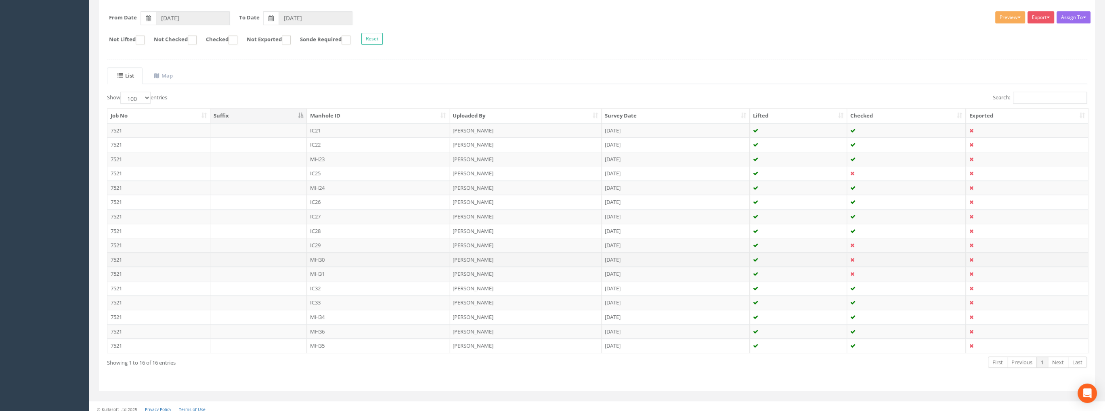
scroll to position [123, 0]
click at [321, 267] on td "MH31" at bounding box center [378, 270] width 143 height 15
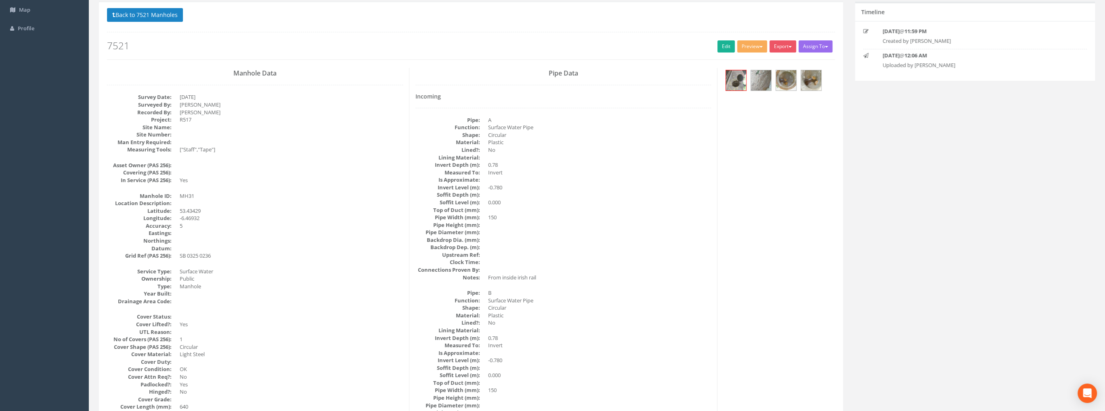
scroll to position [0, 0]
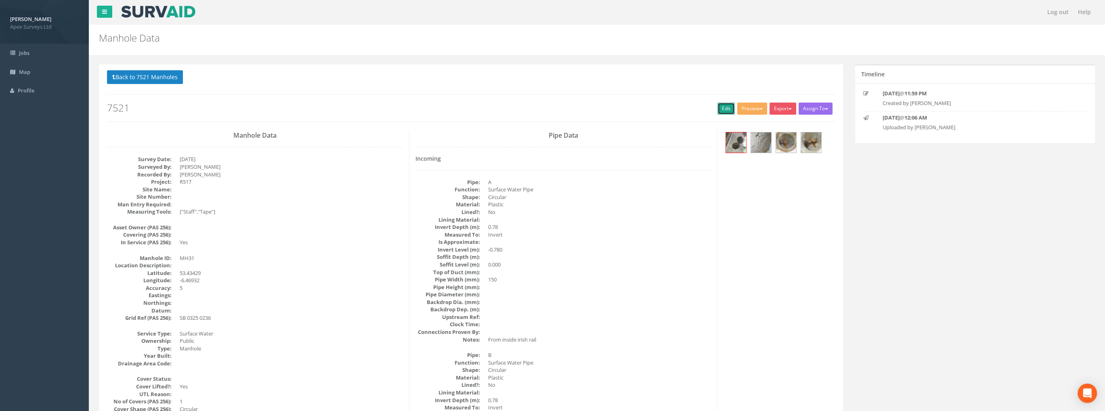
click at [719, 109] on link "Edit" at bounding box center [725, 109] width 17 height 12
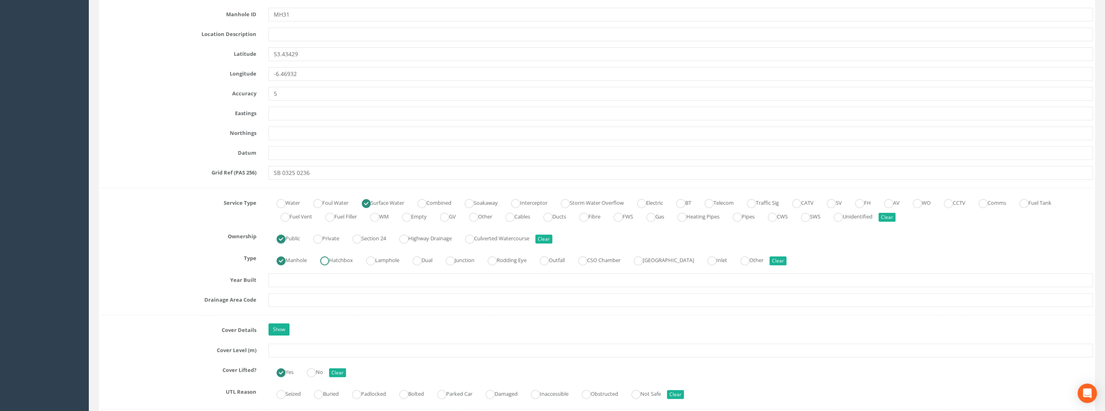
scroll to position [565, 0]
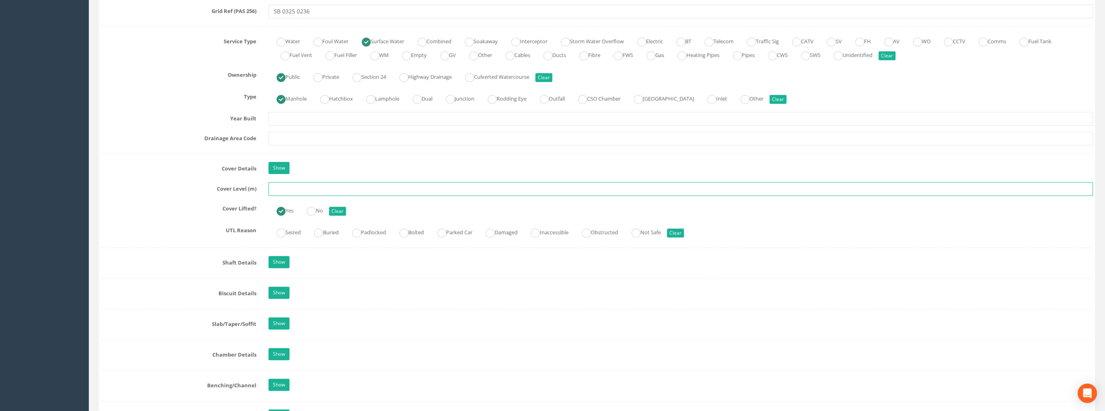
click at [303, 185] on input "text" at bounding box center [680, 189] width 825 height 14
click at [362, 186] on input "73.42" at bounding box center [680, 189] width 825 height 14
click at [417, 186] on input "73.42" at bounding box center [680, 189] width 825 height 14
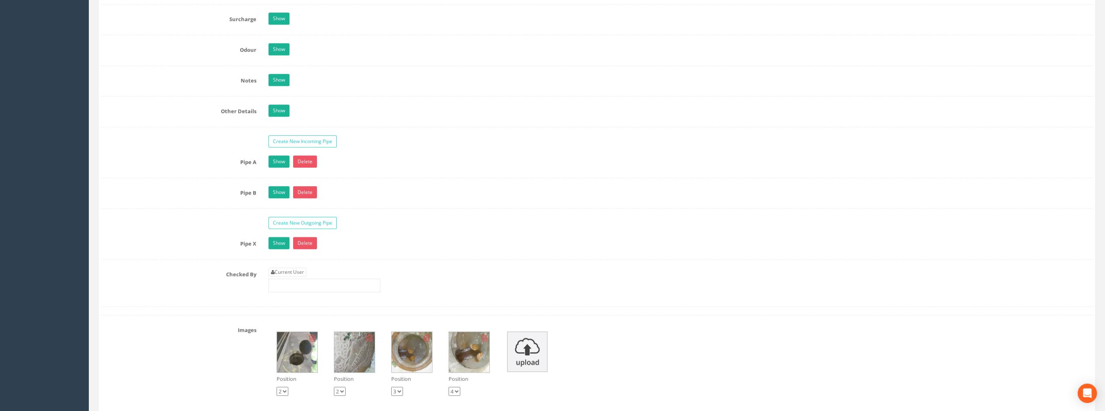
scroll to position [1332, 0]
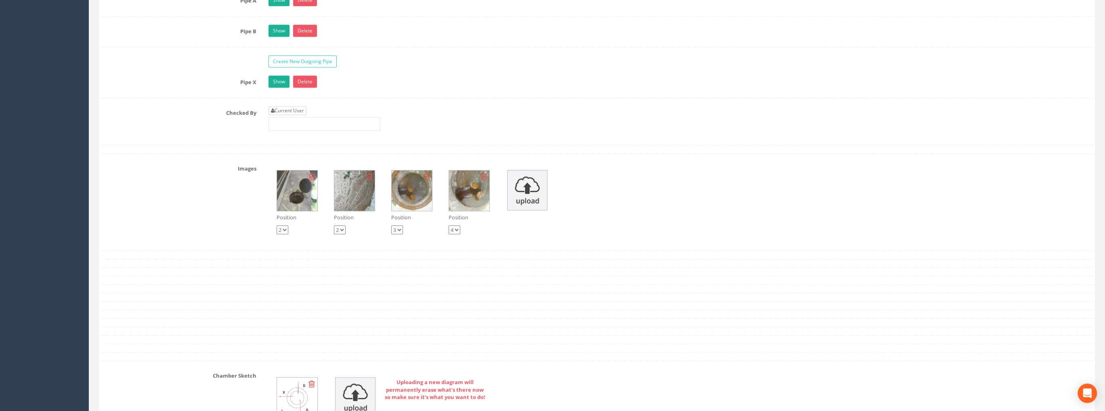
type input "73.42"
click at [293, 110] on link "Current User" at bounding box center [287, 110] width 38 height 9
type input "[PERSON_NAME]"
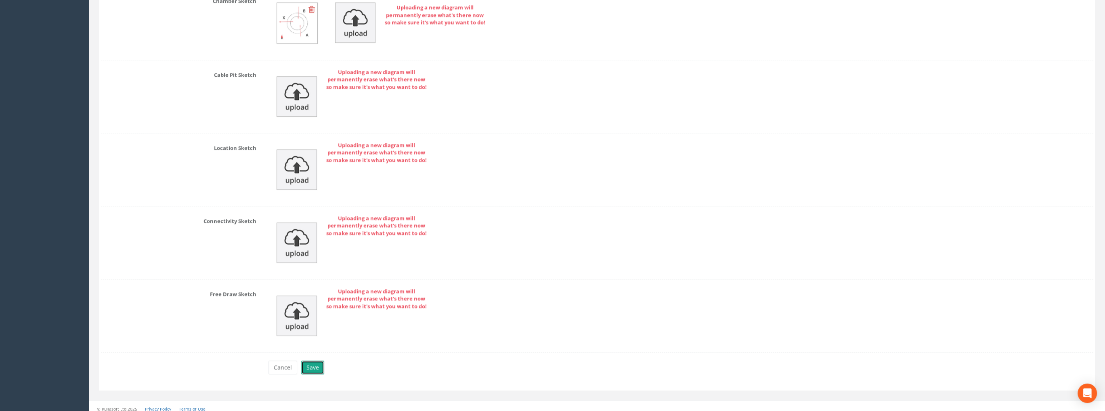
click at [310, 363] on button "Save" at bounding box center [312, 367] width 23 height 14
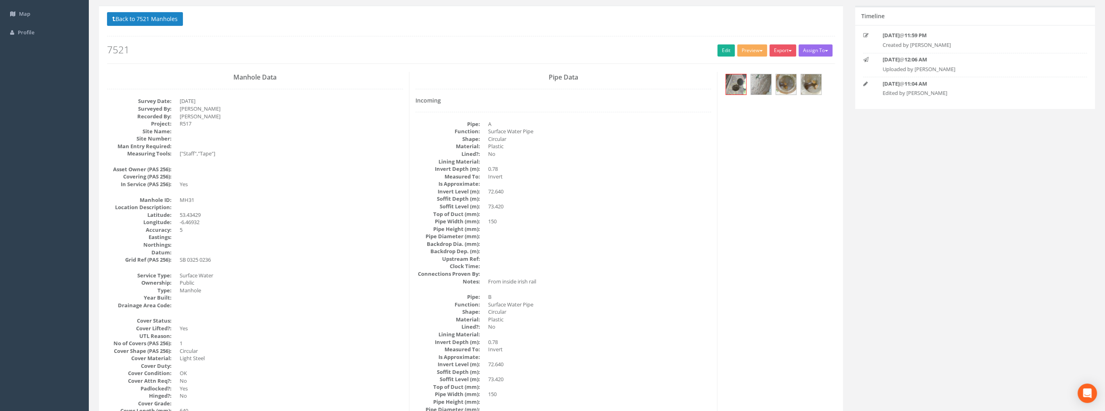
scroll to position [0, 0]
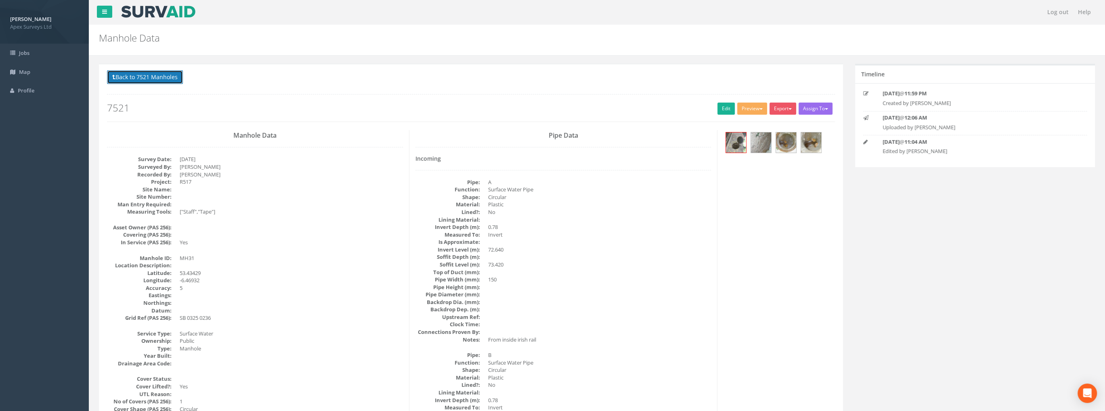
click at [160, 82] on button "Back to 7521 Manholes" at bounding box center [145, 77] width 76 height 14
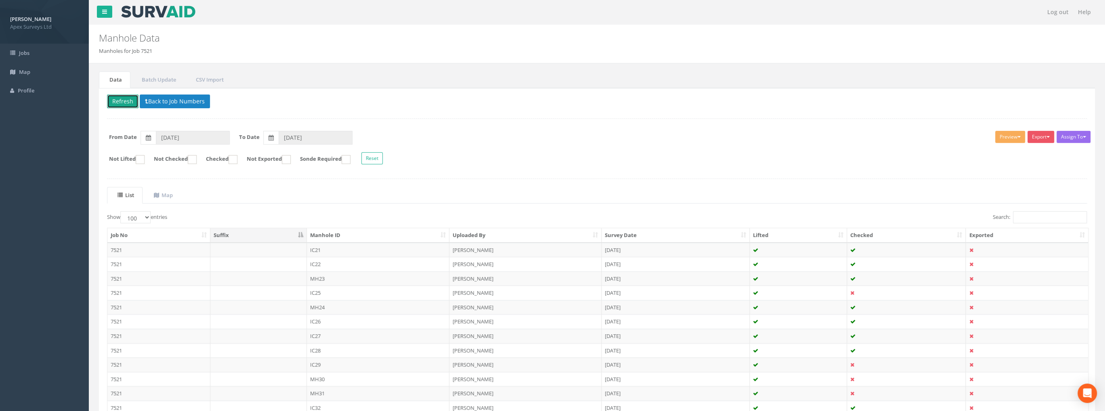
click at [120, 100] on button "Refresh" at bounding box center [122, 101] width 31 height 14
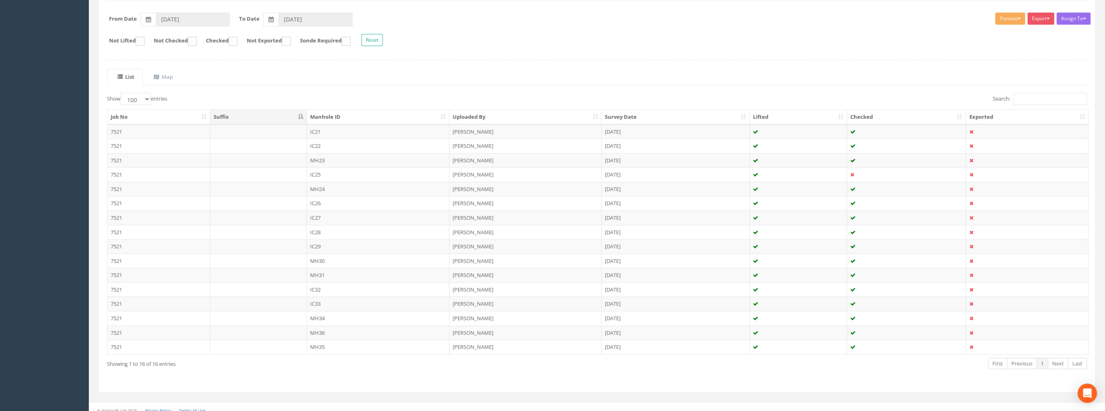
scroll to position [121, 0]
click at [316, 170] on td "IC25" at bounding box center [378, 171] width 143 height 15
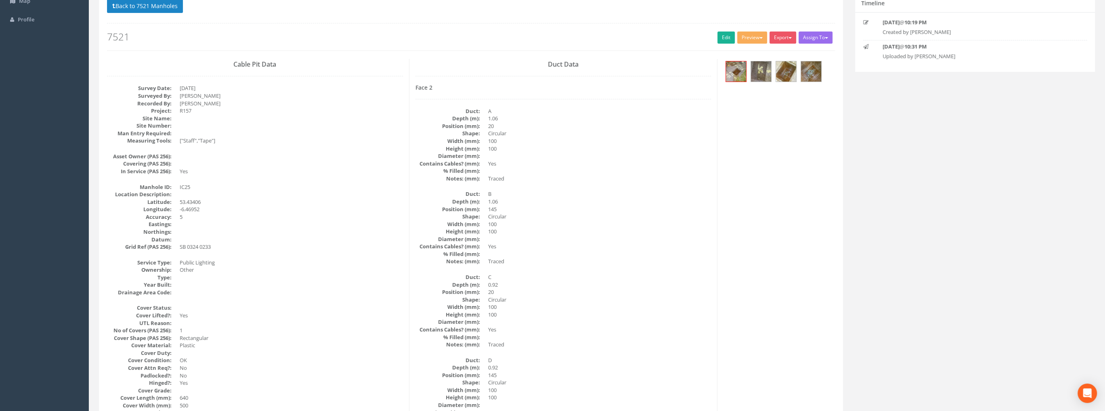
scroll to position [0, 0]
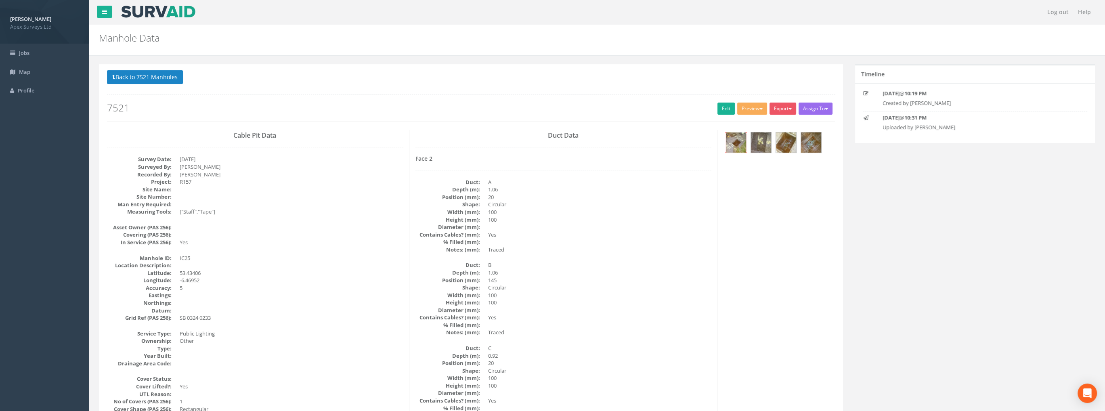
click at [734, 144] on img at bounding box center [736, 142] width 20 height 20
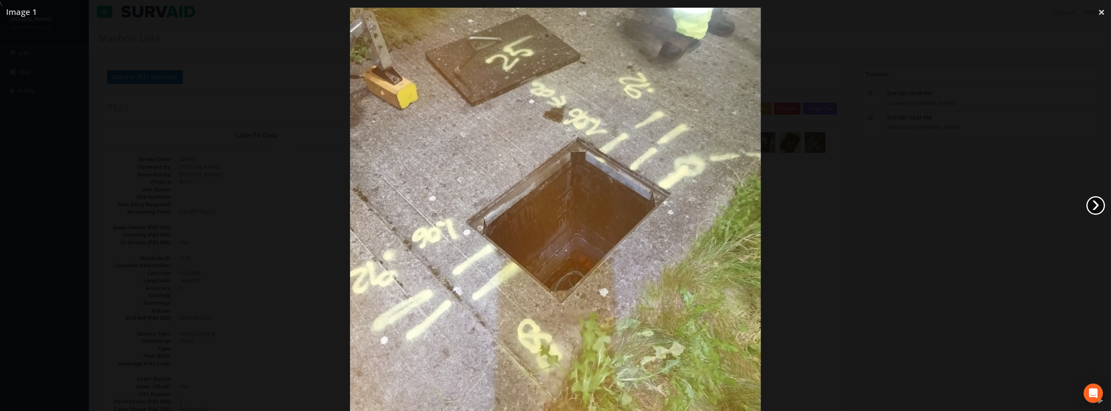
click at [1093, 201] on link "›" at bounding box center [1095, 205] width 19 height 19
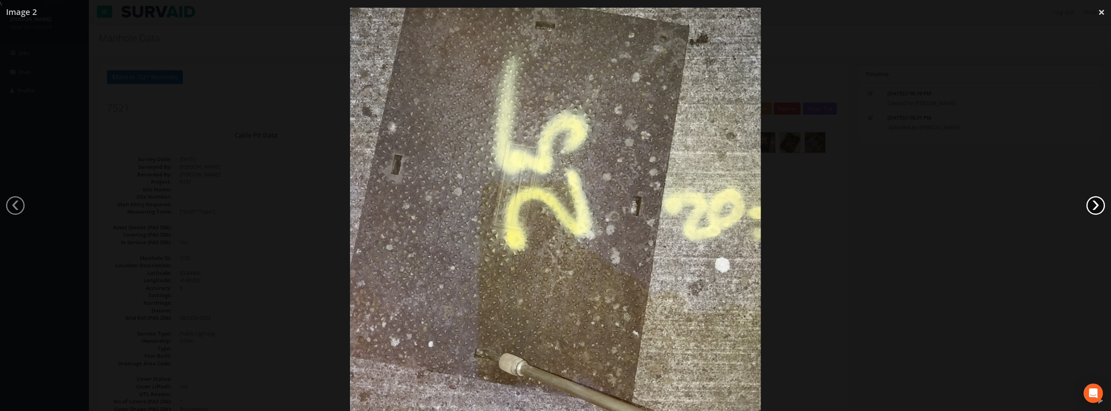
click at [1093, 201] on link "›" at bounding box center [1095, 205] width 19 height 19
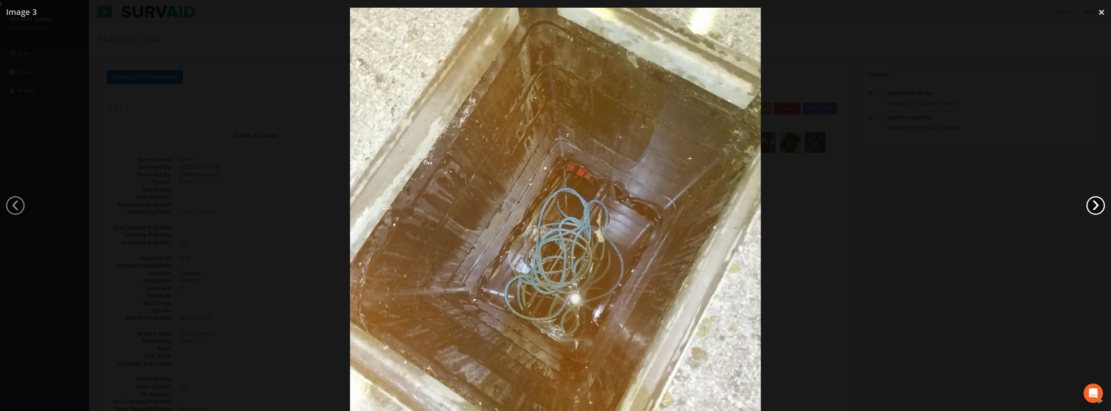
click at [1093, 201] on link "›" at bounding box center [1095, 205] width 19 height 19
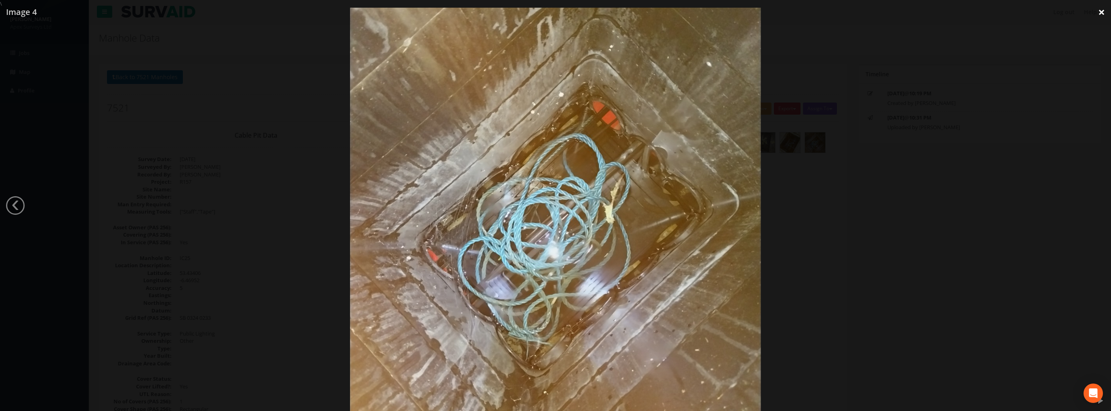
click at [1095, 12] on link "×" at bounding box center [1101, 12] width 19 height 24
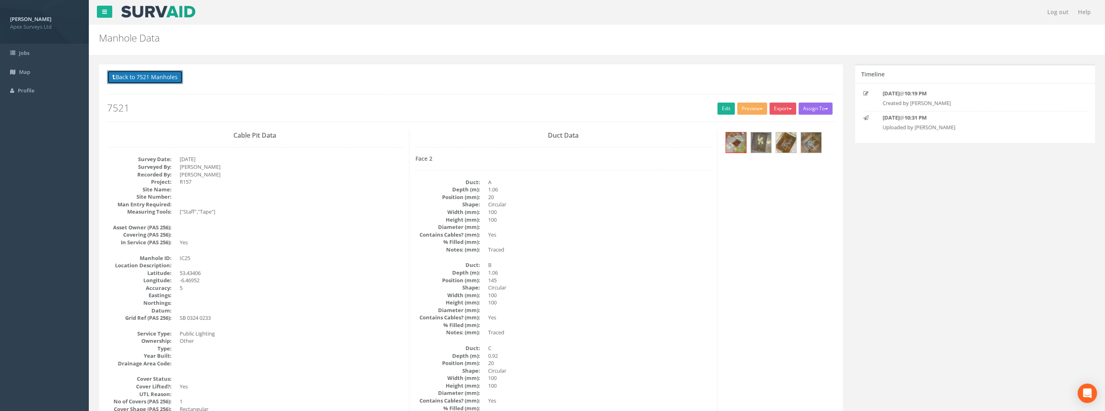
click at [142, 79] on button "Back to 7521 Manholes" at bounding box center [145, 77] width 76 height 14
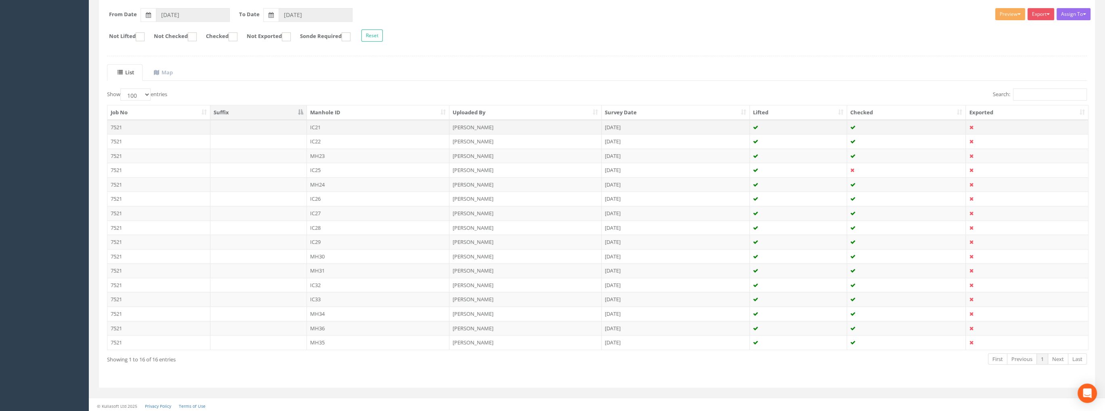
scroll to position [123, 0]
click at [167, 73] on uib-tab-heading "Map" at bounding box center [163, 72] width 19 height 7
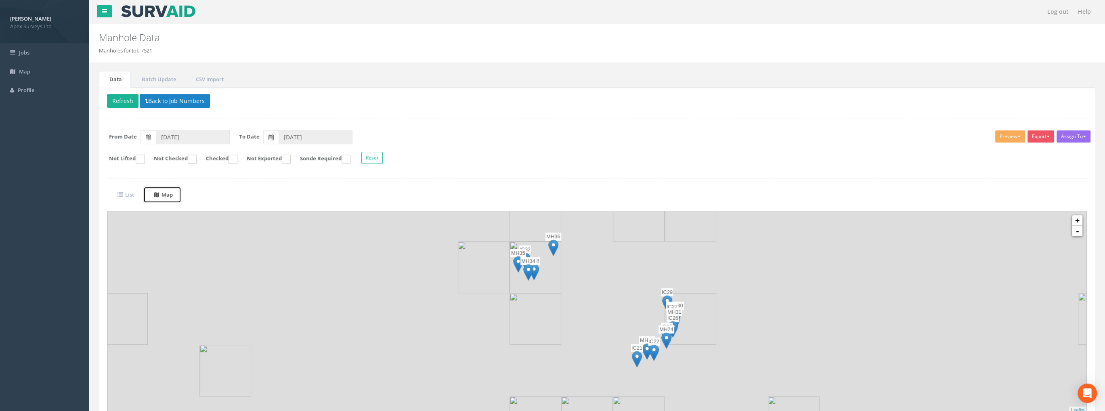
scroll to position [0, 0]
click at [1079, 221] on link "+" at bounding box center [1077, 221] width 10 height 10
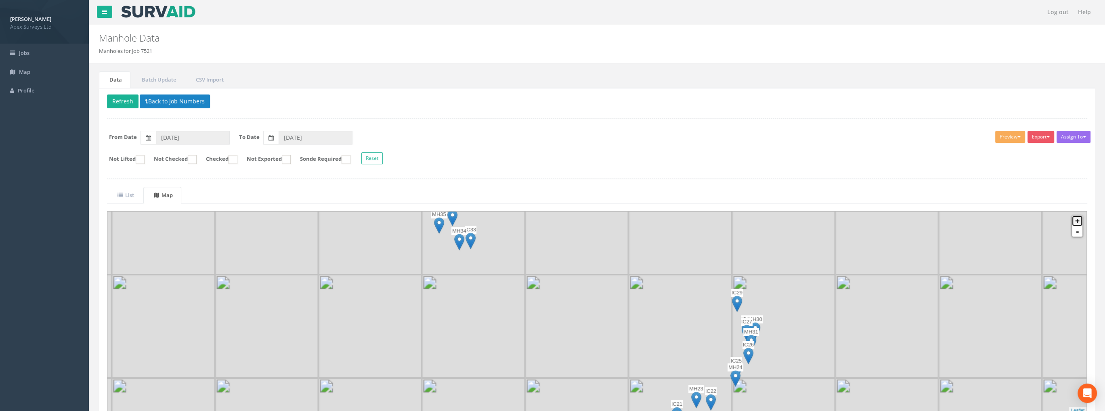
click at [1079, 221] on link "+" at bounding box center [1077, 221] width 10 height 10
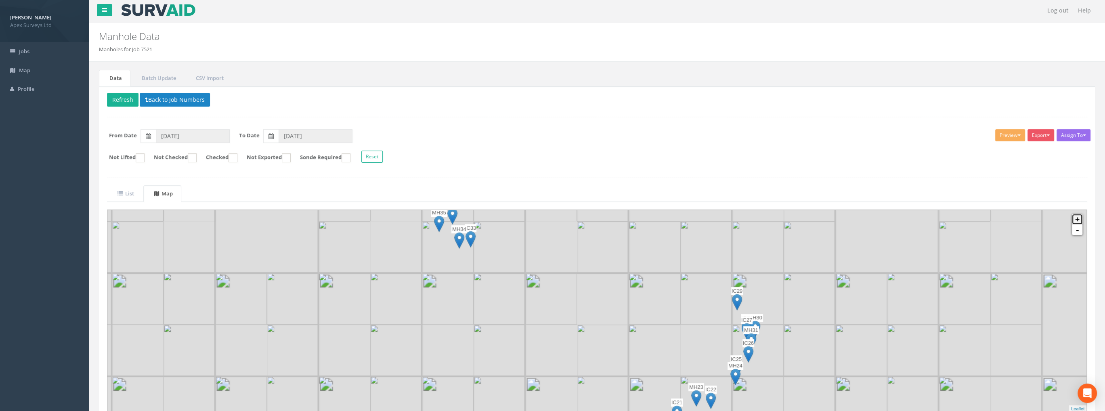
click at [1079, 221] on link "+" at bounding box center [1077, 219] width 10 height 10
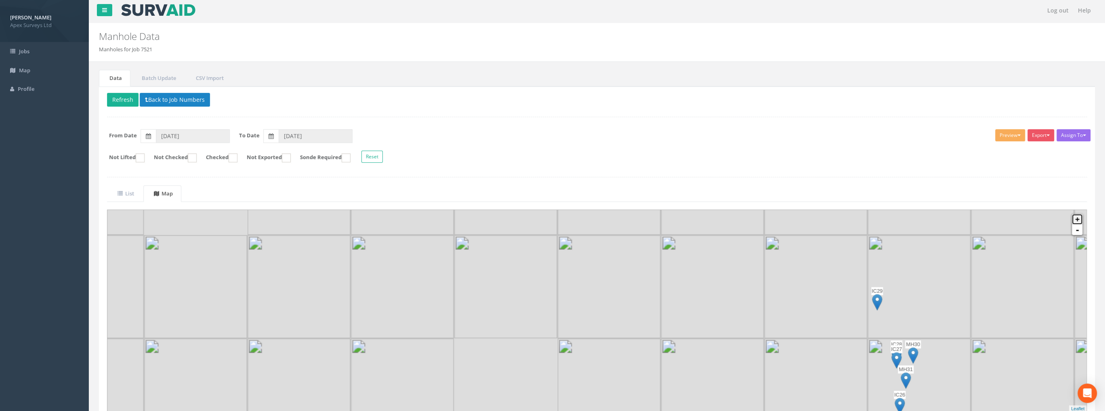
click at [1079, 221] on link "+" at bounding box center [1077, 219] width 10 height 10
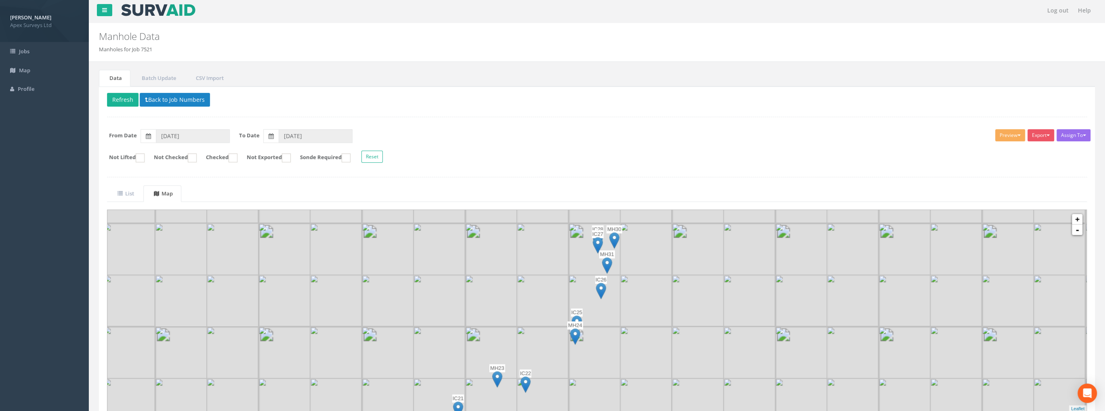
drag, startPoint x: 823, startPoint y: 364, endPoint x: 525, endPoint y: 249, distance: 320.0
click at [525, 249] on img at bounding box center [543, 249] width 52 height 52
click at [133, 192] on uib-tab-heading "List" at bounding box center [125, 193] width 17 height 7
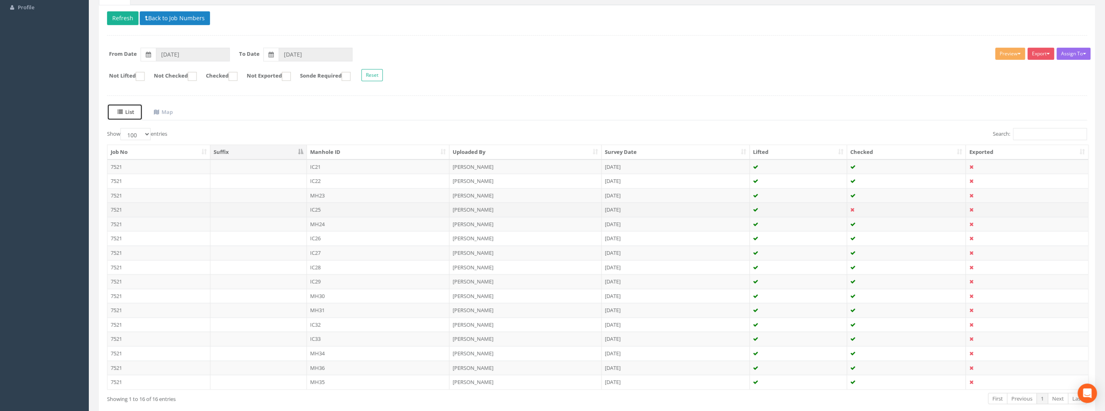
scroll to position [82, 0]
click at [319, 208] on td "IC25" at bounding box center [378, 210] width 143 height 15
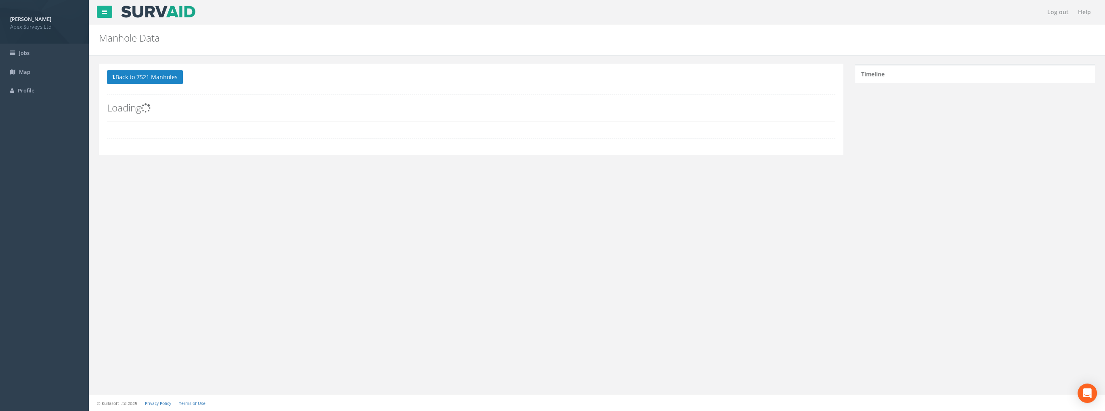
scroll to position [75, 0]
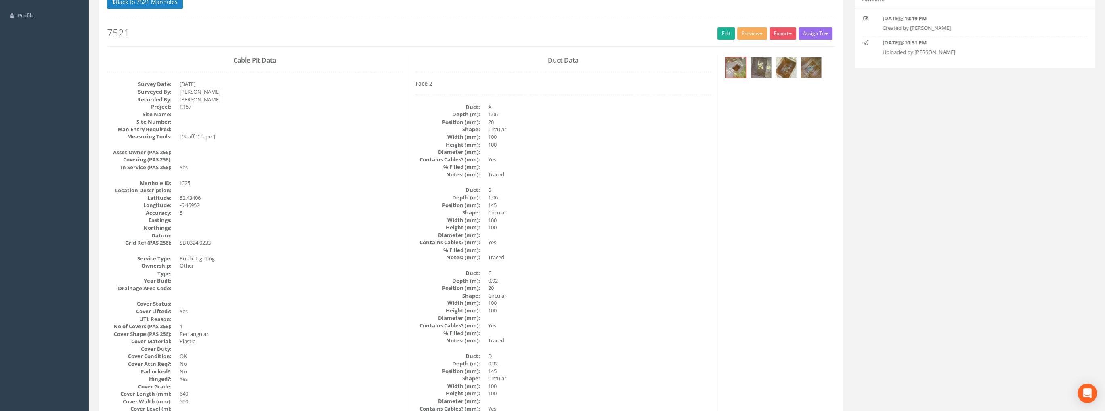
click at [784, 70] on img at bounding box center [786, 67] width 20 height 20
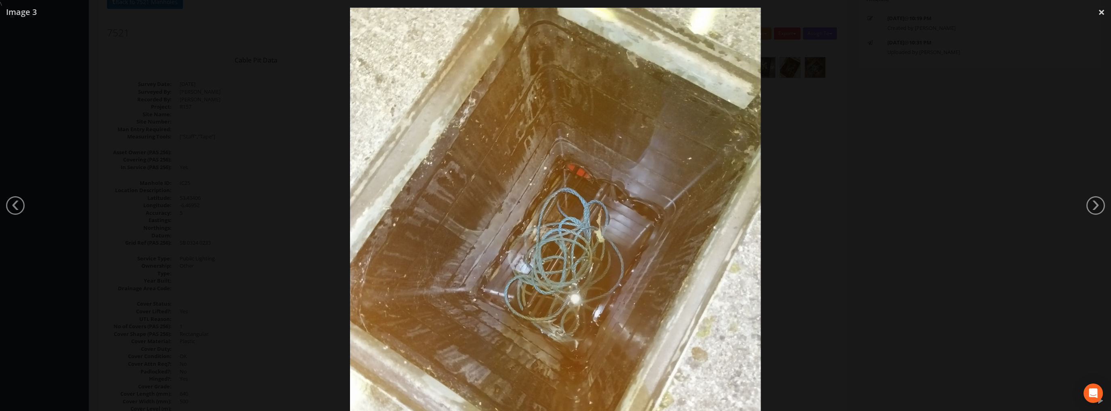
click at [1095, 203] on link "›" at bounding box center [1095, 205] width 19 height 19
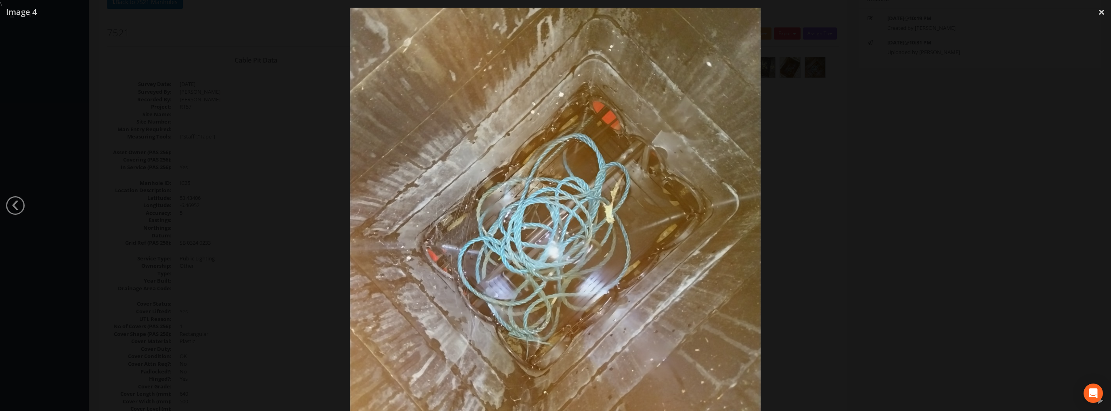
click at [1092, 203] on div at bounding box center [555, 213] width 1111 height 411
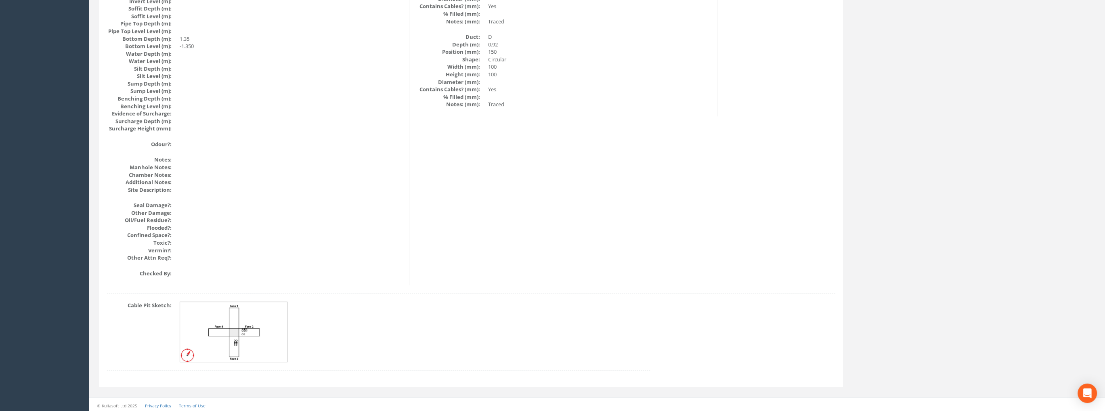
scroll to position [833, 0]
click at [247, 335] on img at bounding box center [234, 330] width 108 height 60
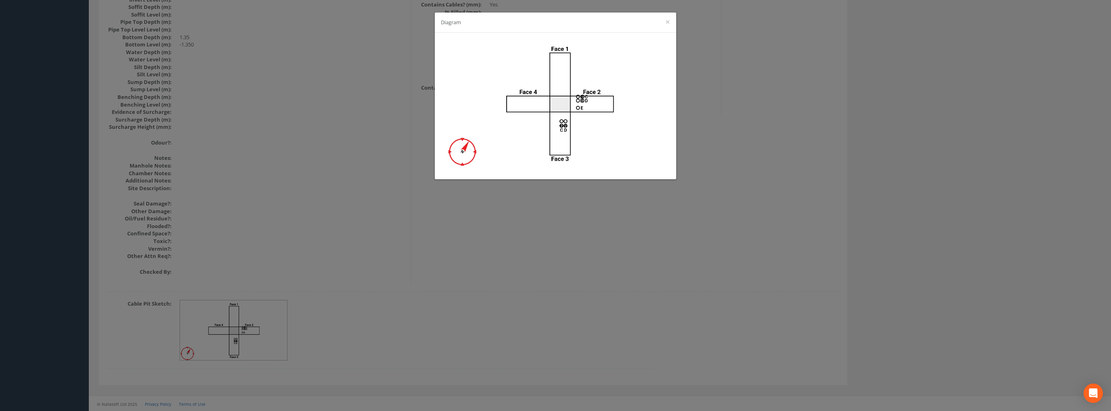
click at [869, 151] on div "Diagram ×" at bounding box center [555, 205] width 1111 height 411
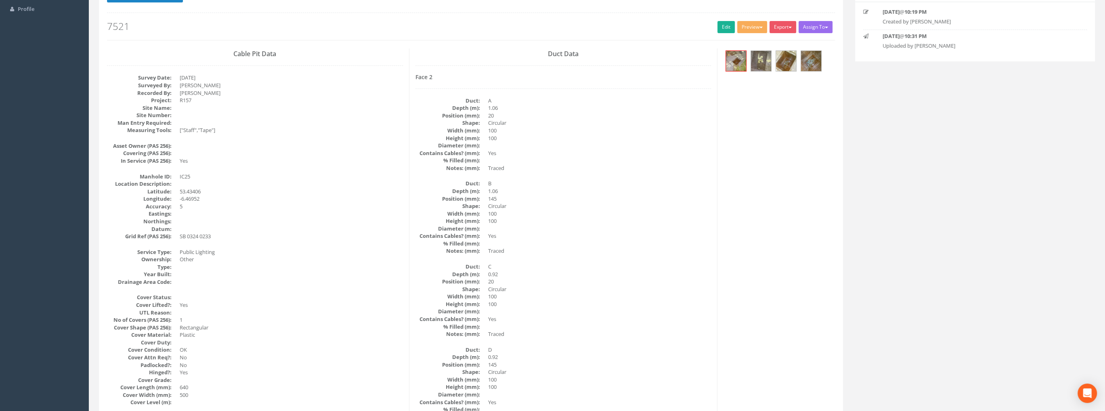
scroll to position [0, 0]
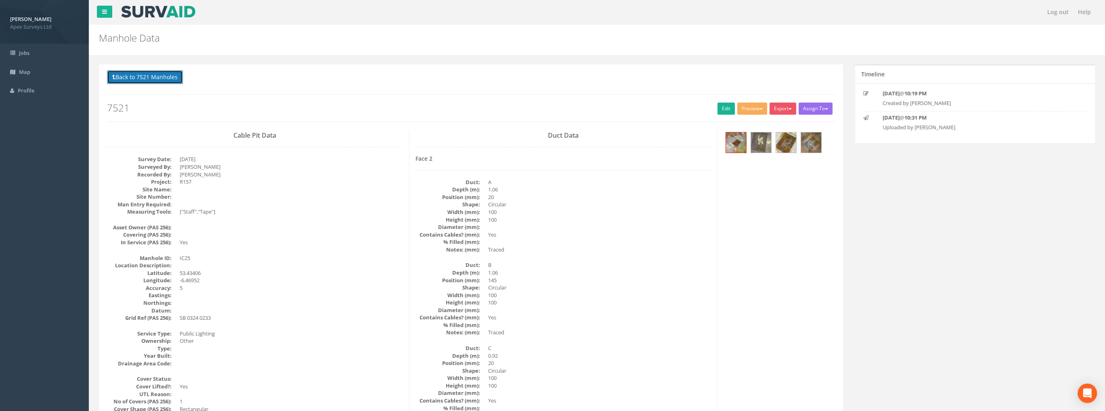
click at [143, 75] on button "Back to 7521 Manholes" at bounding box center [145, 77] width 76 height 14
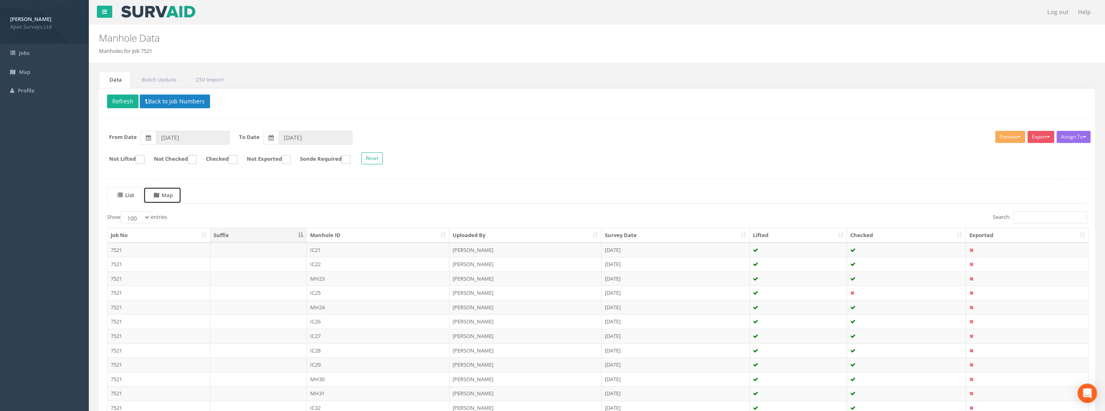
click at [181, 195] on link "Map" at bounding box center [162, 195] width 38 height 17
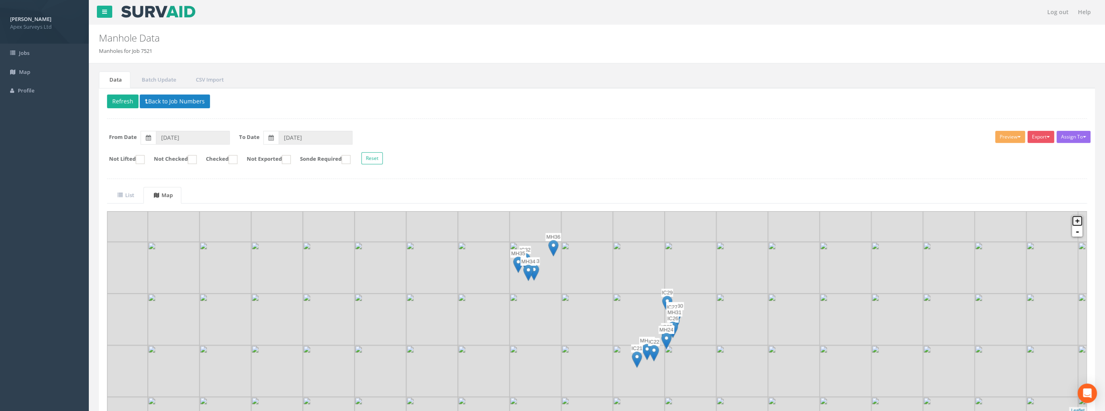
click at [1081, 220] on link "+" at bounding box center [1077, 221] width 10 height 10
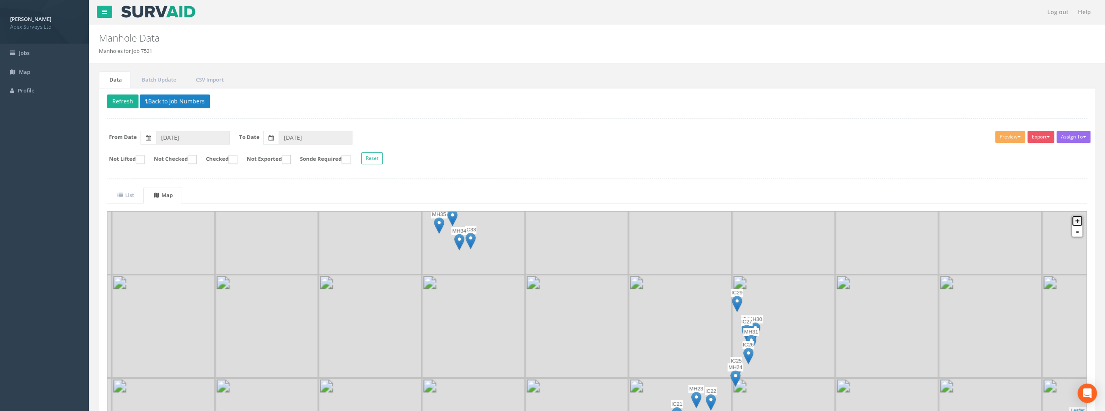
scroll to position [2, 0]
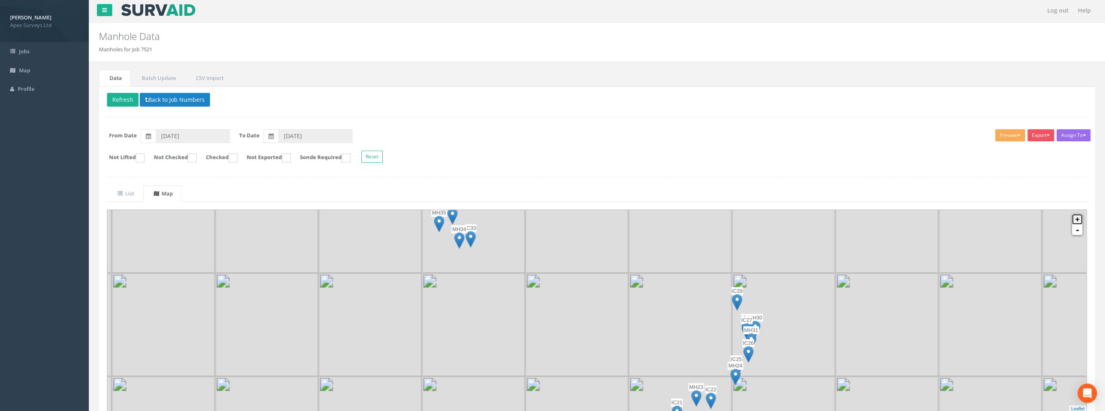
click at [1081, 220] on link "+" at bounding box center [1077, 219] width 10 height 10
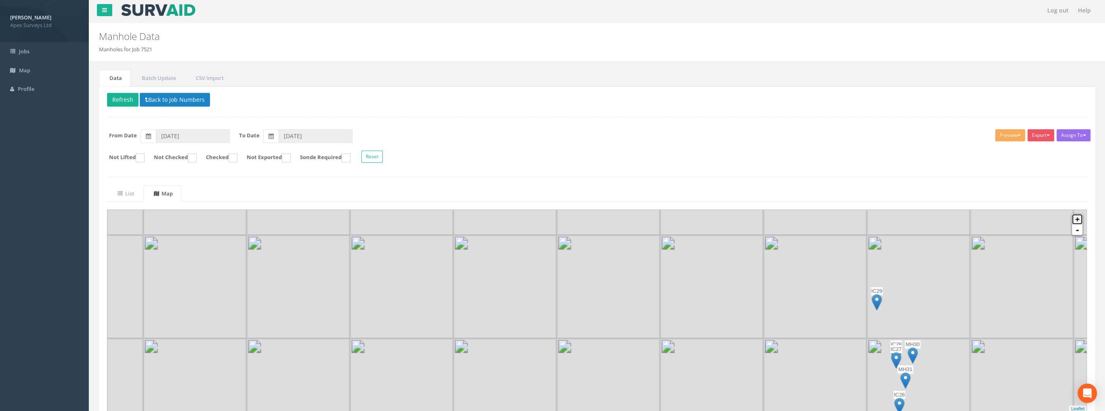
click at [1081, 220] on link "+" at bounding box center [1077, 219] width 10 height 10
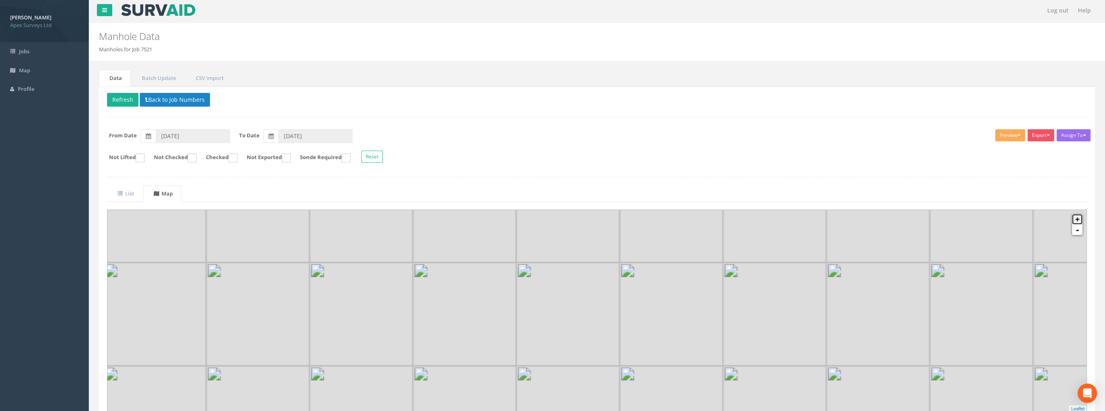
drag, startPoint x: 1081, startPoint y: 220, endPoint x: 1002, endPoint y: 266, distance: 90.8
click at [1080, 220] on link "+" at bounding box center [1077, 219] width 10 height 10
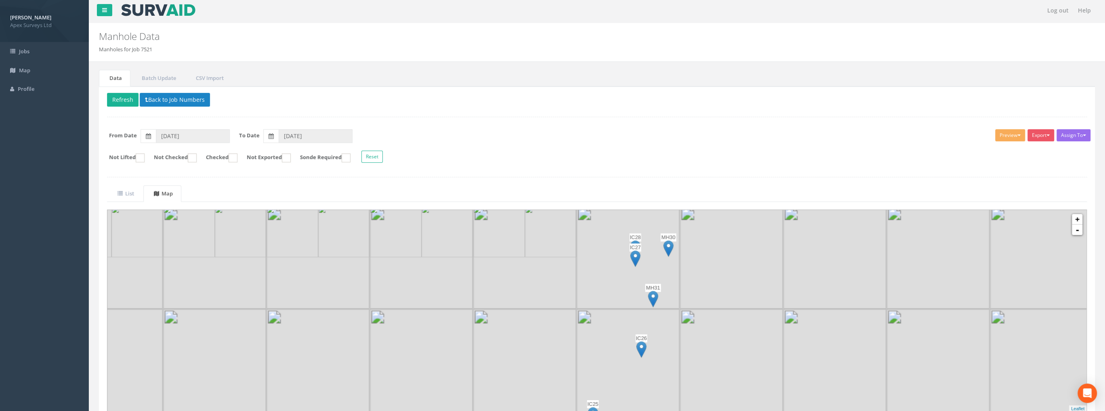
drag, startPoint x: 818, startPoint y: 370, endPoint x: 258, endPoint y: 209, distance: 582.1
click at [251, 205] on div "List Map Show 10 25 50 100 entries Search: Job No Suffix Manhole ID Uploaded By…" at bounding box center [597, 298] width 980 height 227
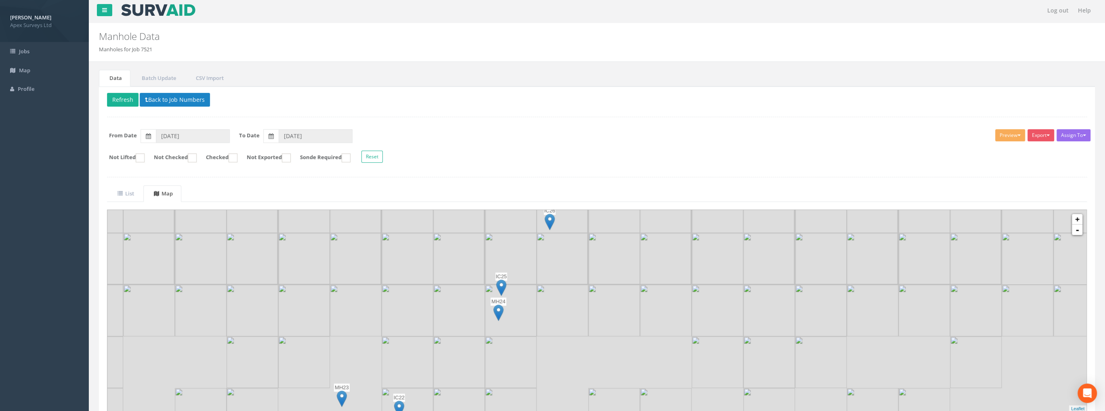
drag, startPoint x: 539, startPoint y: 347, endPoint x: 546, endPoint y: 246, distance: 101.5
click at [546, 246] on img at bounding box center [562, 259] width 52 height 52
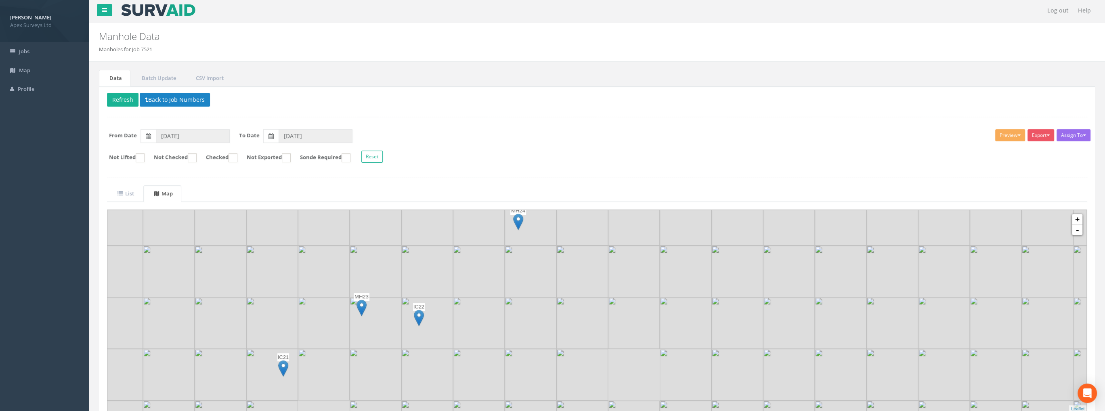
drag, startPoint x: 540, startPoint y: 345, endPoint x: 548, endPoint y: 313, distance: 33.4
click at [556, 297] on img at bounding box center [582, 271] width 52 height 52
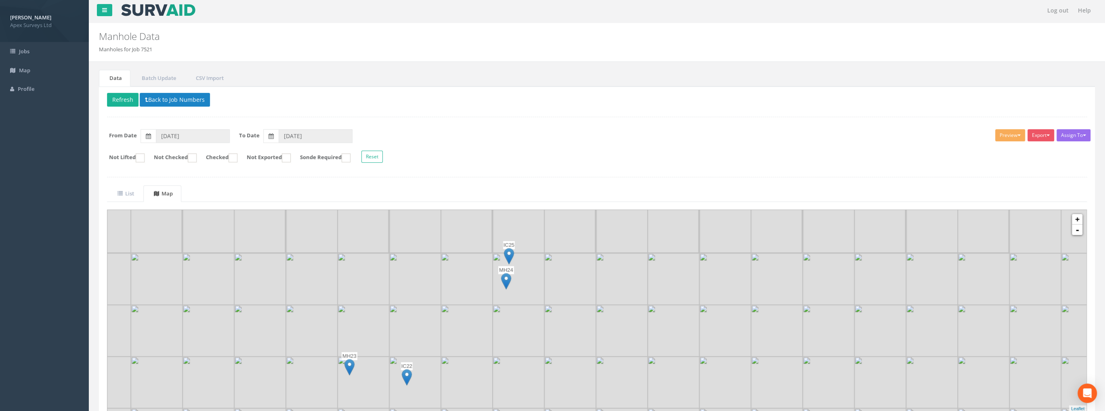
click at [507, 260] on img at bounding box center [509, 256] width 10 height 17
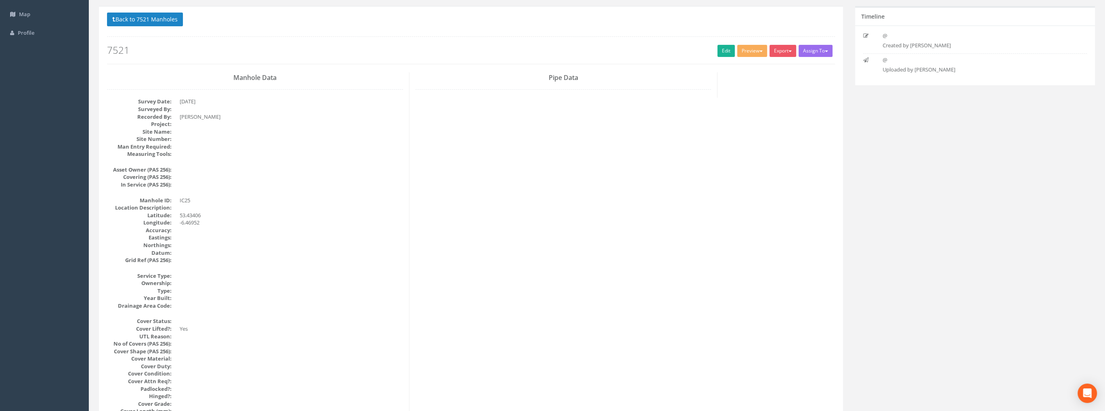
scroll to position [0, 0]
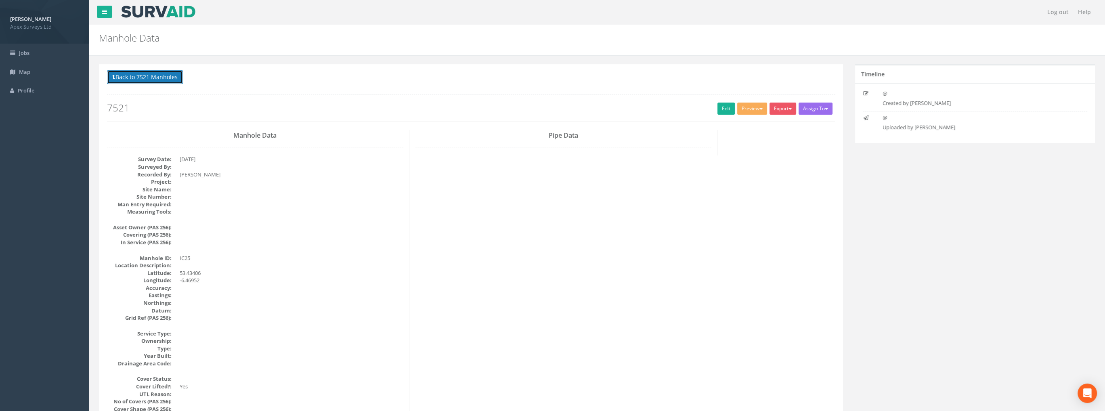
click at [161, 79] on button "Back to 7521 Manholes" at bounding box center [145, 77] width 76 height 14
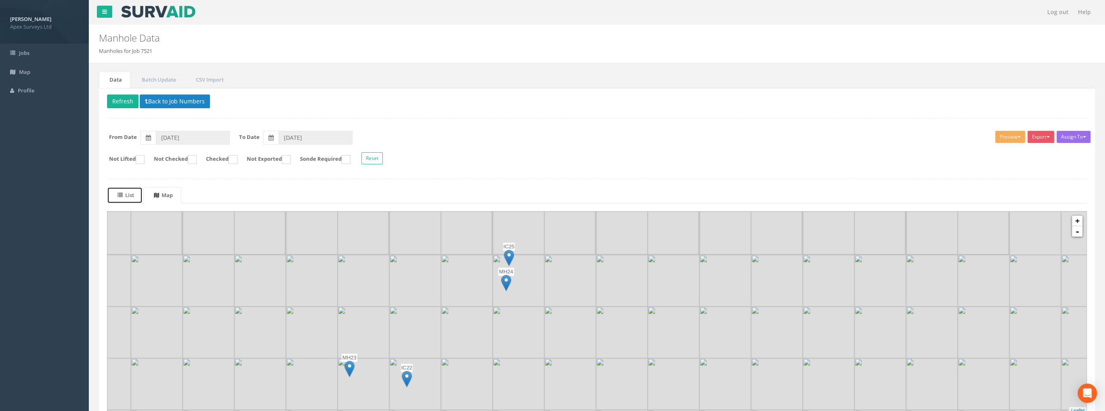
click at [129, 192] on uib-tab-heading "List" at bounding box center [125, 194] width 17 height 7
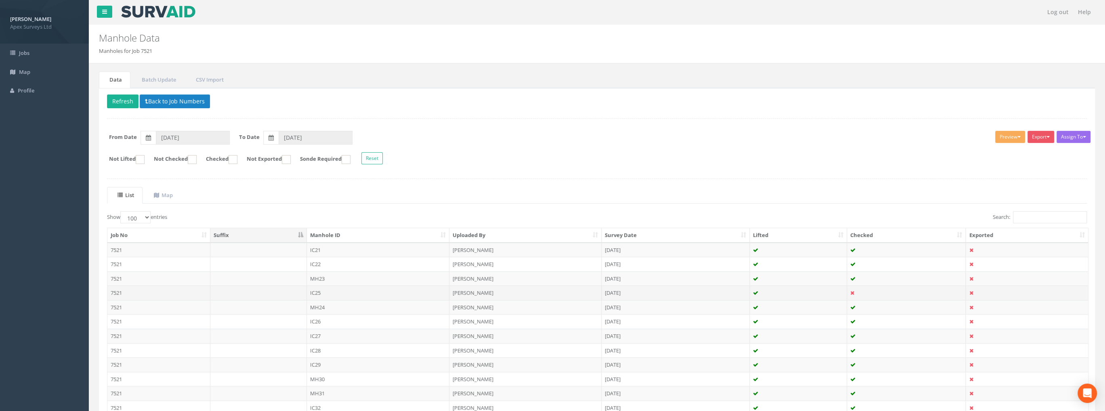
click at [322, 289] on td "IC25" at bounding box center [378, 292] width 143 height 15
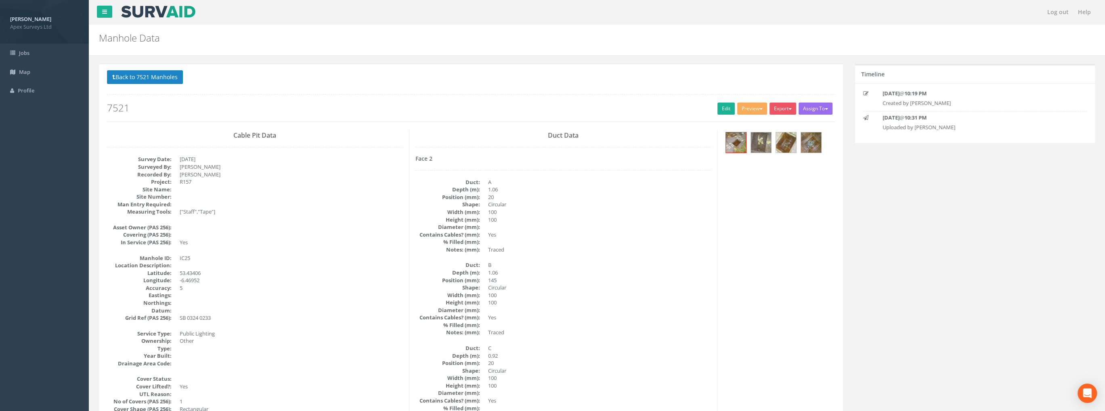
click at [724, 140] on div at bounding box center [778, 143] width 111 height 27
click at [733, 142] on img at bounding box center [736, 142] width 20 height 20
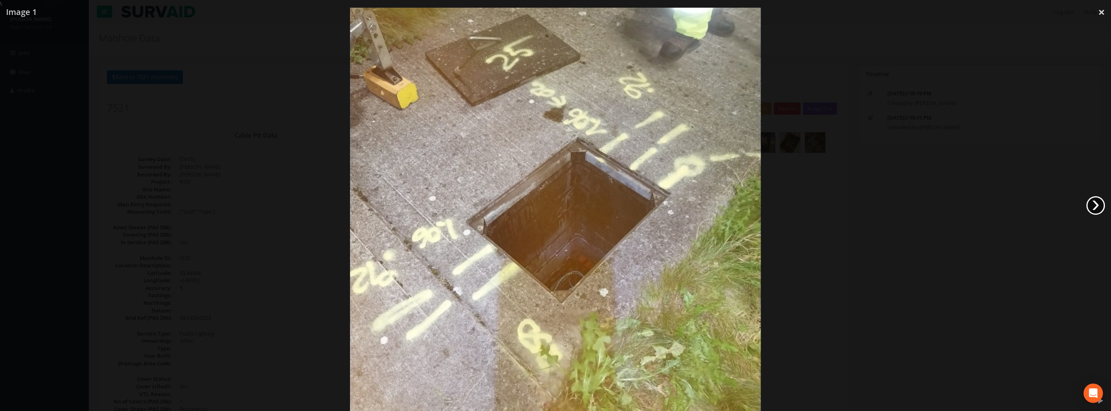
click at [1099, 205] on link "›" at bounding box center [1095, 205] width 19 height 19
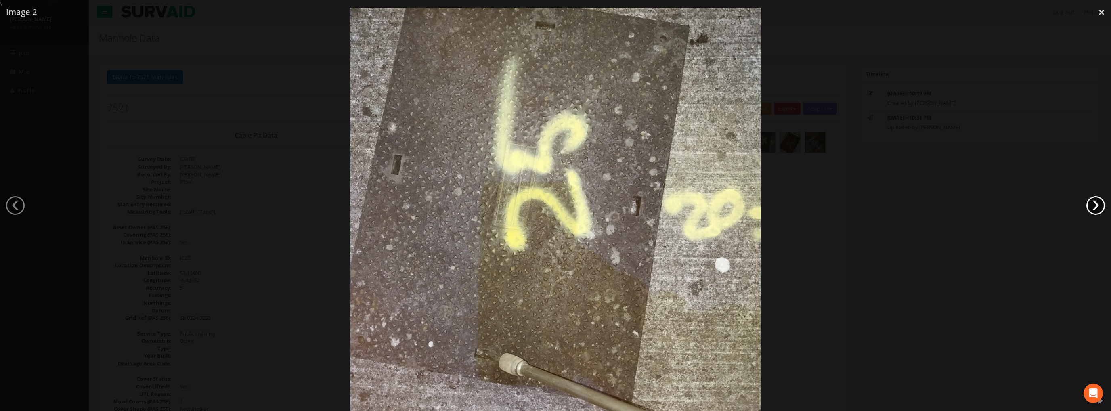
click at [1099, 205] on link "›" at bounding box center [1095, 205] width 19 height 19
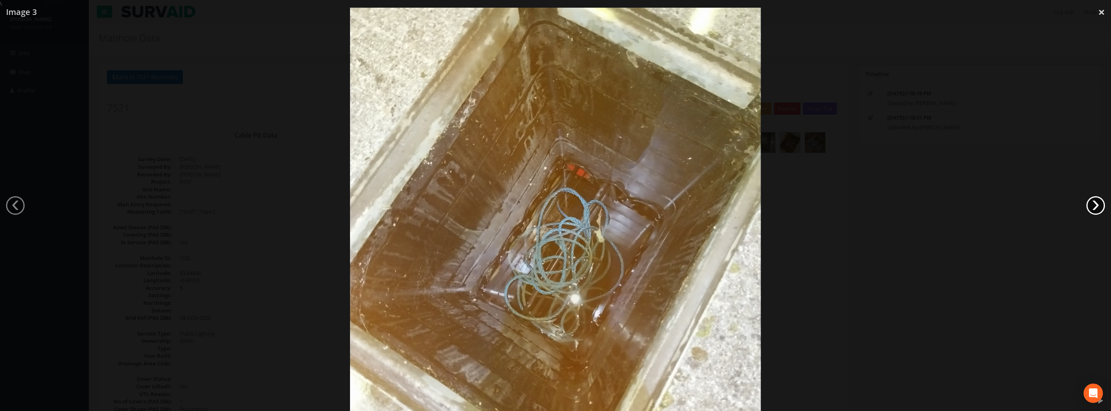
click at [1098, 205] on link "›" at bounding box center [1095, 205] width 19 height 19
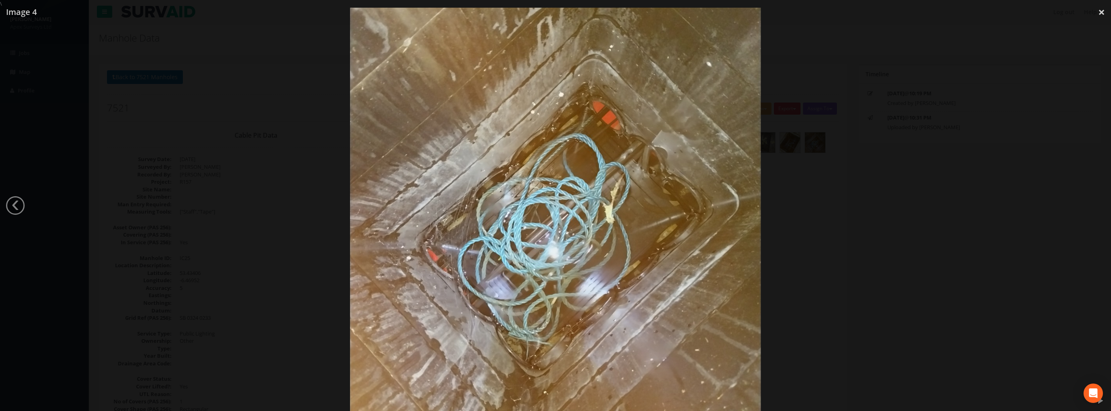
click at [1098, 205] on div at bounding box center [555, 213] width 1111 height 411
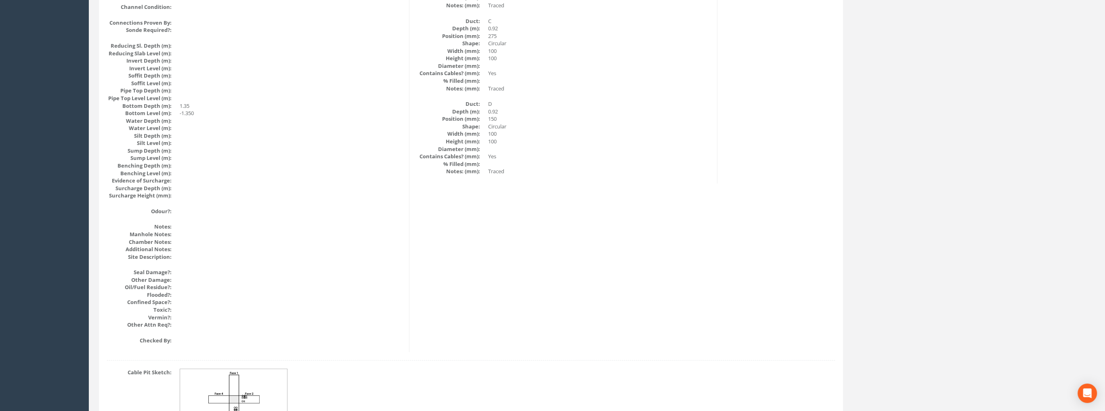
scroll to position [833, 0]
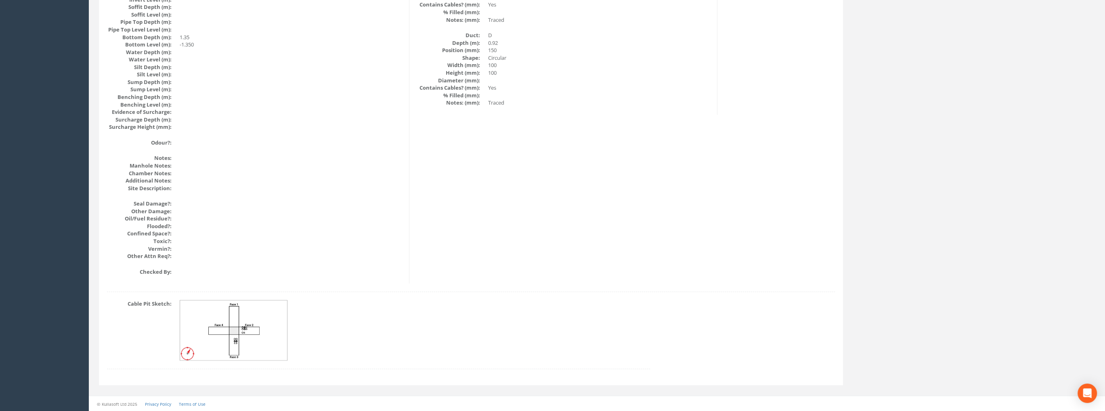
click at [234, 318] on img at bounding box center [234, 330] width 108 height 60
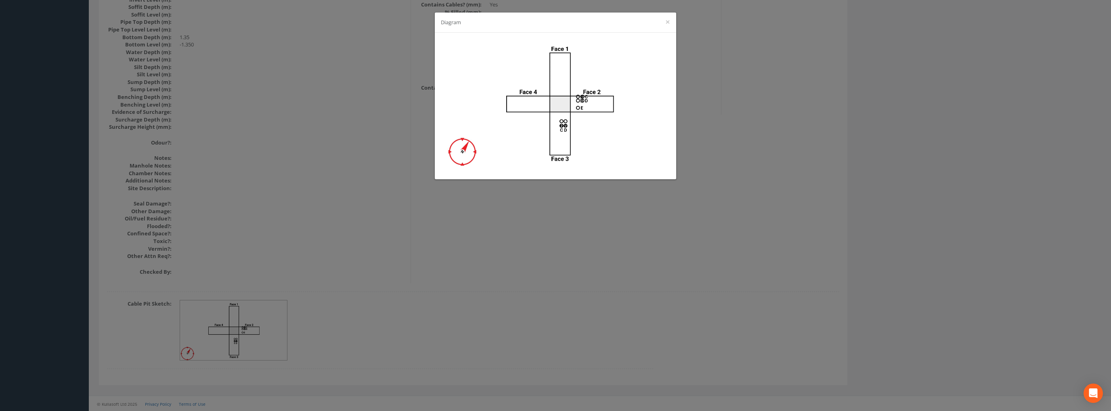
click at [901, 131] on div "Diagram ×" at bounding box center [555, 205] width 1111 height 411
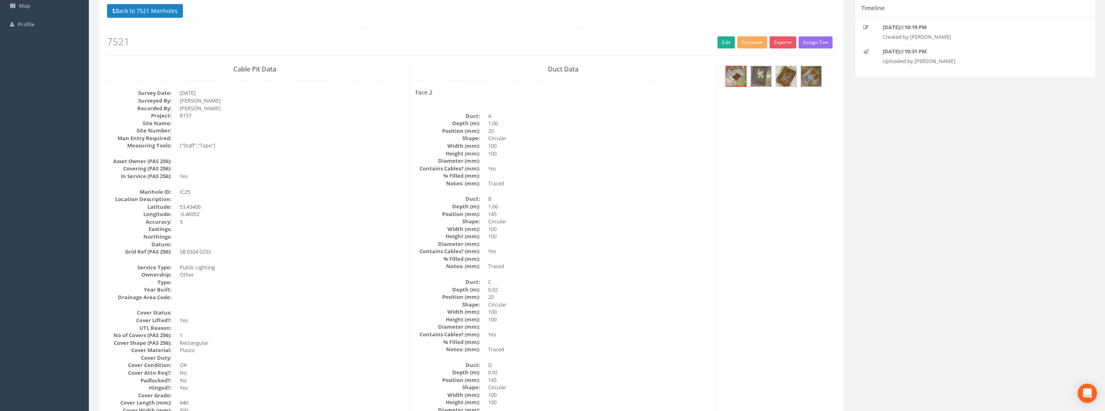
scroll to position [0, 0]
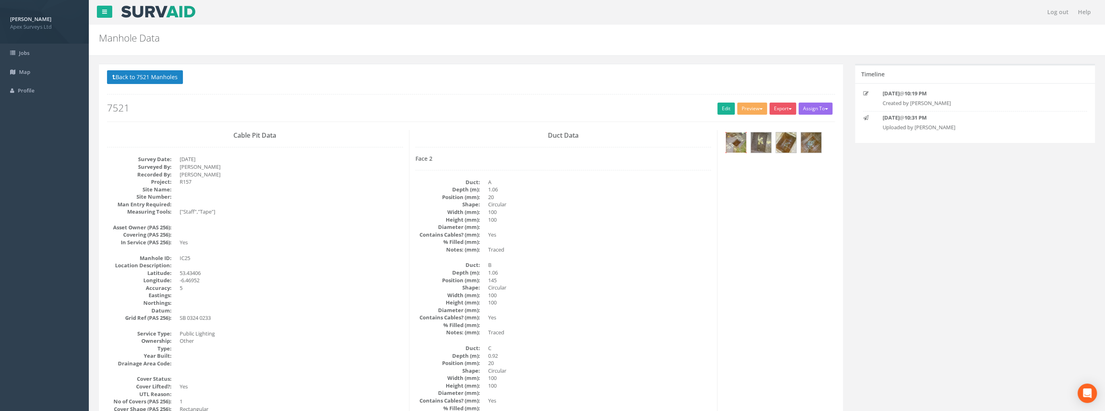
click at [739, 141] on img at bounding box center [736, 142] width 20 height 20
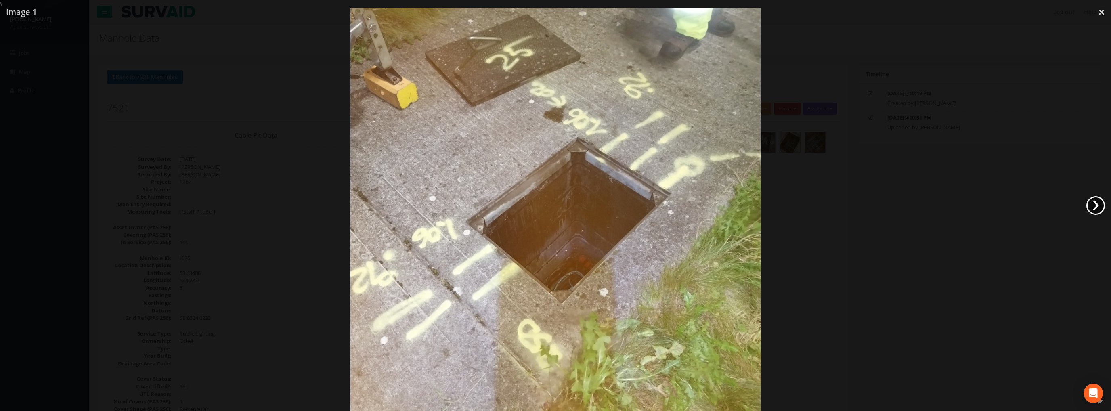
click at [1097, 207] on link "›" at bounding box center [1095, 205] width 19 height 19
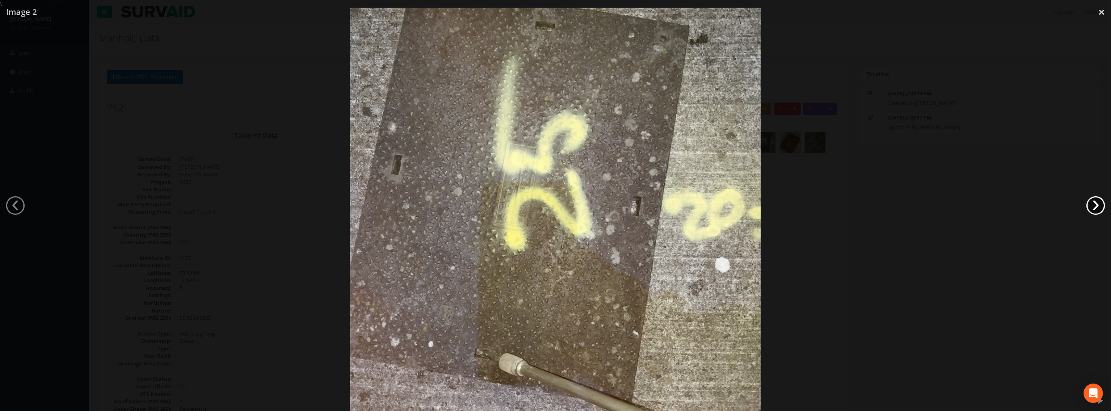
click at [1098, 206] on link "›" at bounding box center [1095, 205] width 19 height 19
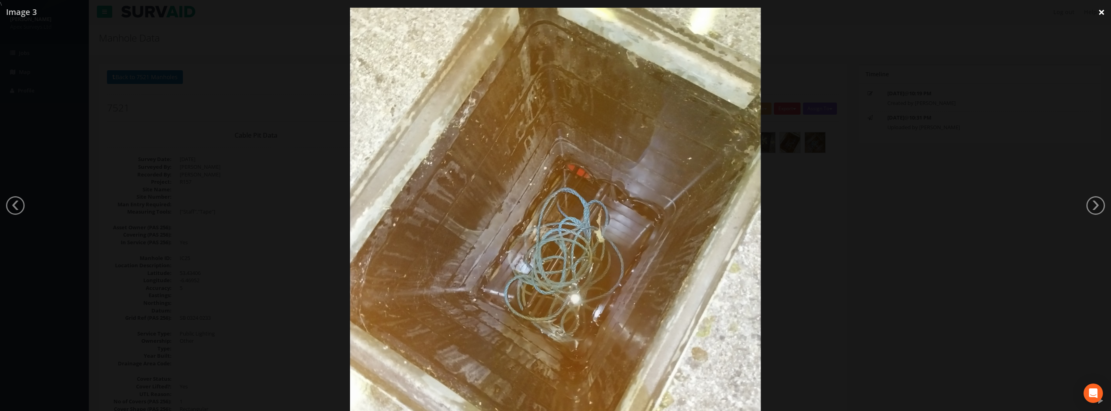
click at [1093, 11] on link "×" at bounding box center [1101, 12] width 19 height 24
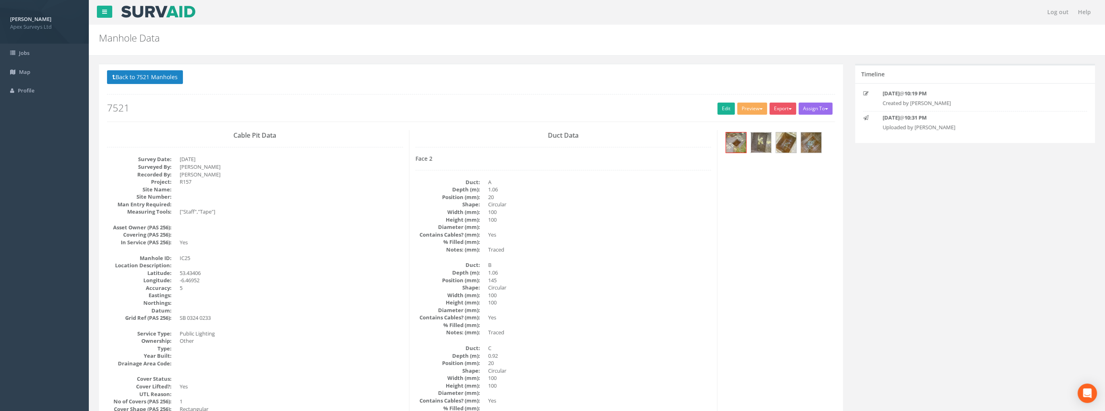
click at [753, 147] on img at bounding box center [761, 142] width 20 height 20
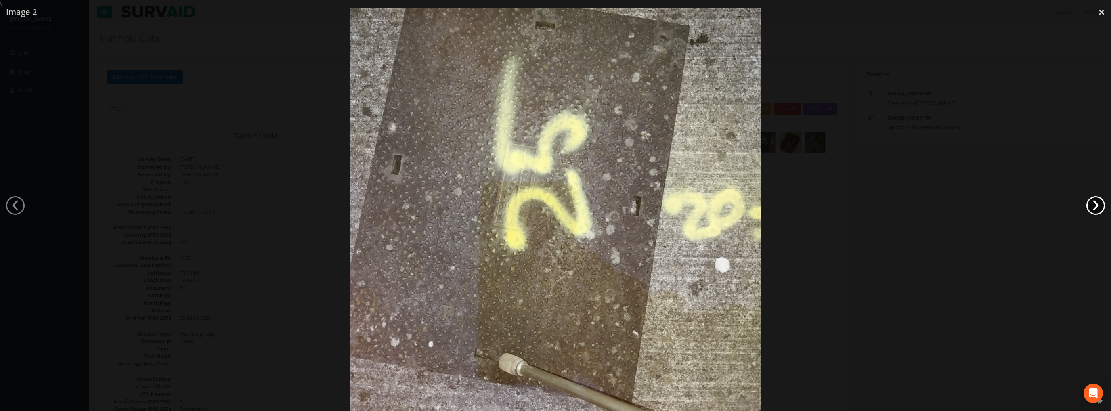
click at [1091, 209] on link "›" at bounding box center [1095, 205] width 19 height 19
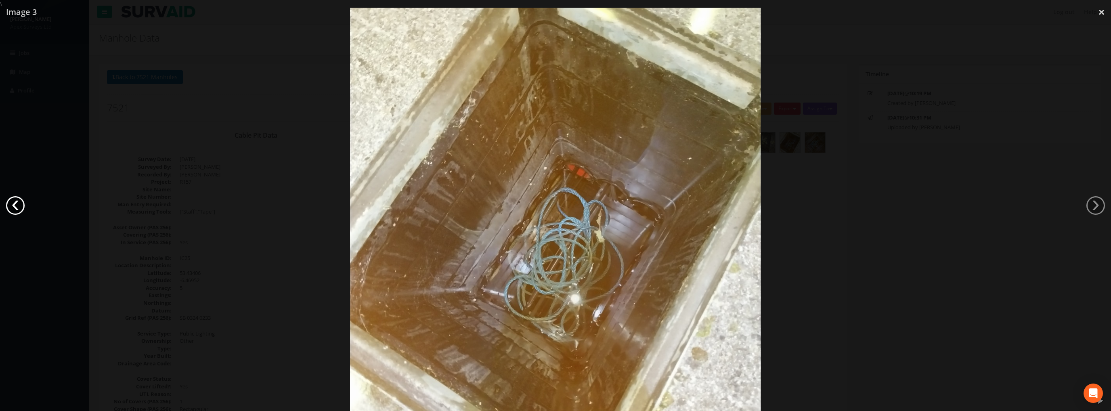
click at [14, 205] on link "‹" at bounding box center [15, 205] width 19 height 19
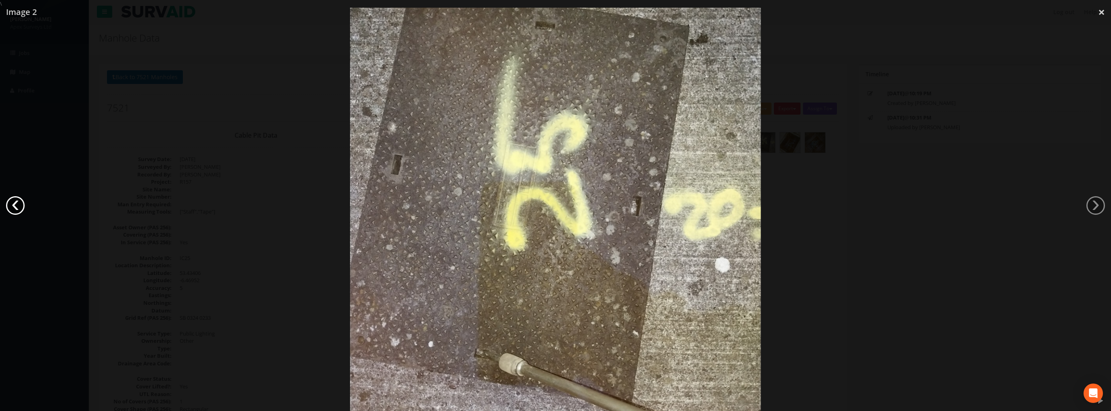
click at [14, 205] on link "‹" at bounding box center [15, 205] width 19 height 19
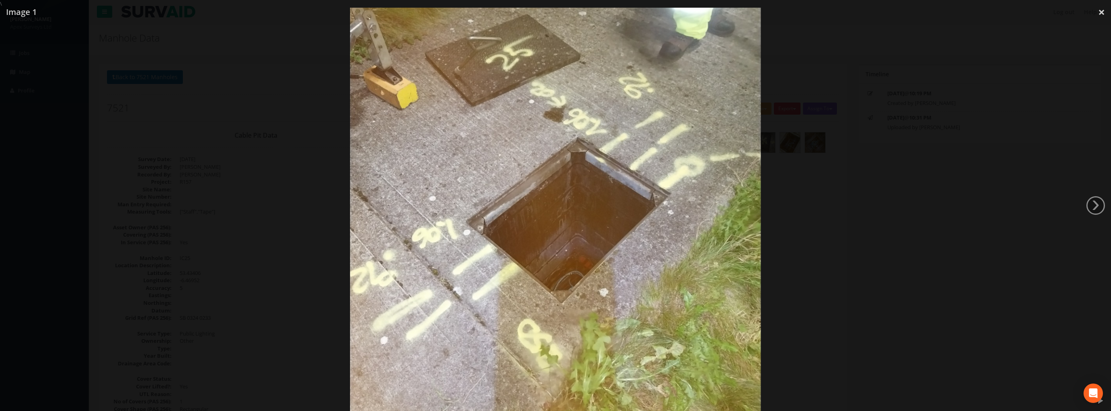
drag, startPoint x: 680, startPoint y: 107, endPoint x: 793, endPoint y: 58, distance: 122.9
click at [793, 57] on div at bounding box center [555, 213] width 1111 height 411
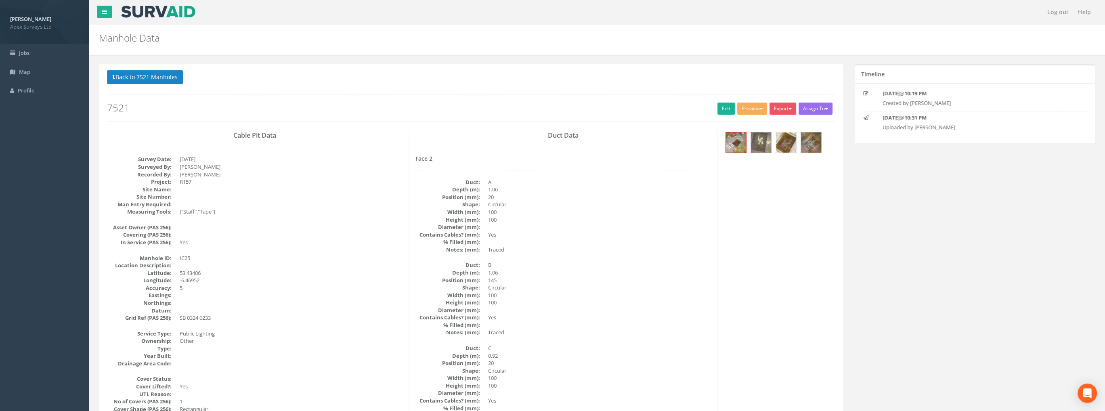
click at [781, 145] on img at bounding box center [786, 142] width 20 height 20
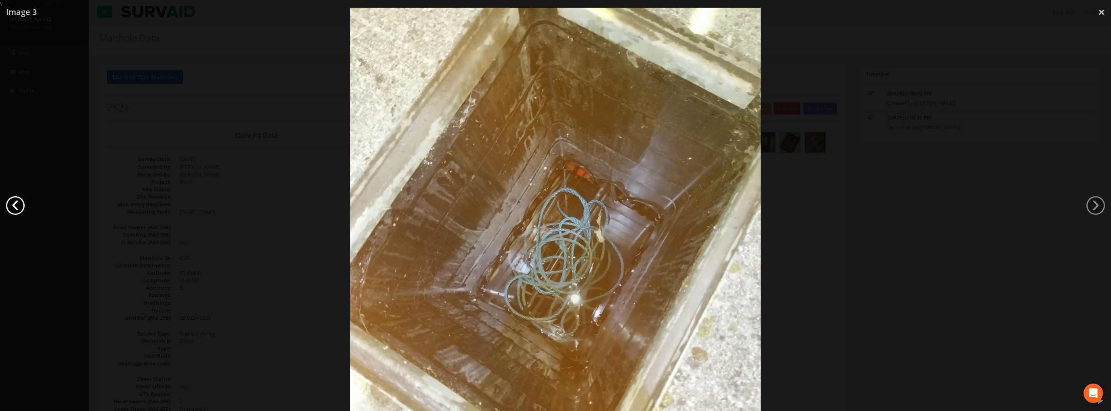
click at [21, 201] on link "‹" at bounding box center [15, 205] width 19 height 19
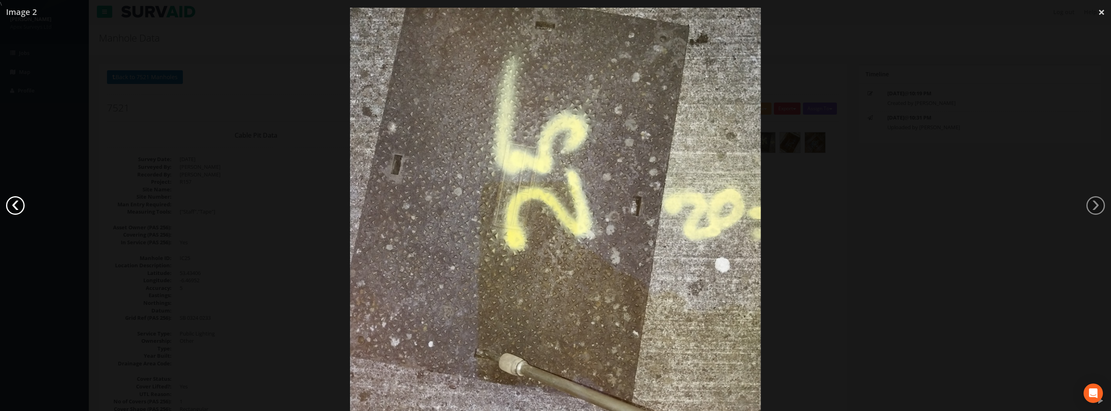
click at [21, 201] on link "‹" at bounding box center [15, 205] width 19 height 19
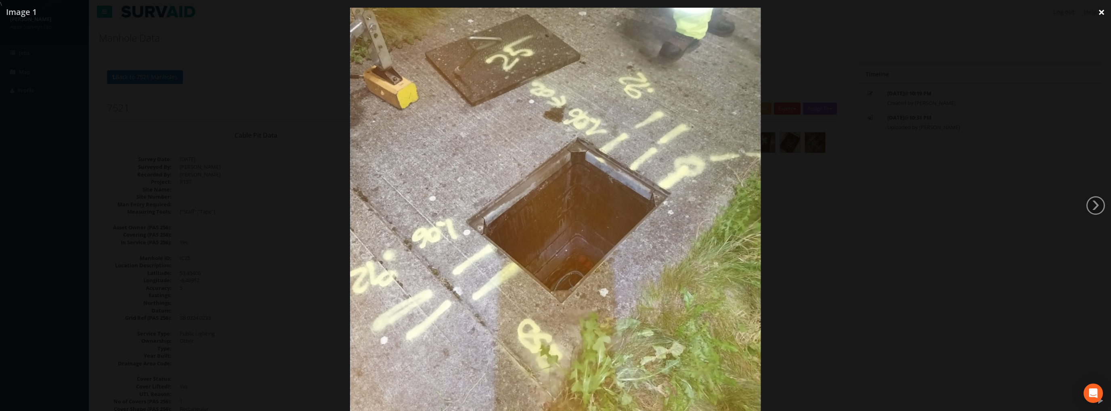
click at [1100, 13] on link "×" at bounding box center [1101, 12] width 19 height 24
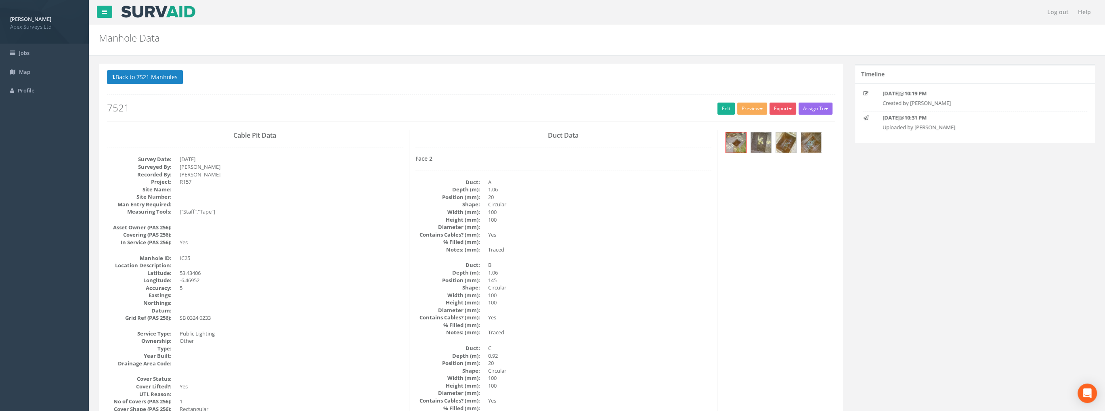
click at [816, 140] on img at bounding box center [811, 142] width 20 height 20
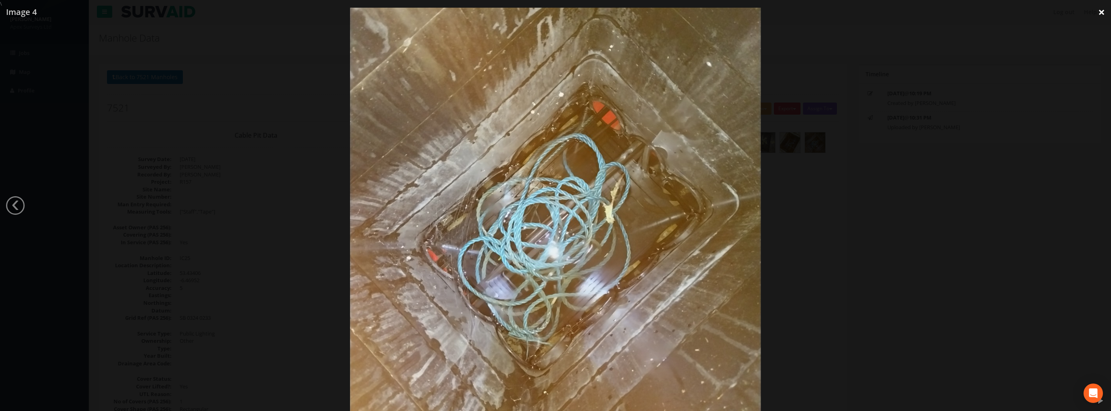
click at [1097, 8] on link "×" at bounding box center [1101, 12] width 19 height 24
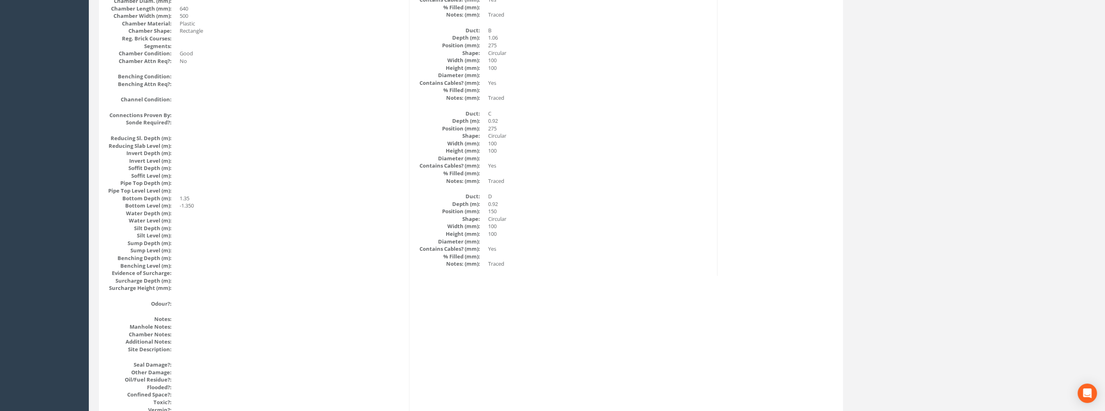
scroll to position [833, 0]
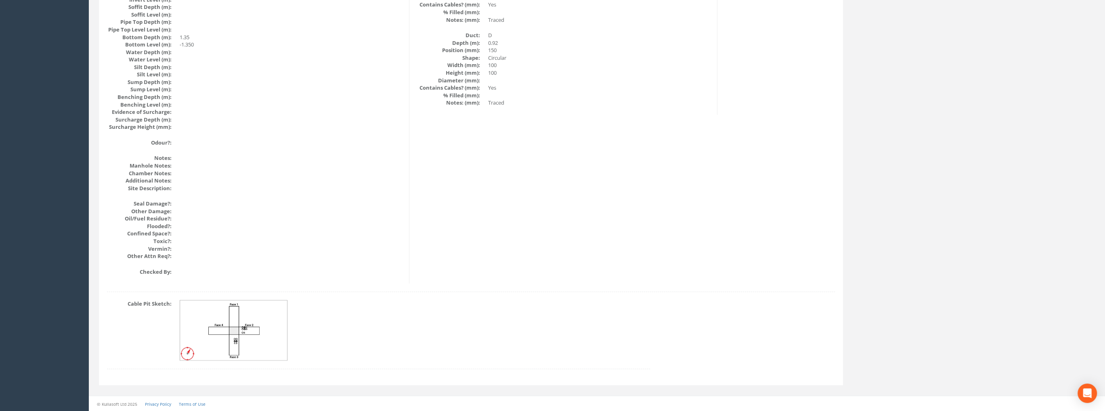
click at [258, 322] on img at bounding box center [234, 330] width 108 height 60
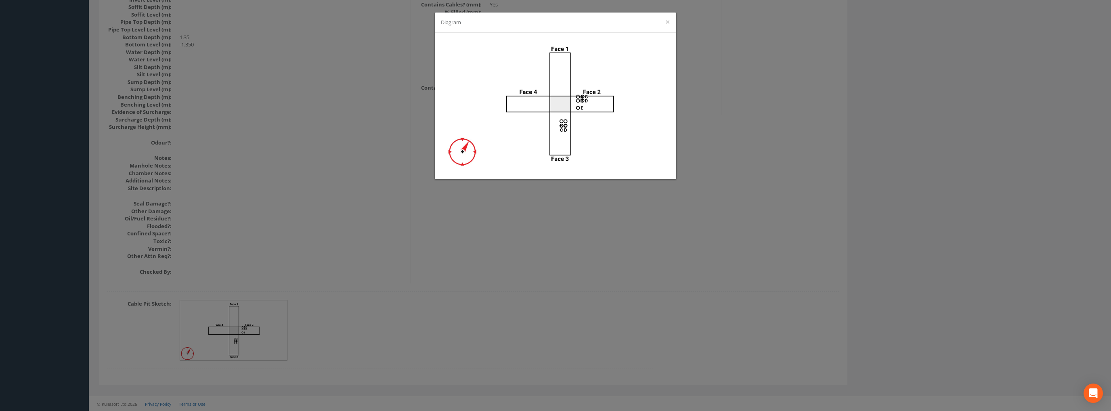
drag, startPoint x: 898, startPoint y: 145, endPoint x: 854, endPoint y: 148, distance: 43.7
click at [897, 146] on div "Diagram ×" at bounding box center [555, 205] width 1111 height 411
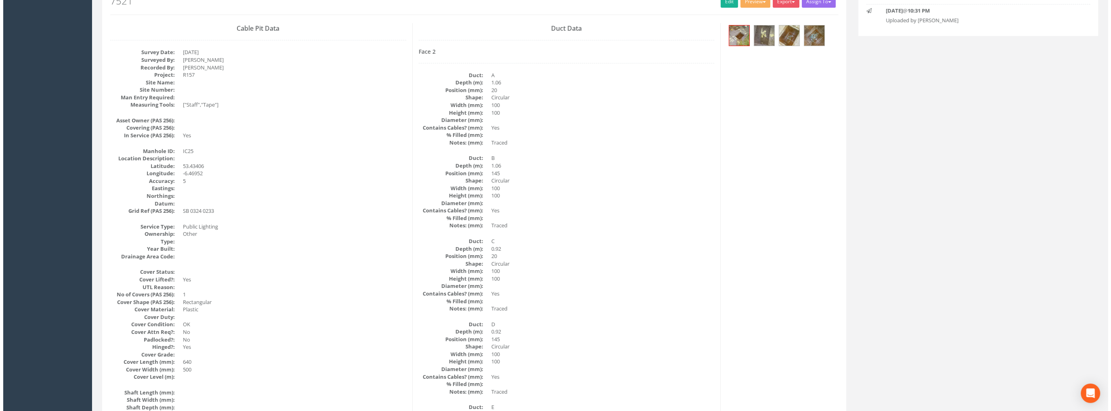
scroll to position [0, 0]
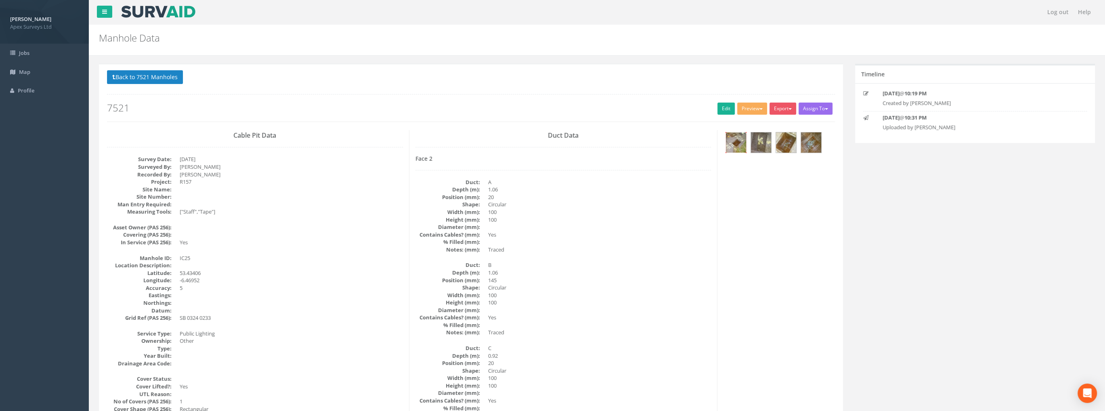
click at [741, 141] on img at bounding box center [736, 142] width 20 height 20
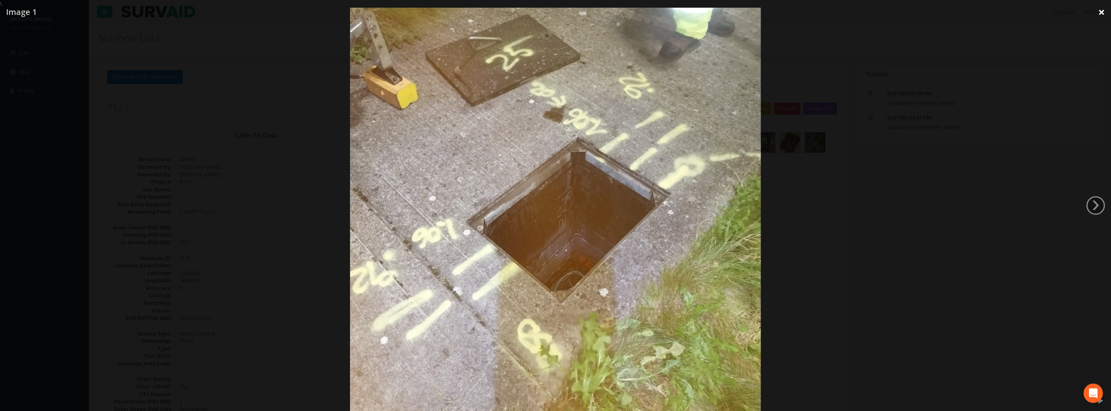
click at [1096, 15] on link "×" at bounding box center [1101, 12] width 19 height 24
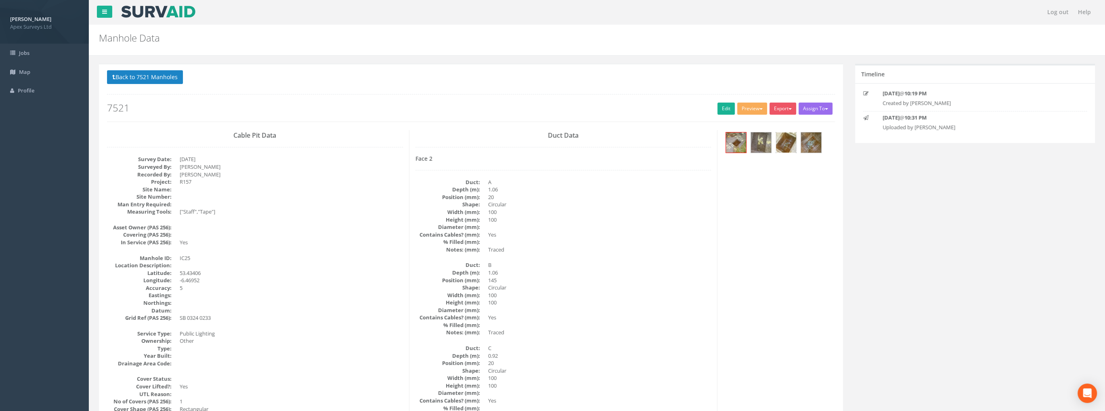
click at [785, 144] on img at bounding box center [786, 142] width 20 height 20
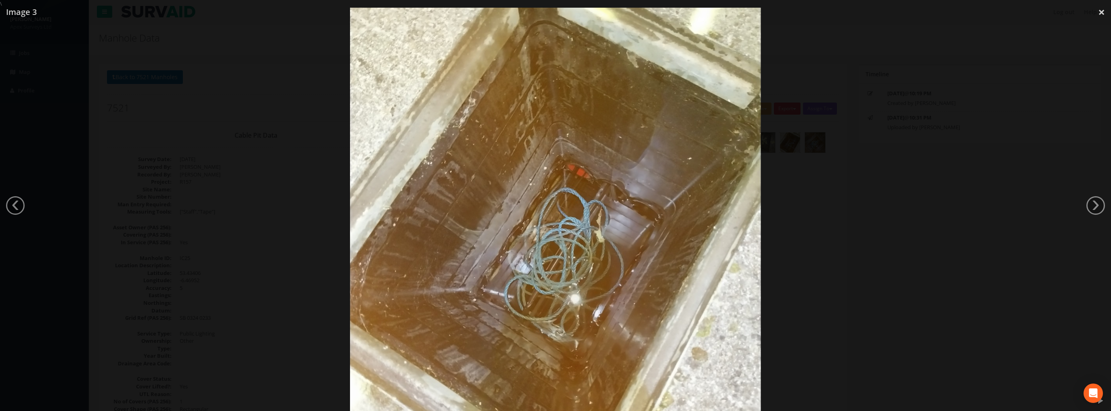
click at [562, 189] on img at bounding box center [555, 213] width 411 height 548
click at [809, 175] on div at bounding box center [555, 213] width 1111 height 411
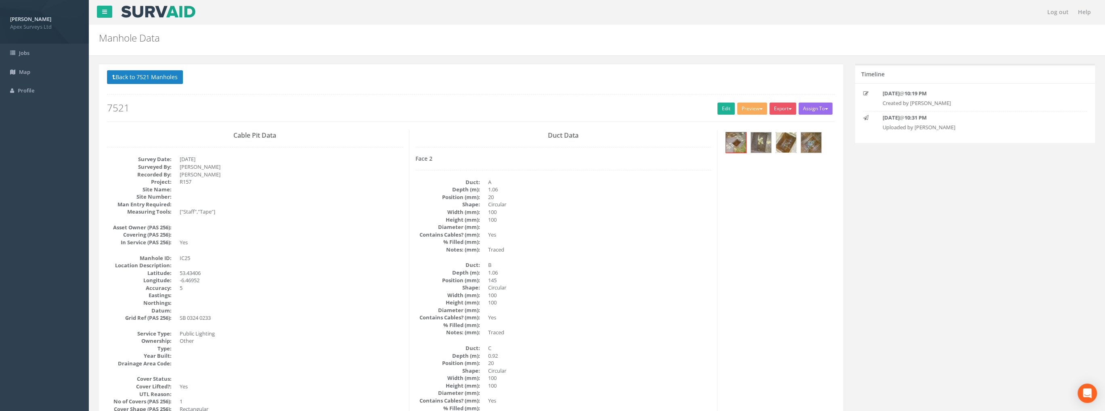
click at [783, 144] on img at bounding box center [786, 142] width 20 height 20
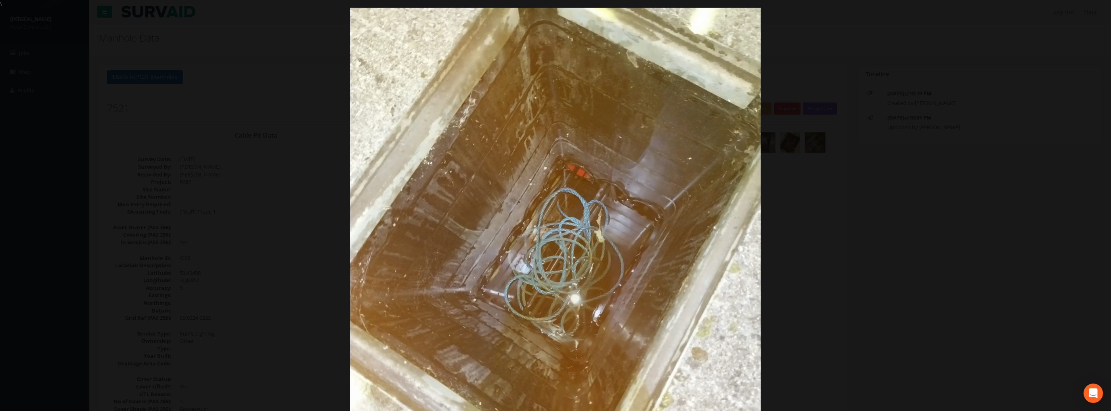
click at [1004, 180] on div at bounding box center [555, 213] width 1111 height 411
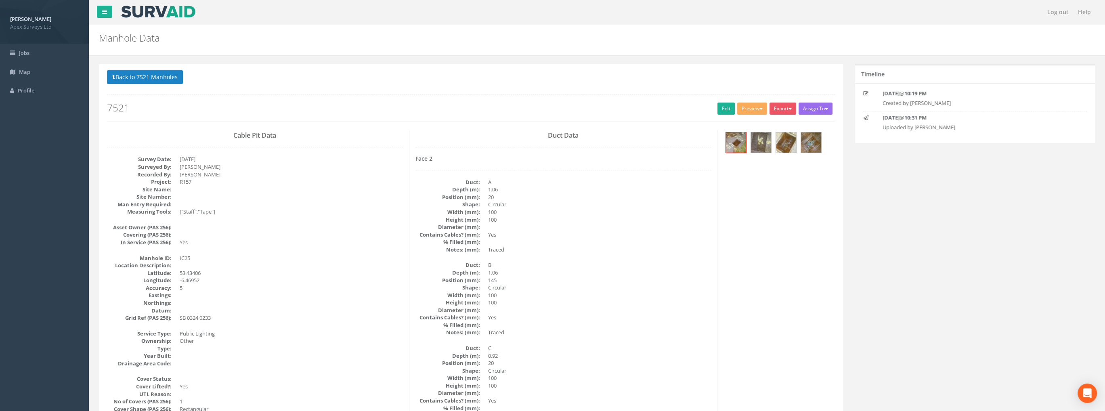
click at [820, 140] on div at bounding box center [778, 143] width 111 height 27
click at [812, 142] on img at bounding box center [811, 142] width 20 height 20
